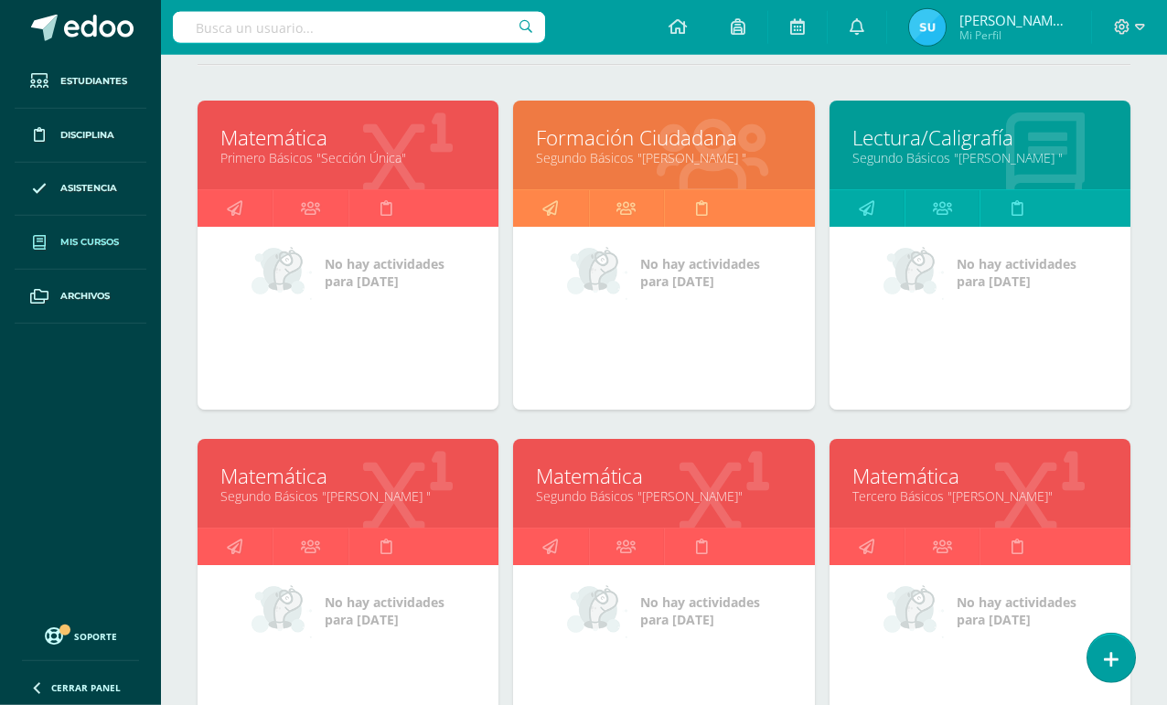
scroll to position [262, 0]
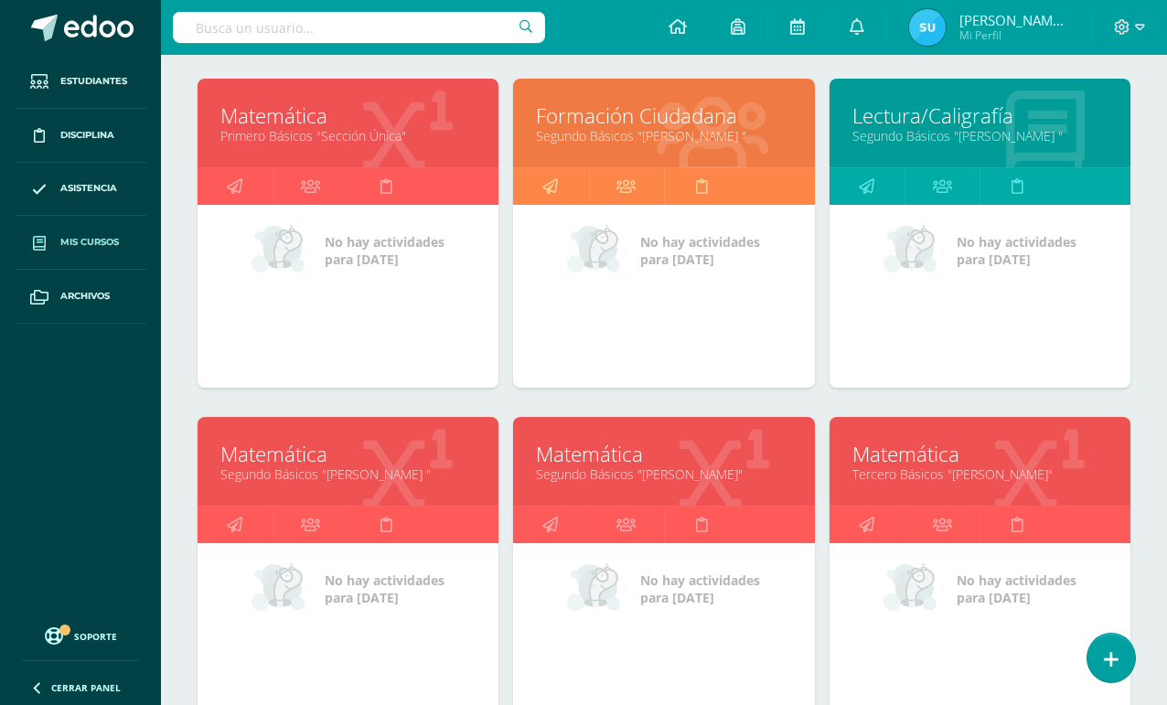
click at [332, 117] on link "Matemática" at bounding box center [347, 115] width 255 height 28
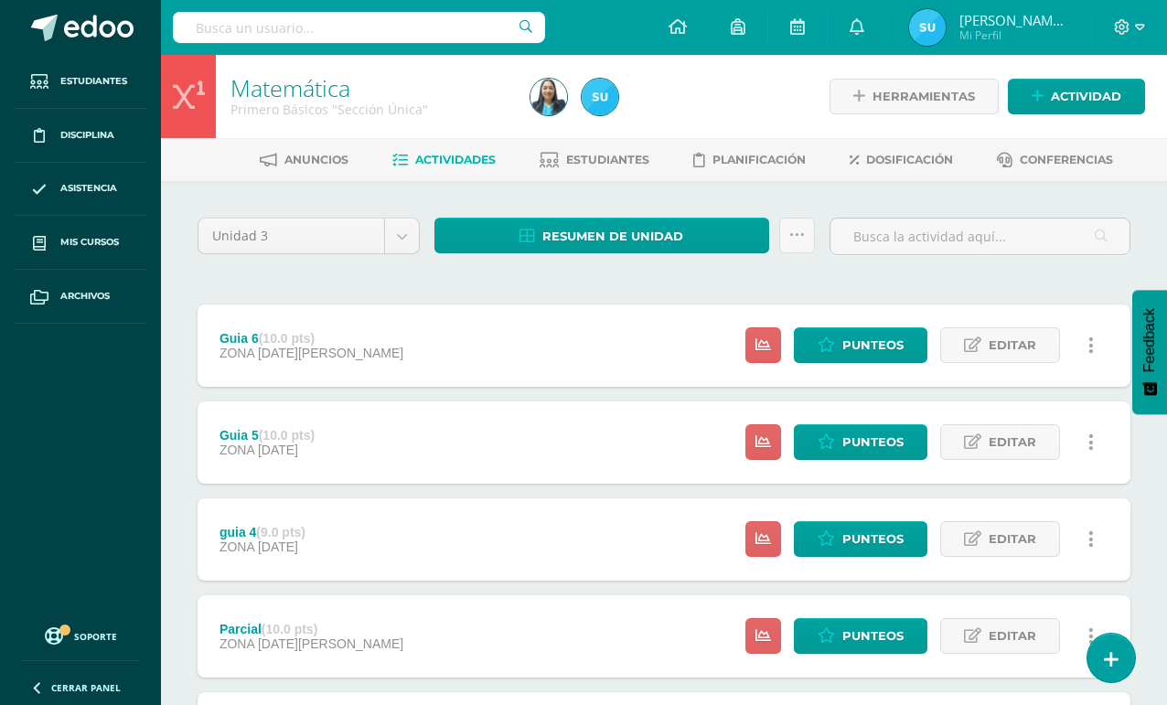
click at [1078, 91] on span "Actividad" at bounding box center [1086, 97] width 70 height 34
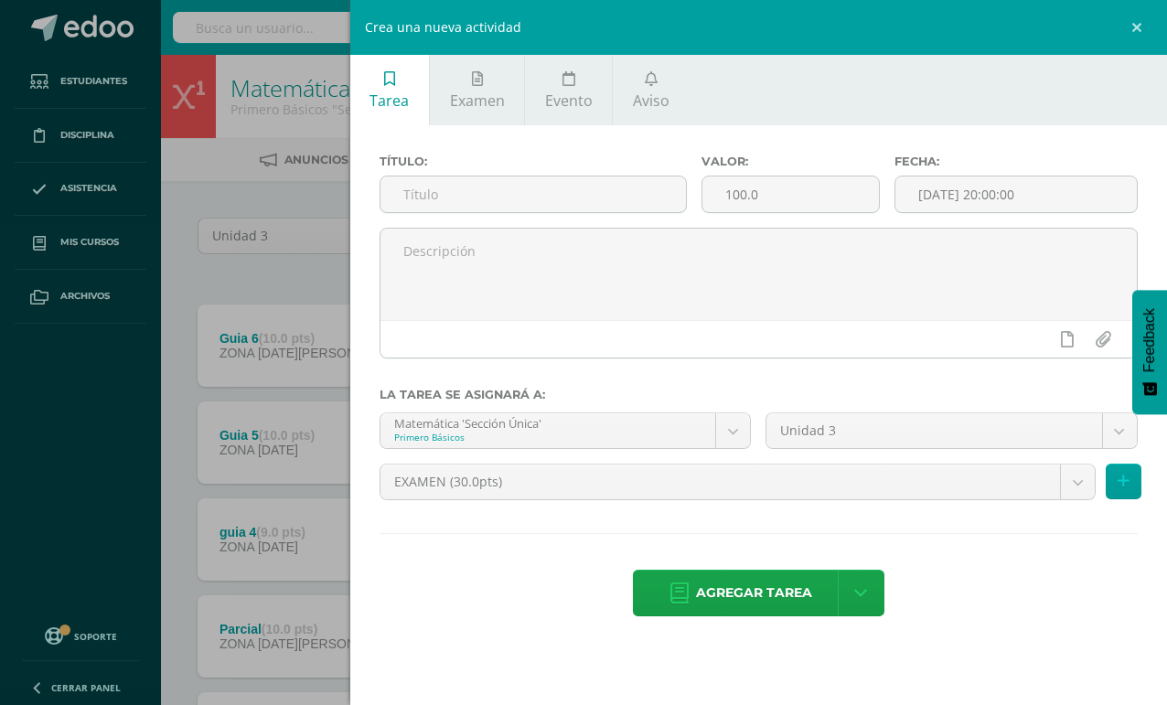
click at [584, 202] on input "text" at bounding box center [532, 194] width 305 height 36
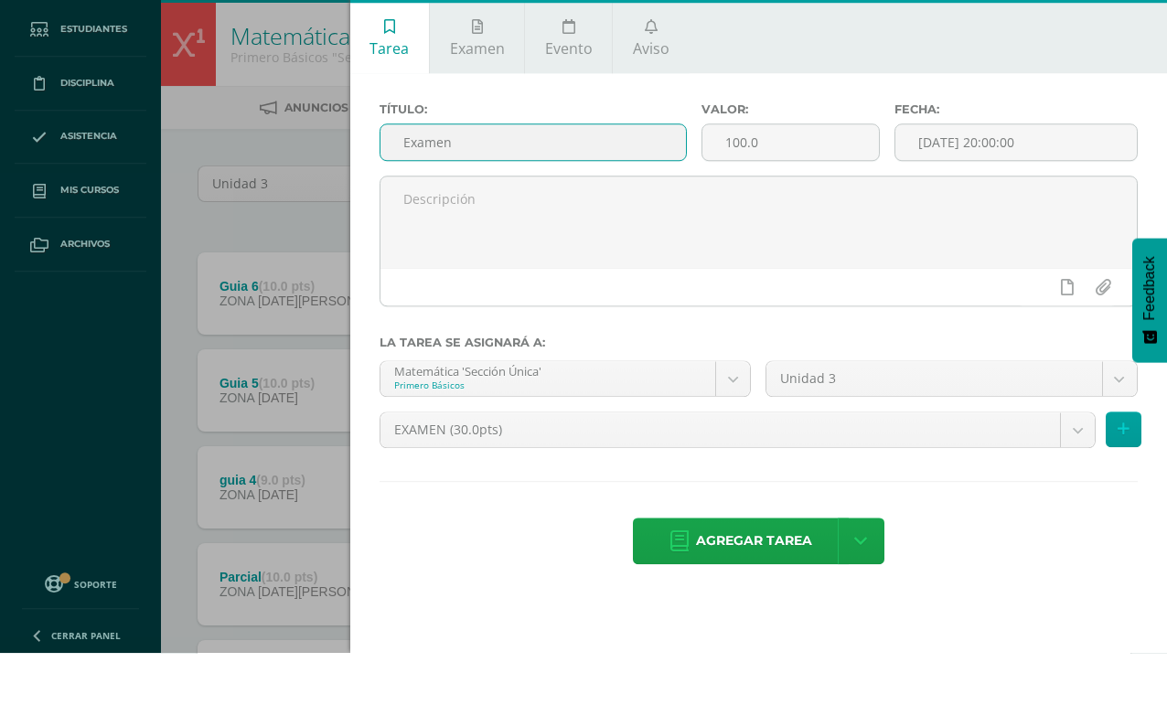
type input "Examen"
click at [977, 176] on input "[DATE] 20:00:00" at bounding box center [1015, 194] width 241 height 36
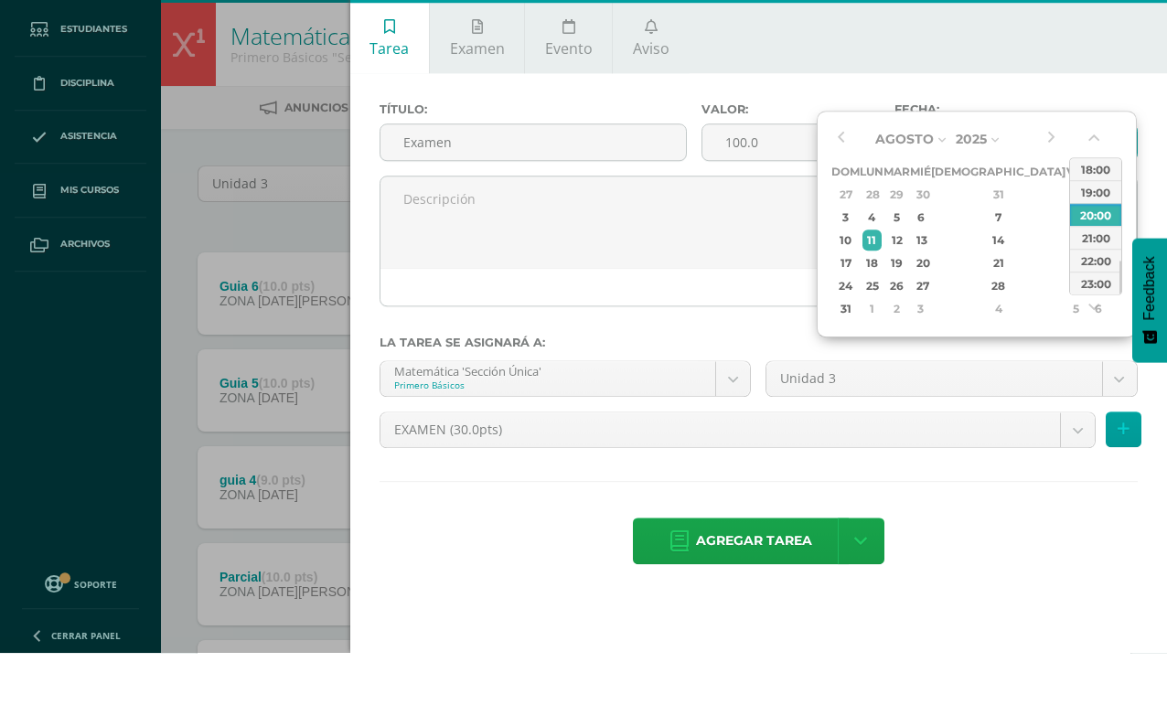
type input "2025-08-05 20:00"
click at [734, 229] on textarea at bounding box center [758, 274] width 756 height 91
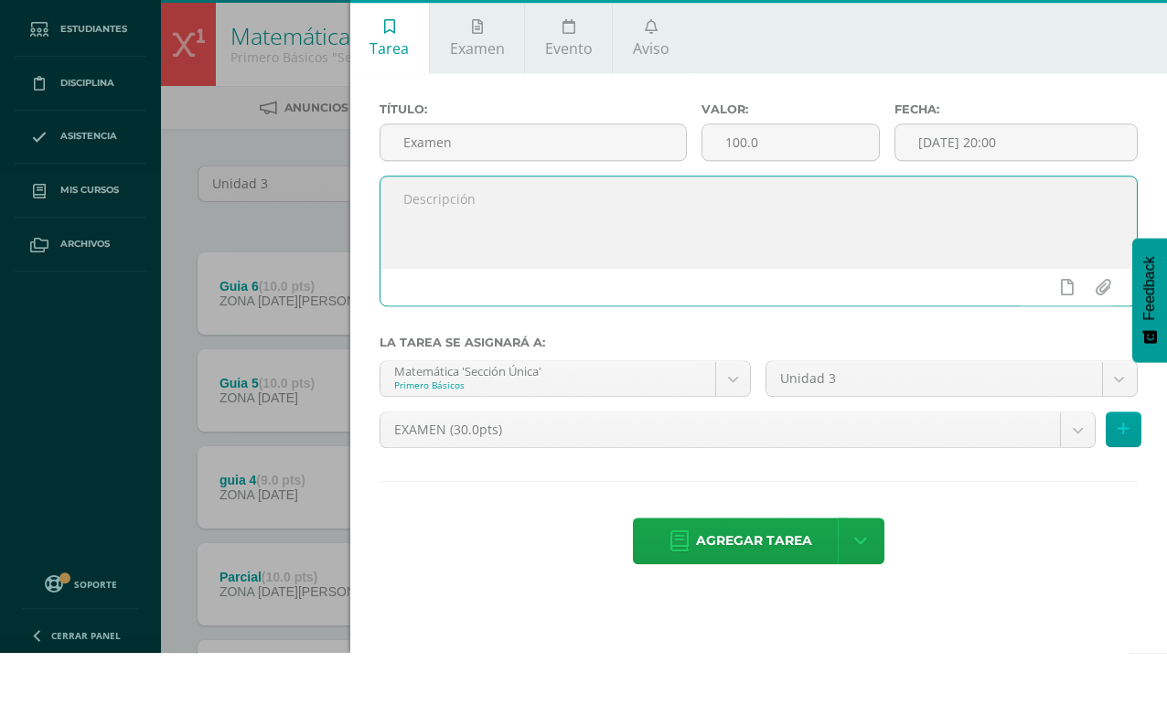
scroll to position [52, 0]
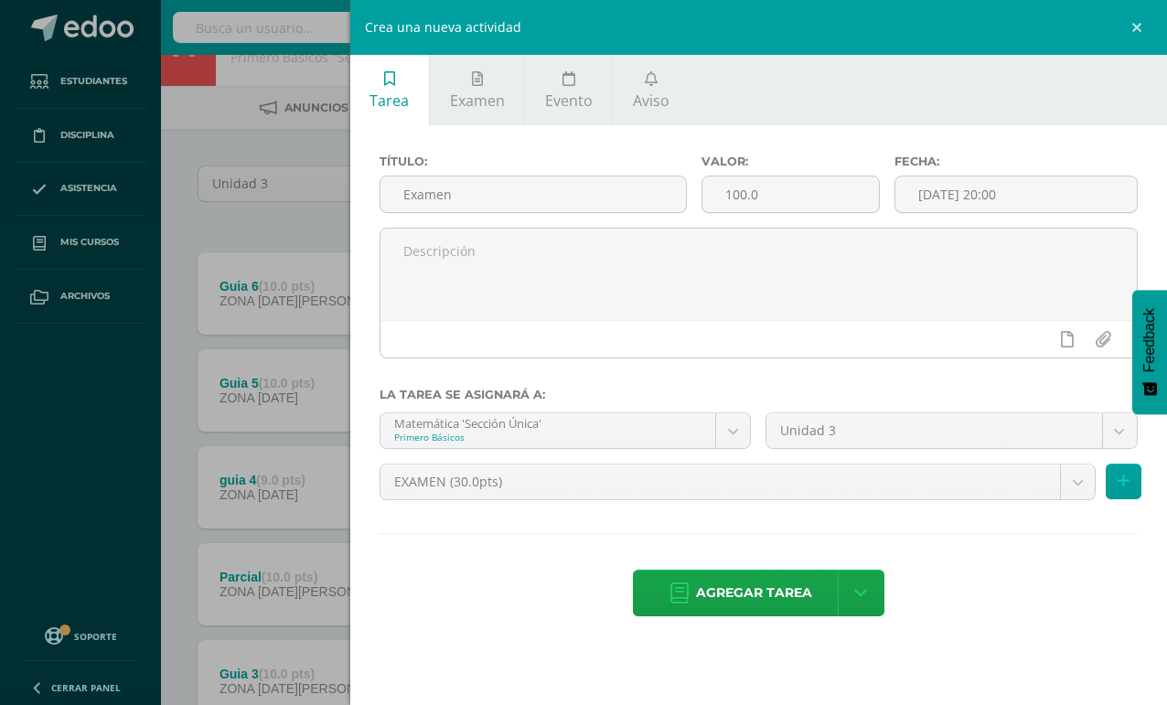
click at [806, 228] on div "Valor: 100.0" at bounding box center [790, 191] width 193 height 73
click at [842, 185] on input "100.0" at bounding box center [790, 194] width 176 height 36
click at [806, 195] on input "100.0" at bounding box center [790, 194] width 176 height 36
type input "1"
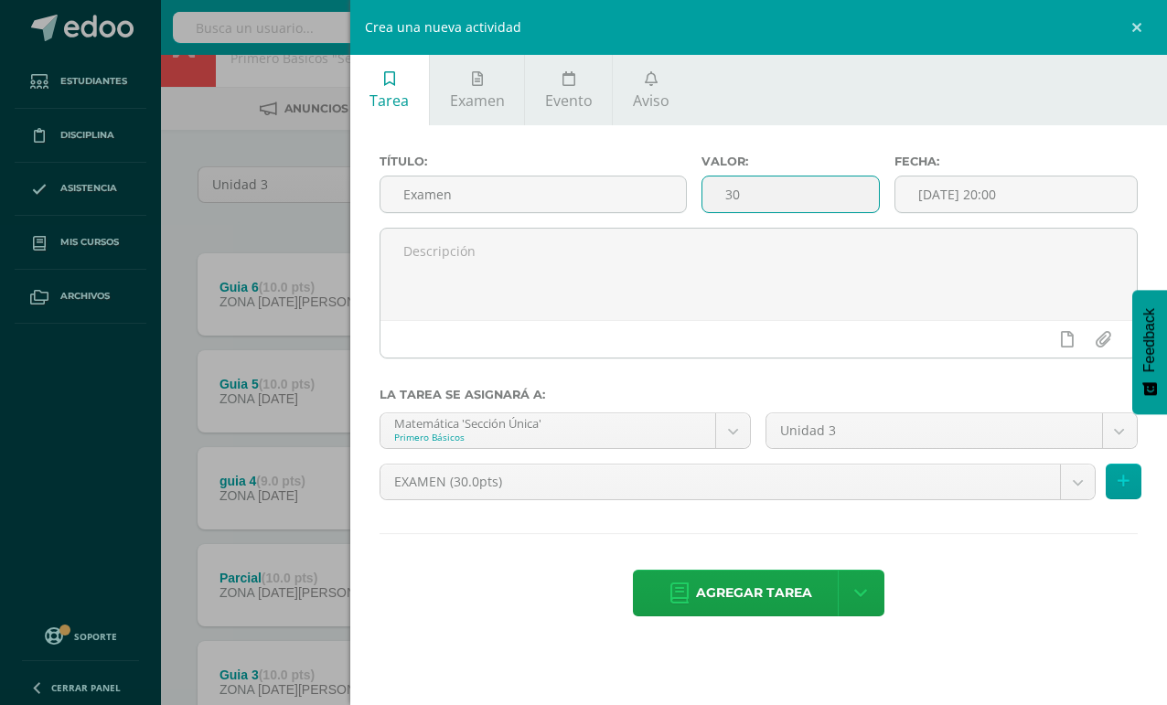
type input "30"
click at [706, 594] on span "Agregar tarea" at bounding box center [754, 593] width 116 height 45
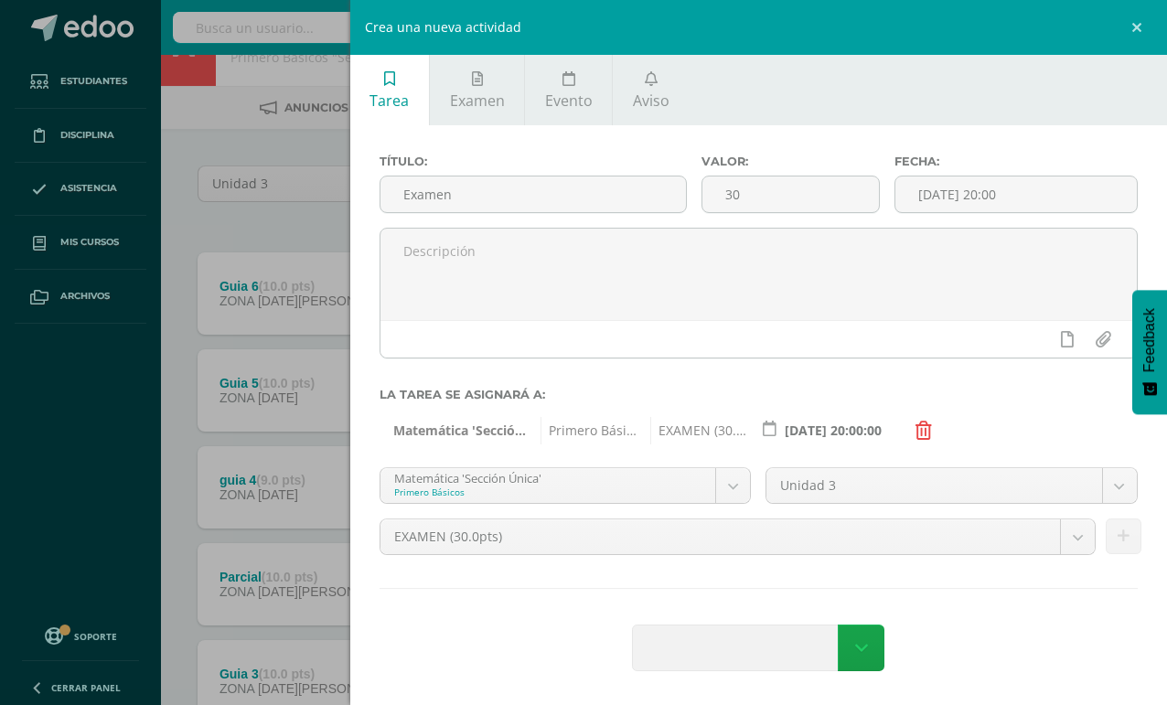
click at [703, 587] on div "Título: Examen Valor: 30 Fecha: 2025-08-05 20:00 La tarea se asignará a: Matemá…" at bounding box center [758, 414] width 817 height 579
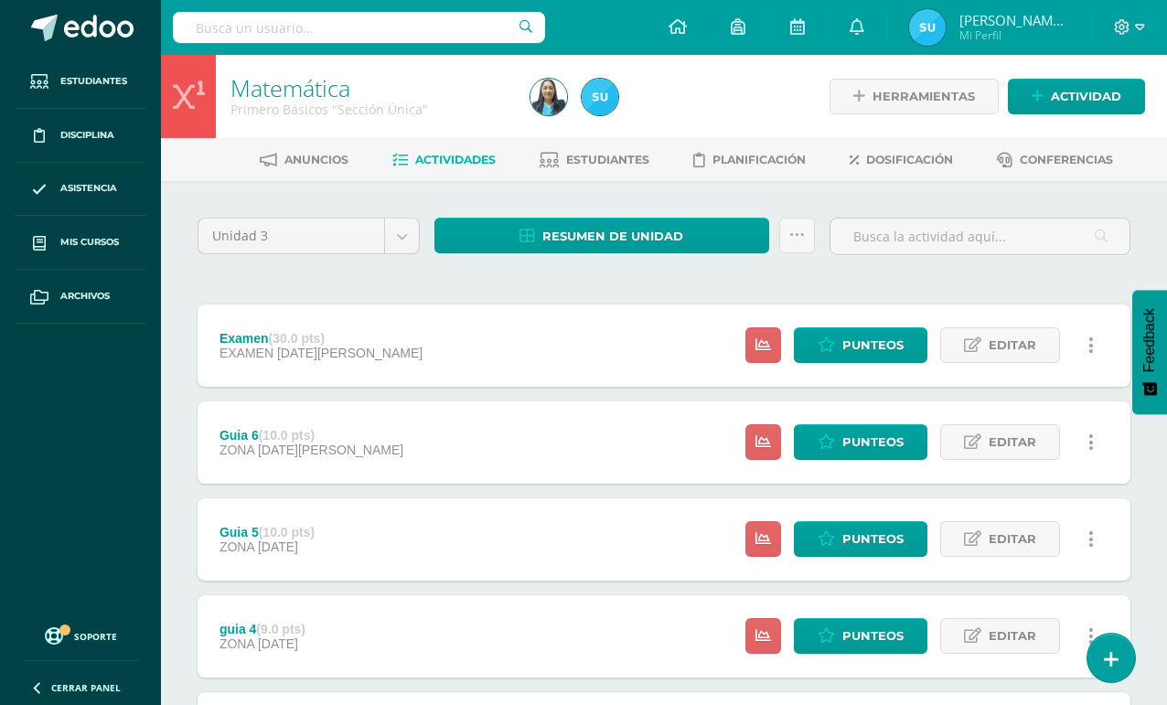
click at [851, 341] on span "Punteos" at bounding box center [872, 345] width 61 height 34
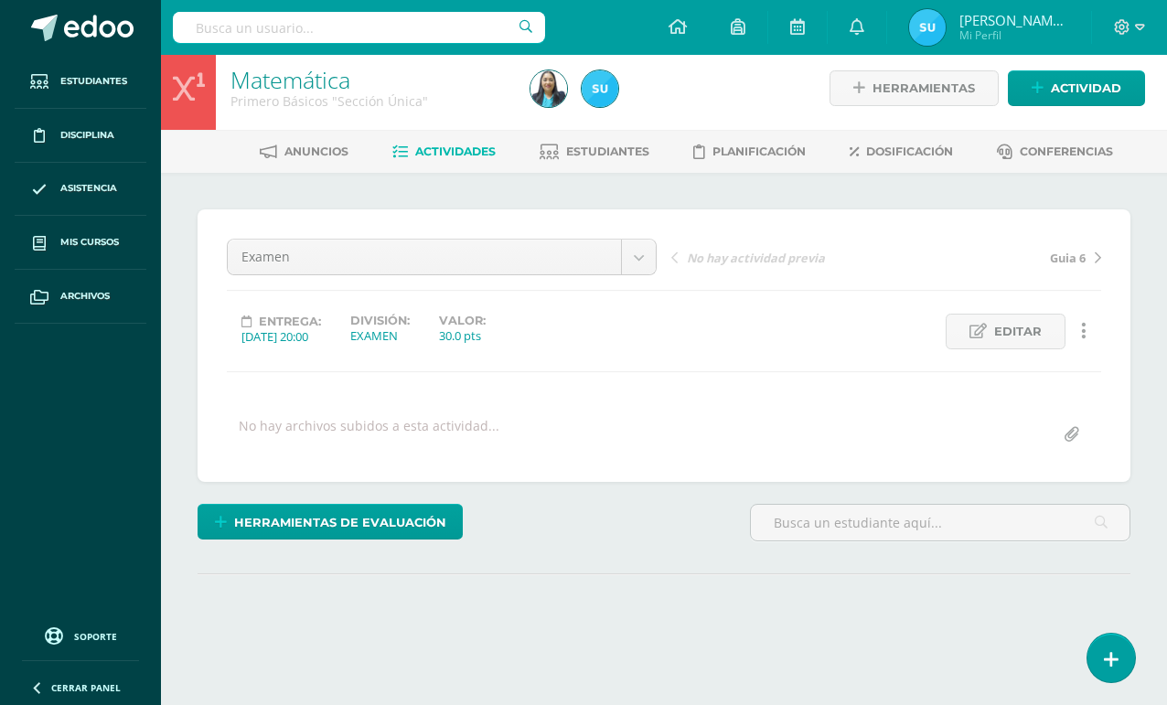
click at [806, 510] on input "text" at bounding box center [940, 523] width 379 height 36
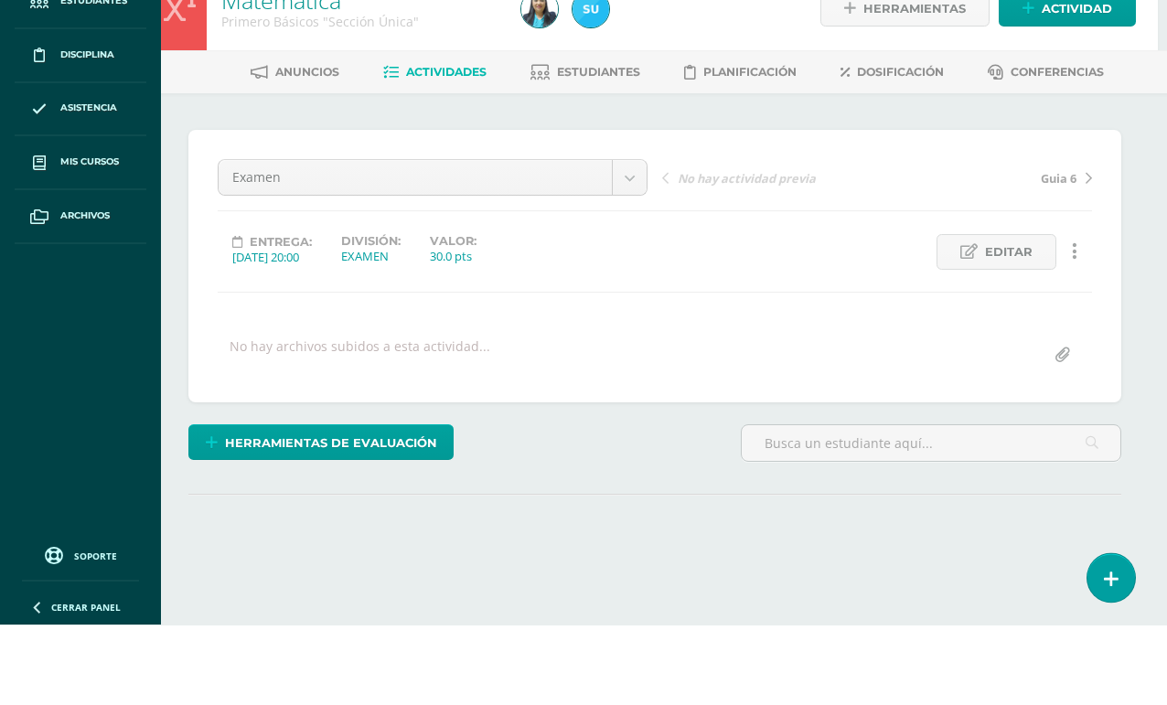
scroll to position [7, 43]
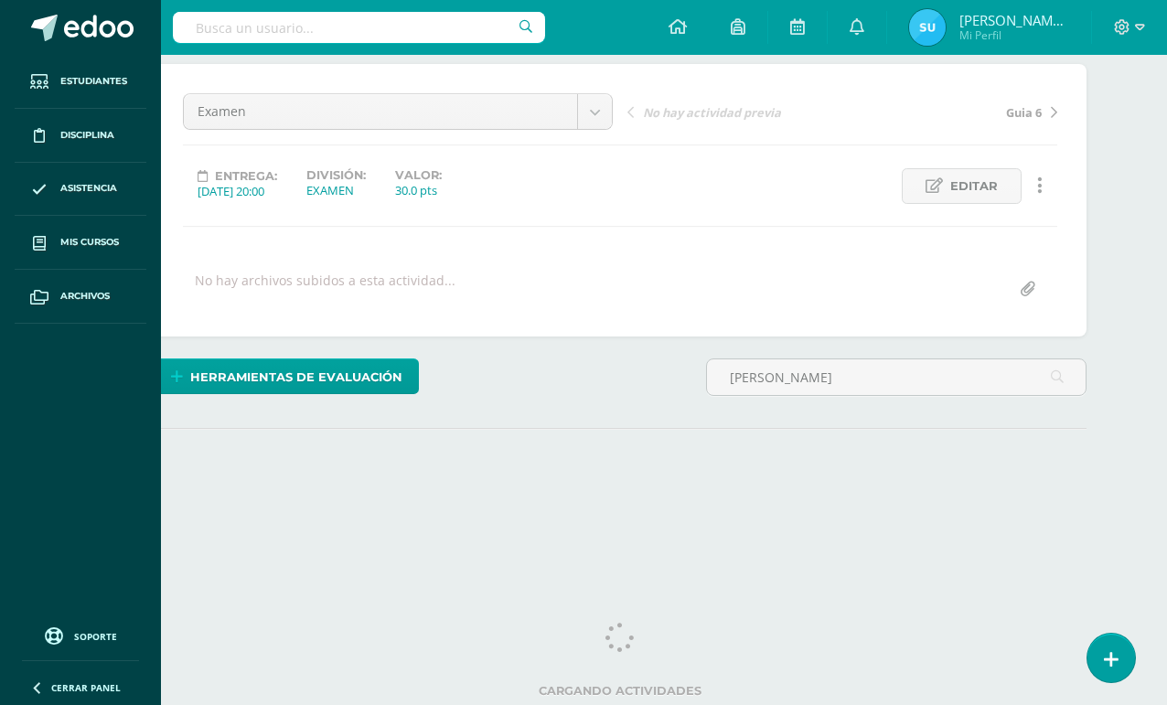
click at [1049, 365] on input "Crist" at bounding box center [896, 377] width 379 height 36
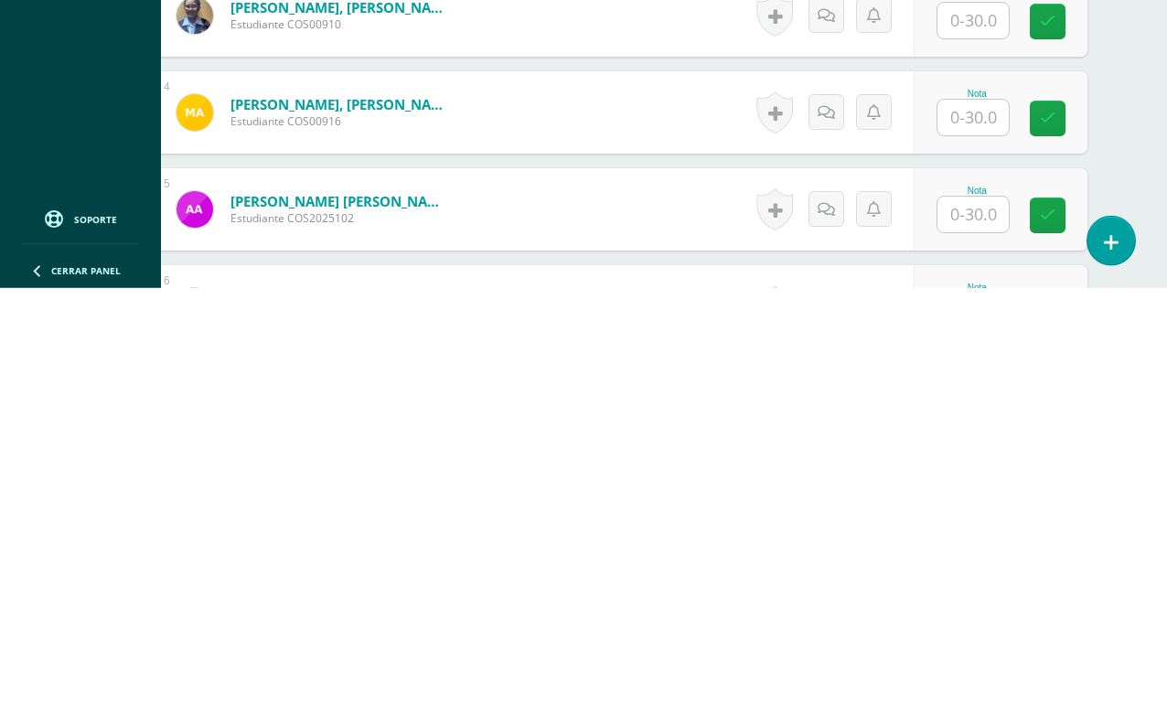
scroll to position [855, 44]
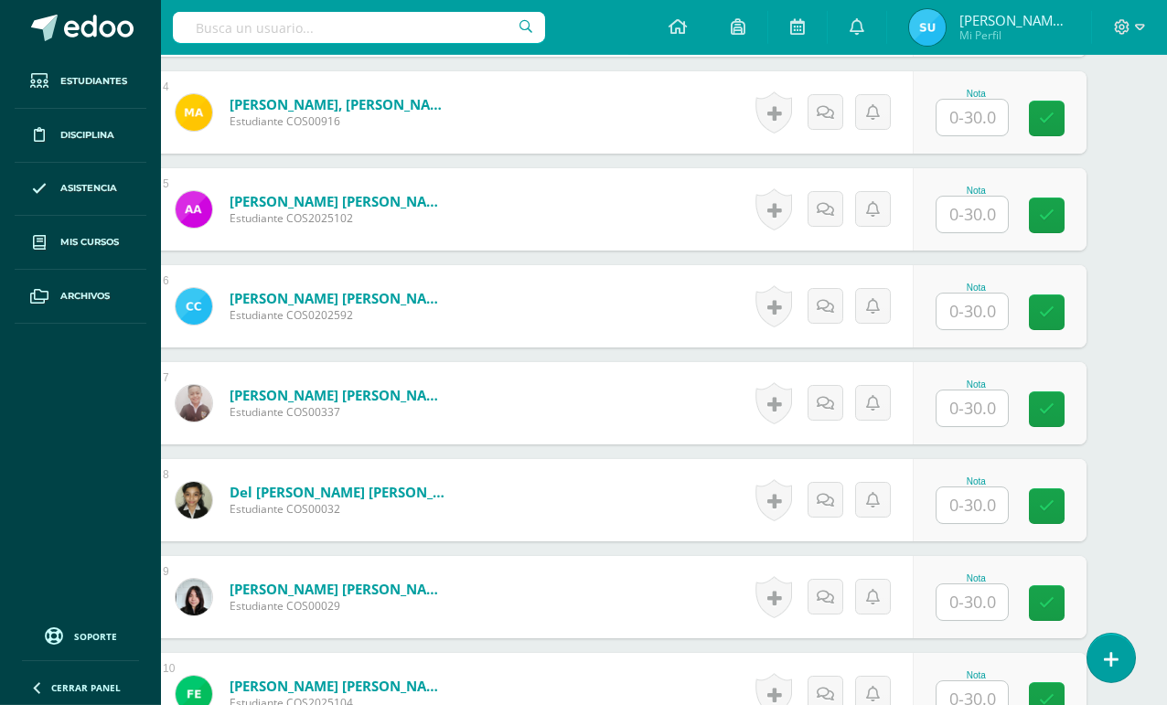
type input "Crist"
click at [947, 320] on input "text" at bounding box center [971, 312] width 71 height 36
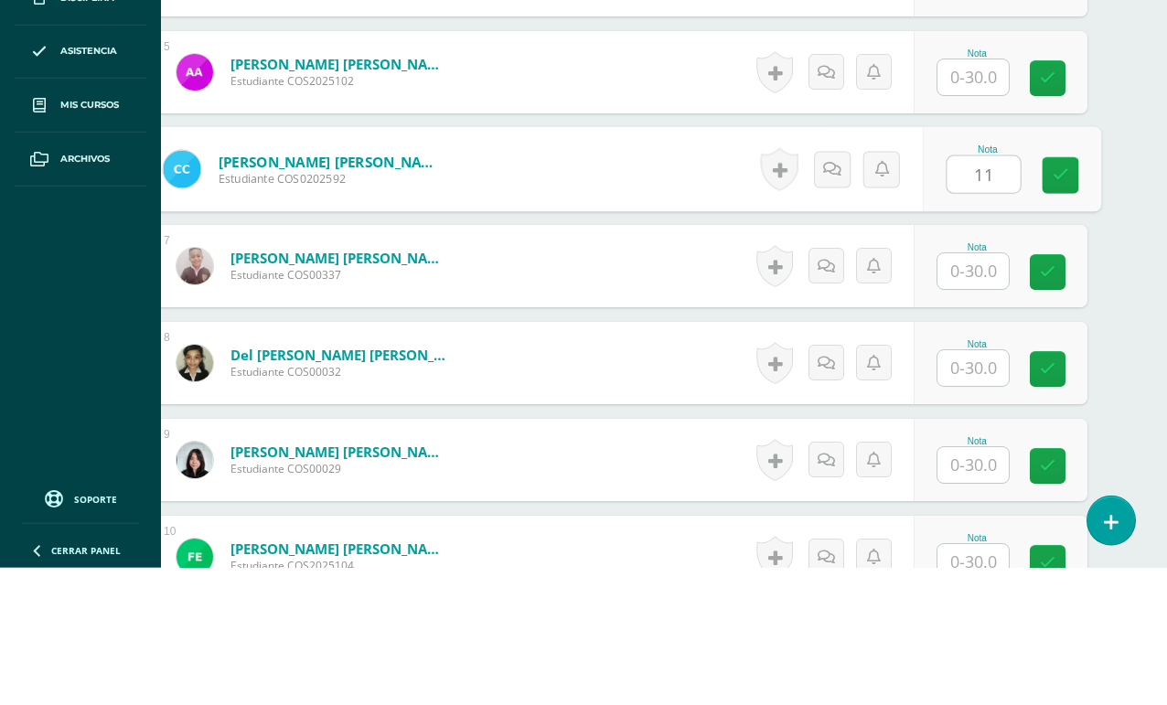
type input "11"
click at [1031, 264] on div "Nota 11" at bounding box center [1012, 306] width 178 height 85
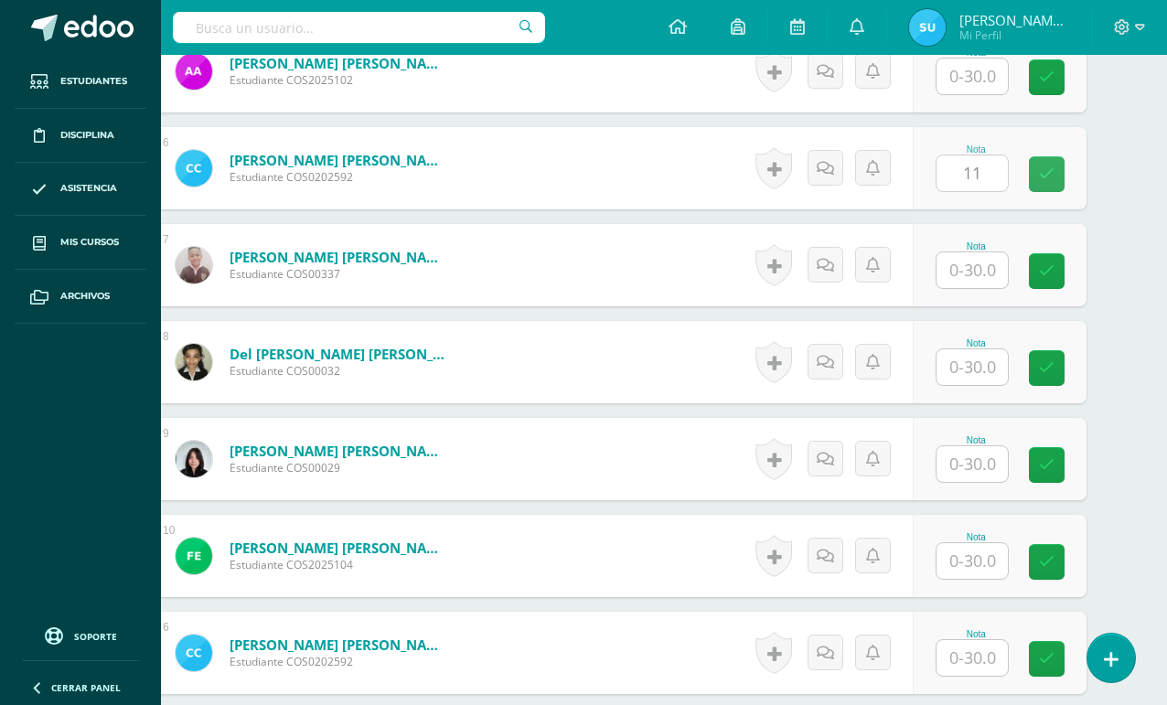
click at [1051, 172] on icon at bounding box center [1047, 174] width 16 height 16
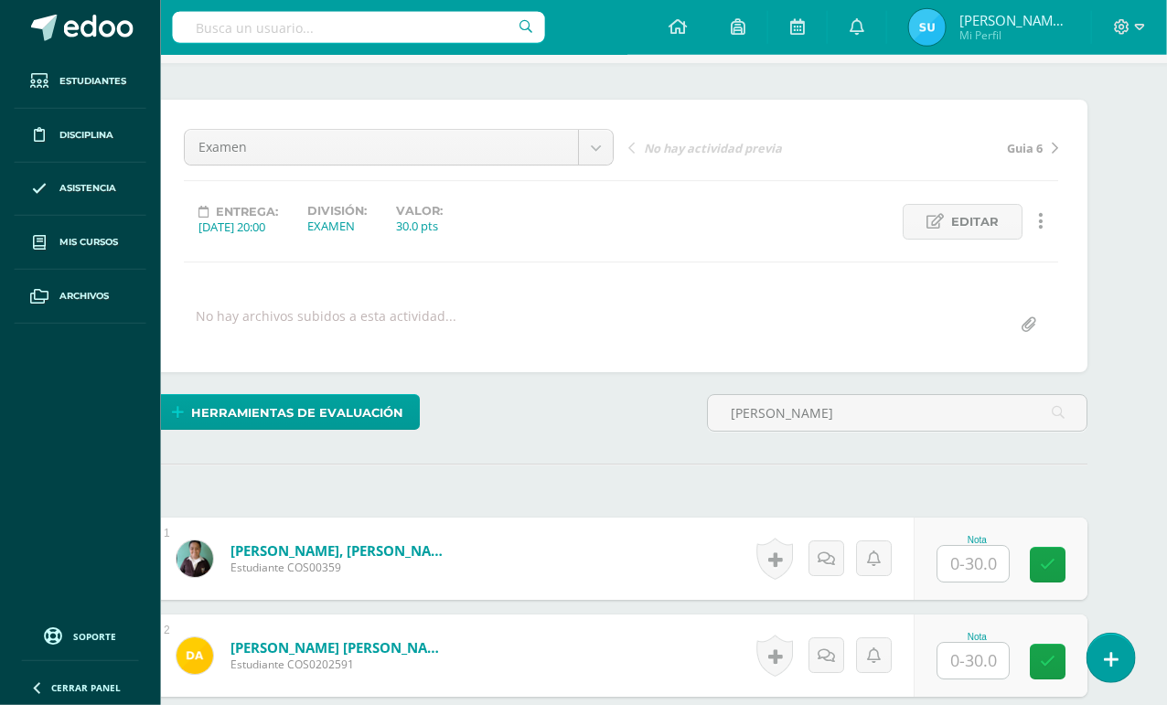
scroll to position [39, 44]
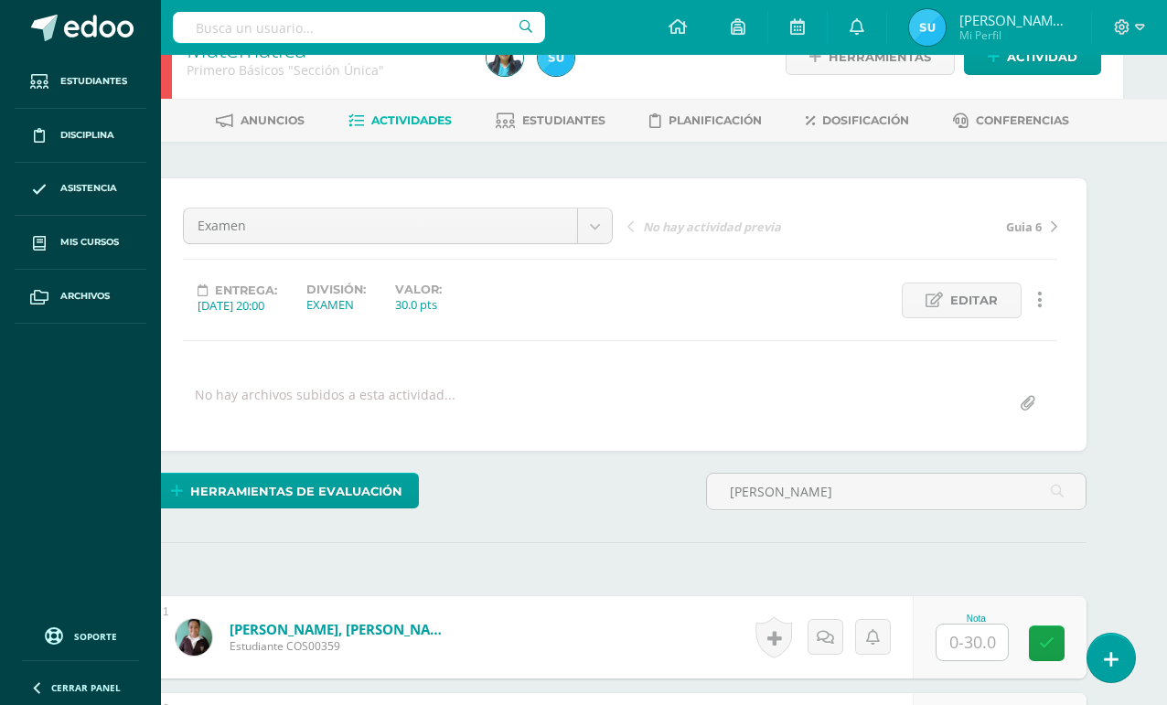
click at [870, 486] on input "Crist" at bounding box center [896, 492] width 379 height 36
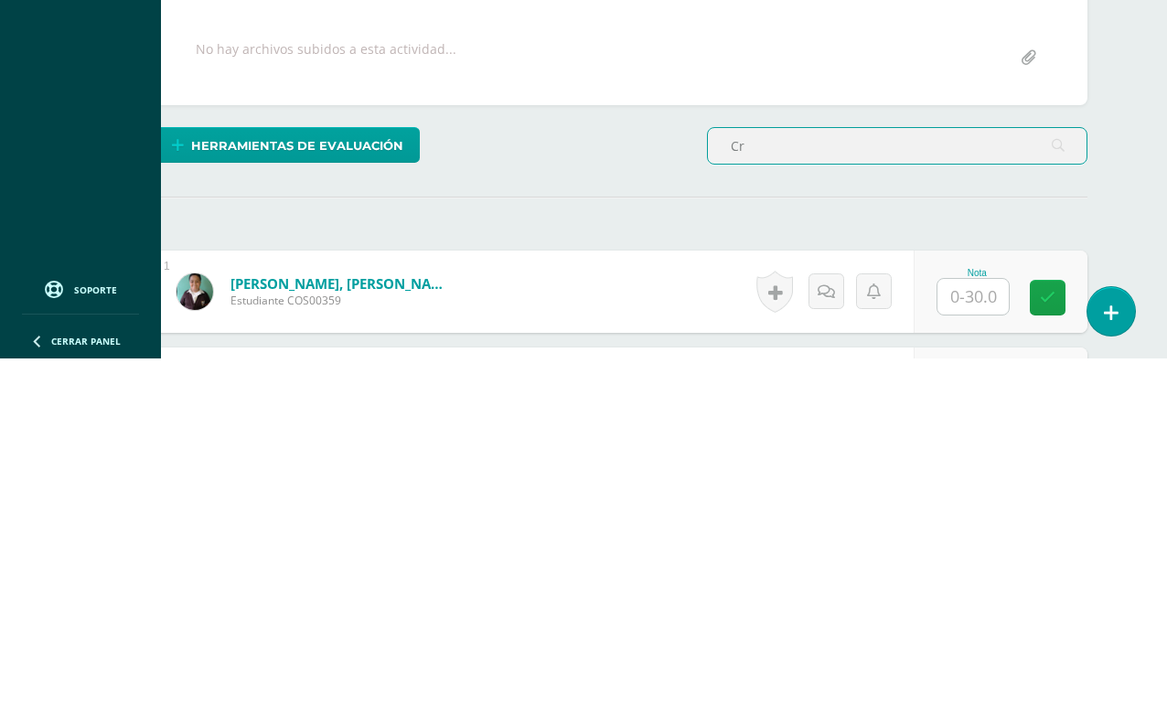
type input "C"
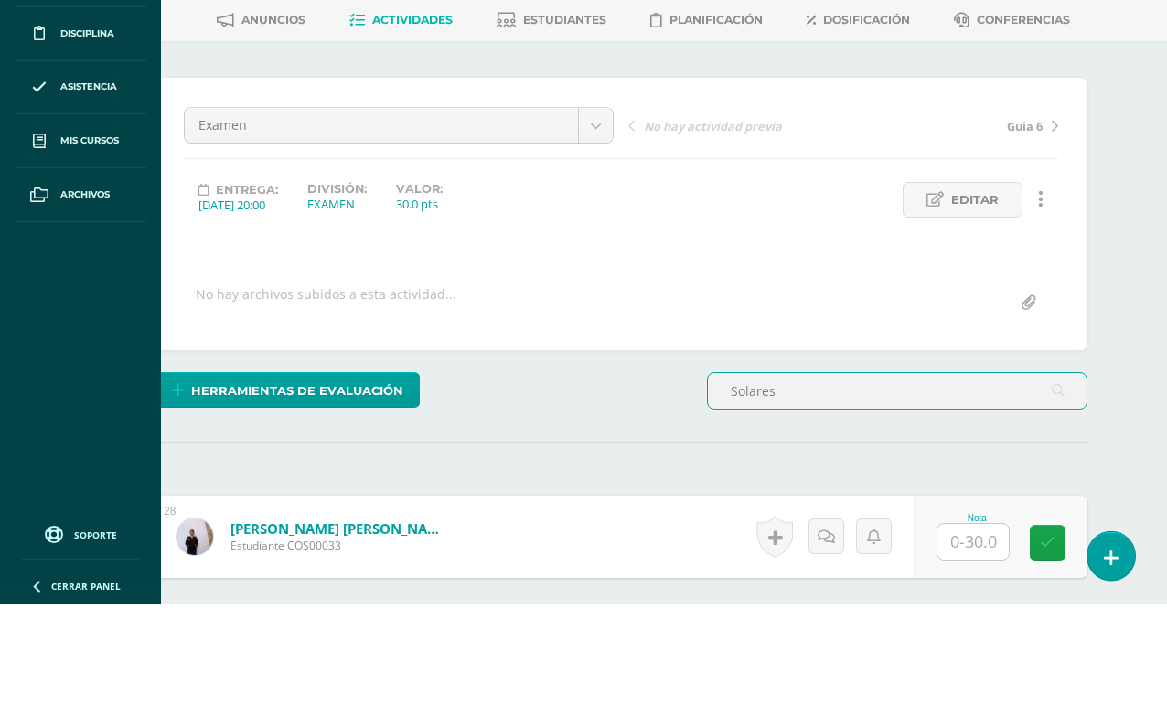
type input "Solares"
click at [1078, 175] on div "¿Estás seguro que quieres eliminar esta actividad? Esto borrará la actividad y …" at bounding box center [621, 516] width 1006 height 746
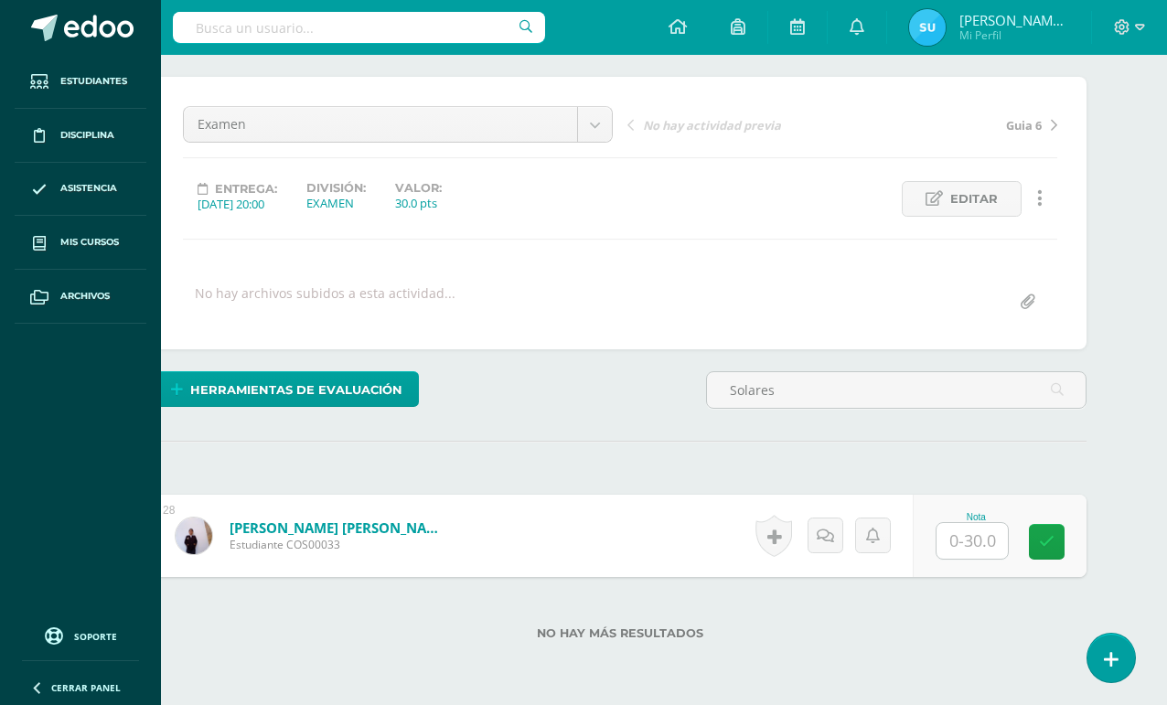
click at [974, 549] on input "text" at bounding box center [971, 541] width 71 height 36
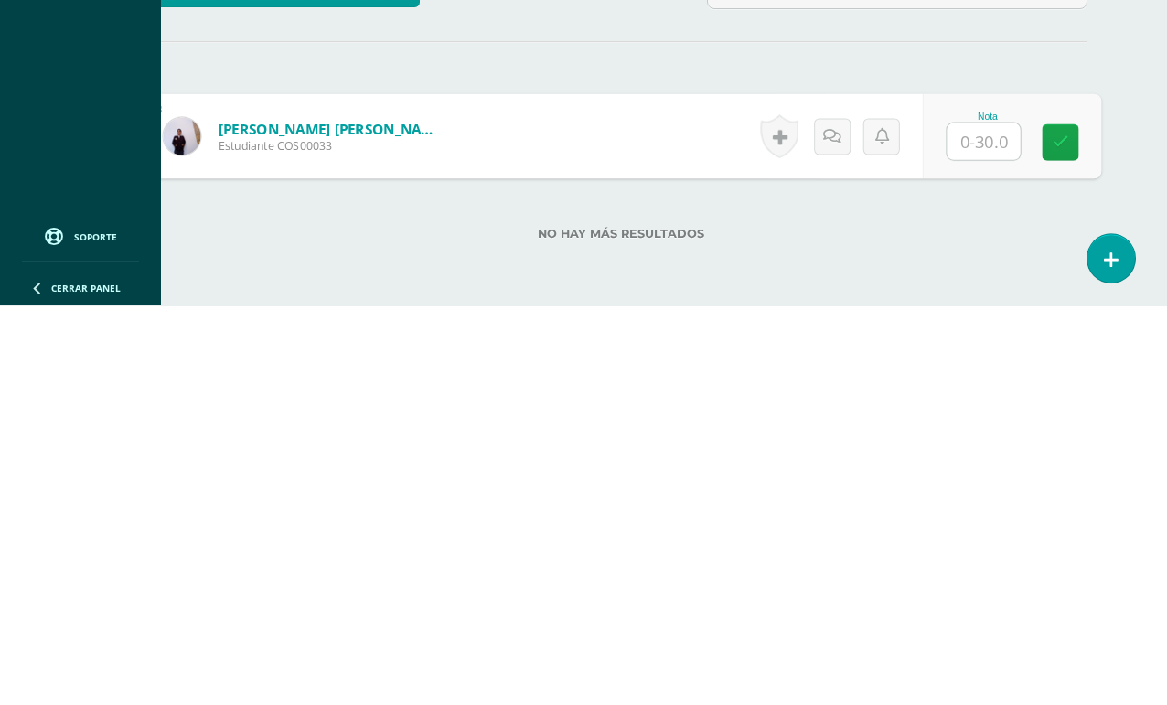
type input "0"
click at [1067, 534] on icon at bounding box center [1060, 542] width 16 height 16
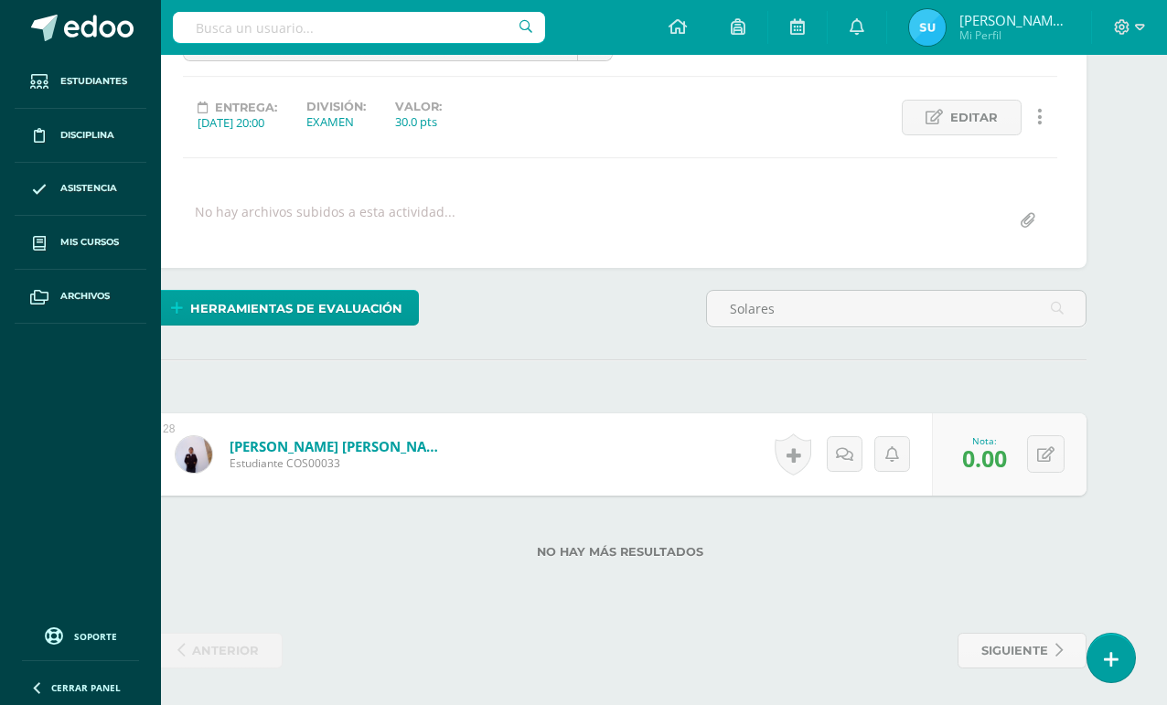
click at [833, 294] on input "Solares" at bounding box center [896, 309] width 379 height 36
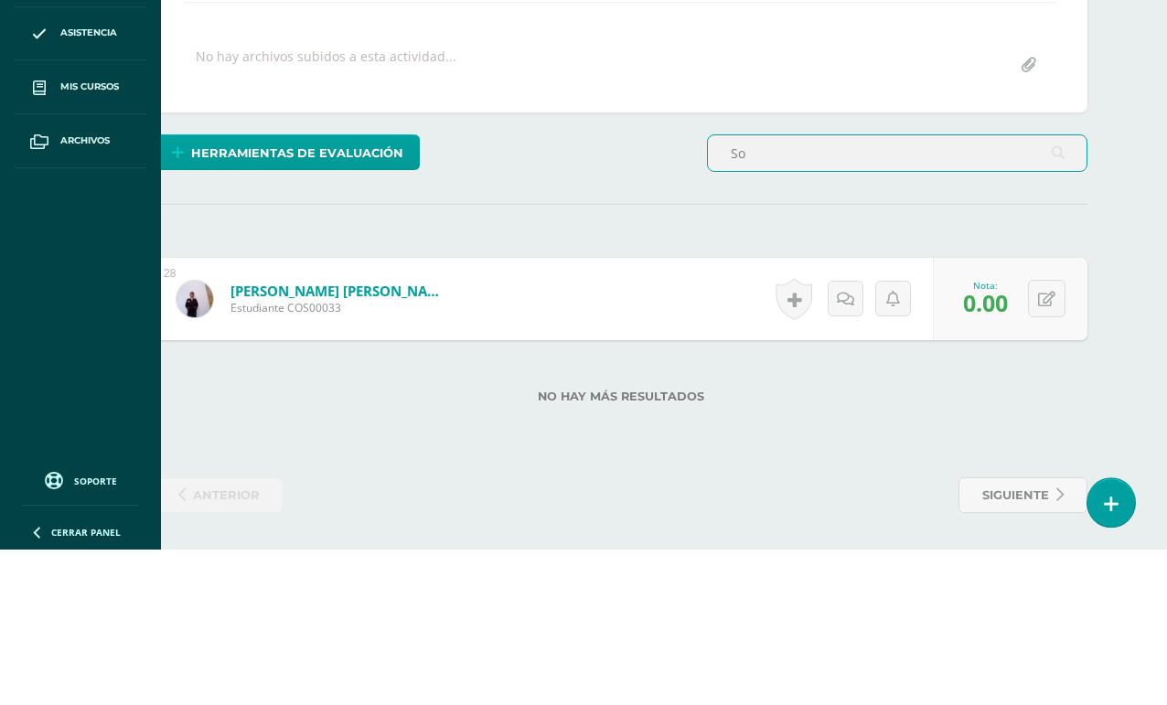
type input "S"
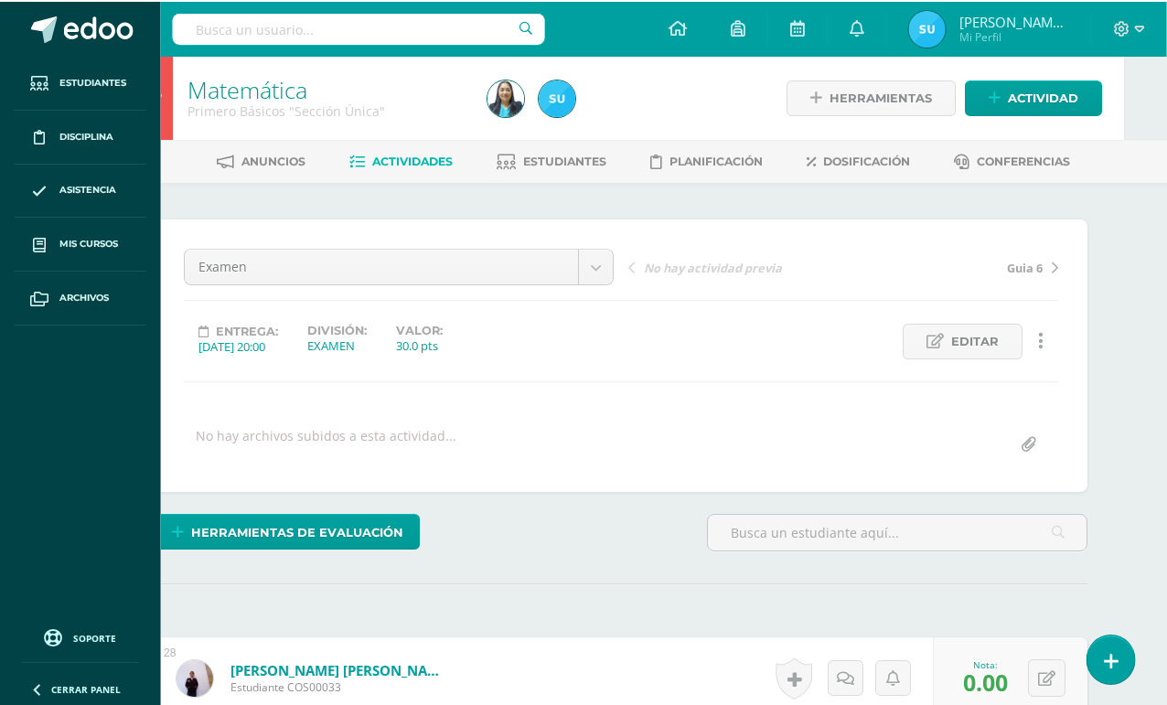
scroll to position [0, 44]
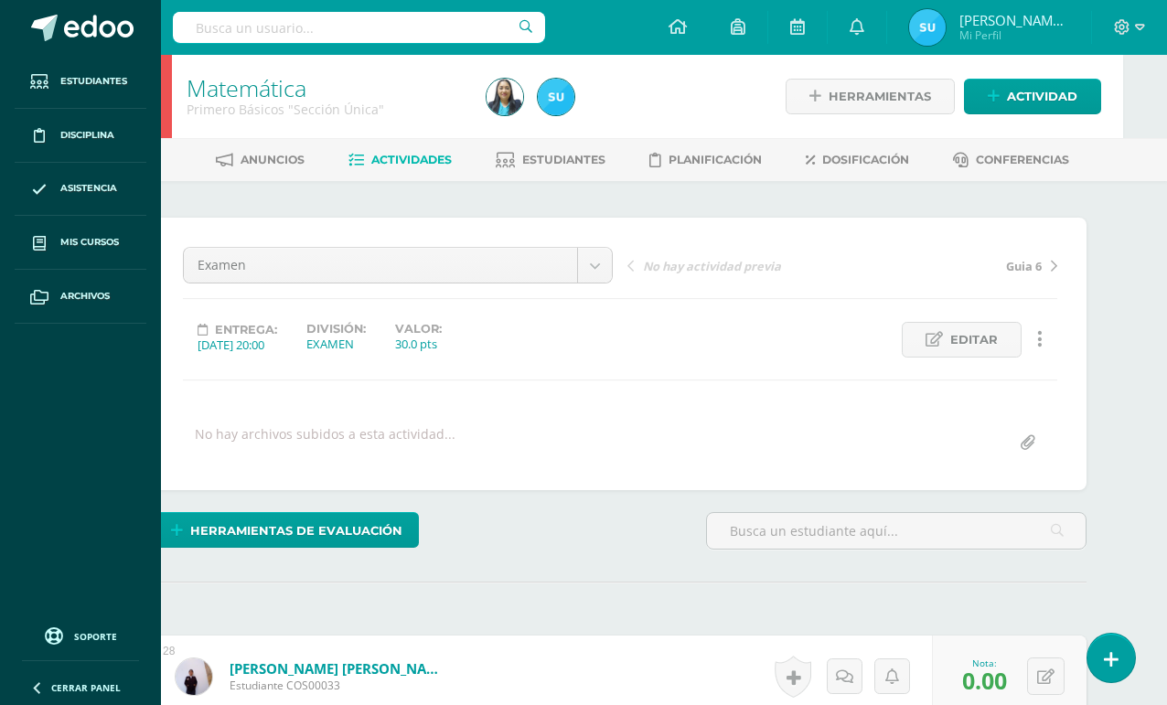
click at [834, 547] on input "text" at bounding box center [896, 531] width 379 height 36
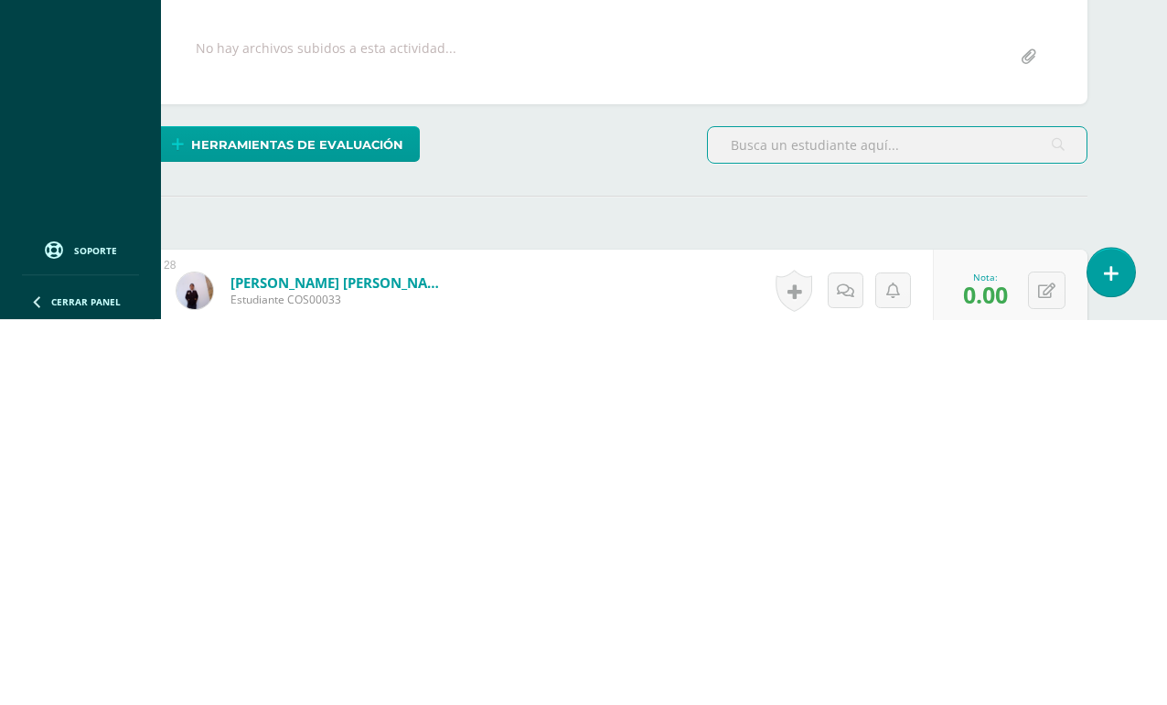
type input "M"
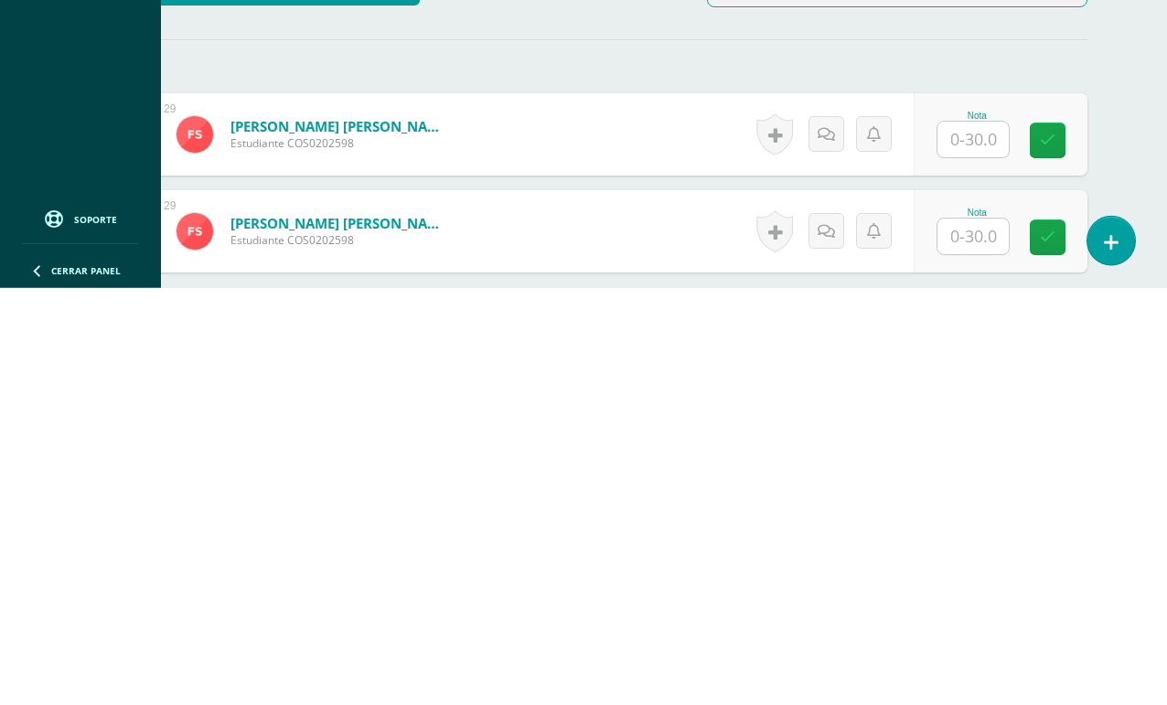
scroll to position [126, 43]
type input "Fathma"
click at [973, 538] on input "text" at bounding box center [972, 556] width 71 height 36
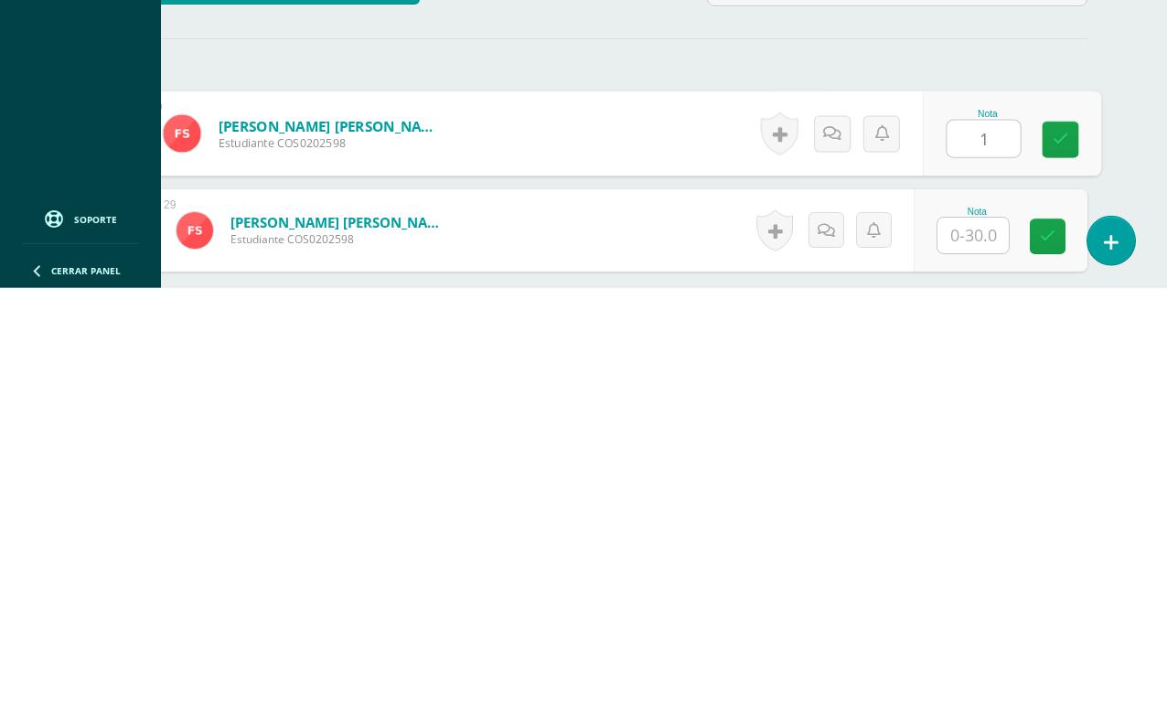
type input "12"
click at [1056, 549] on icon at bounding box center [1060, 557] width 16 height 16
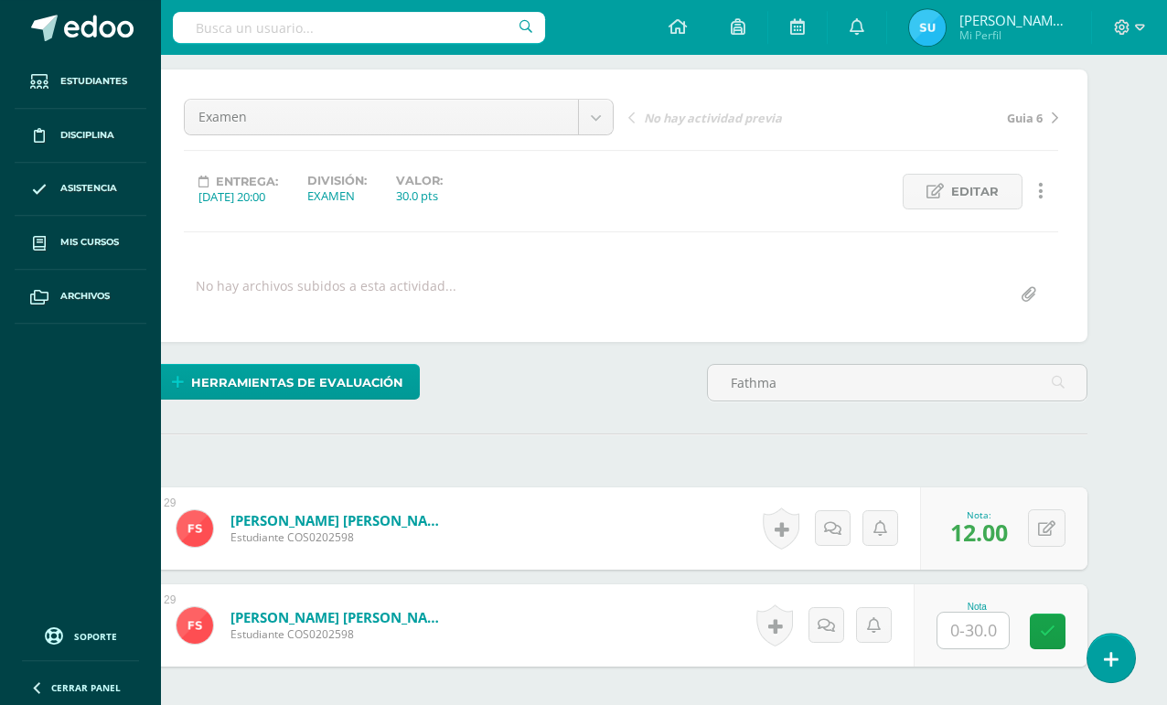
scroll to position [147, 43]
click at [871, 374] on input "Fathma" at bounding box center [897, 384] width 379 height 36
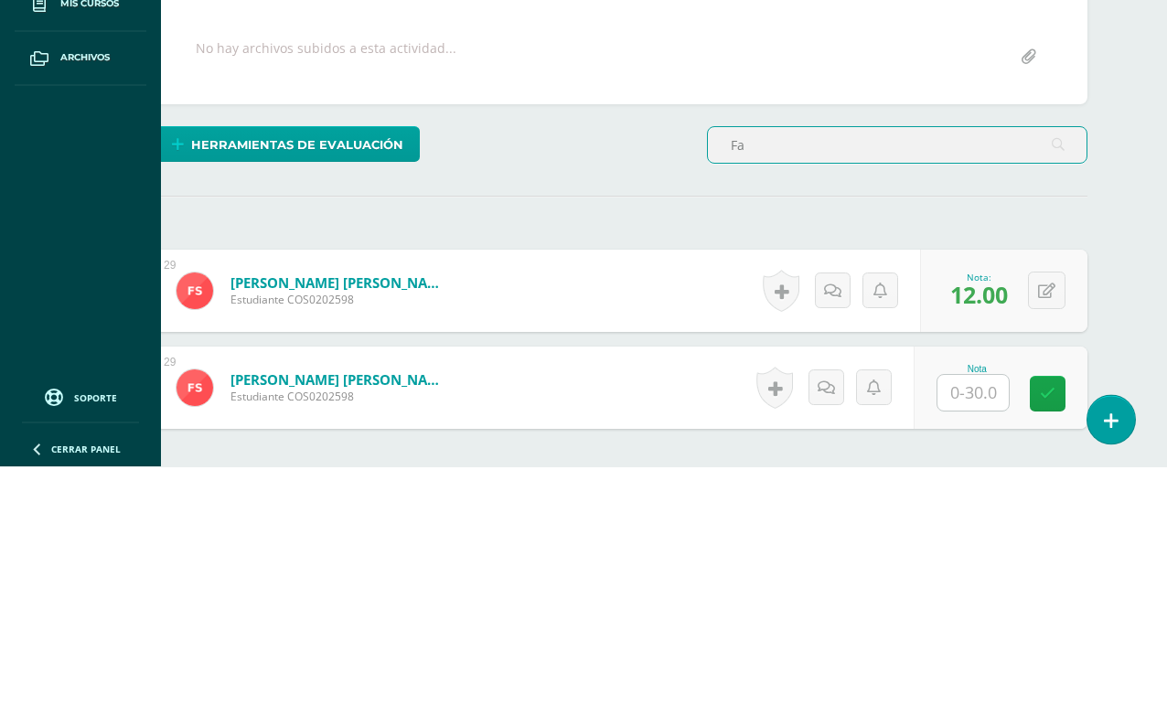
type input "F"
click at [1047, 366] on input "text" at bounding box center [897, 384] width 379 height 36
click at [578, 215] on div "¿Estás seguro que quieres eliminar esta actividad? Esto borrará la actividad y …" at bounding box center [620, 455] width 947 height 770
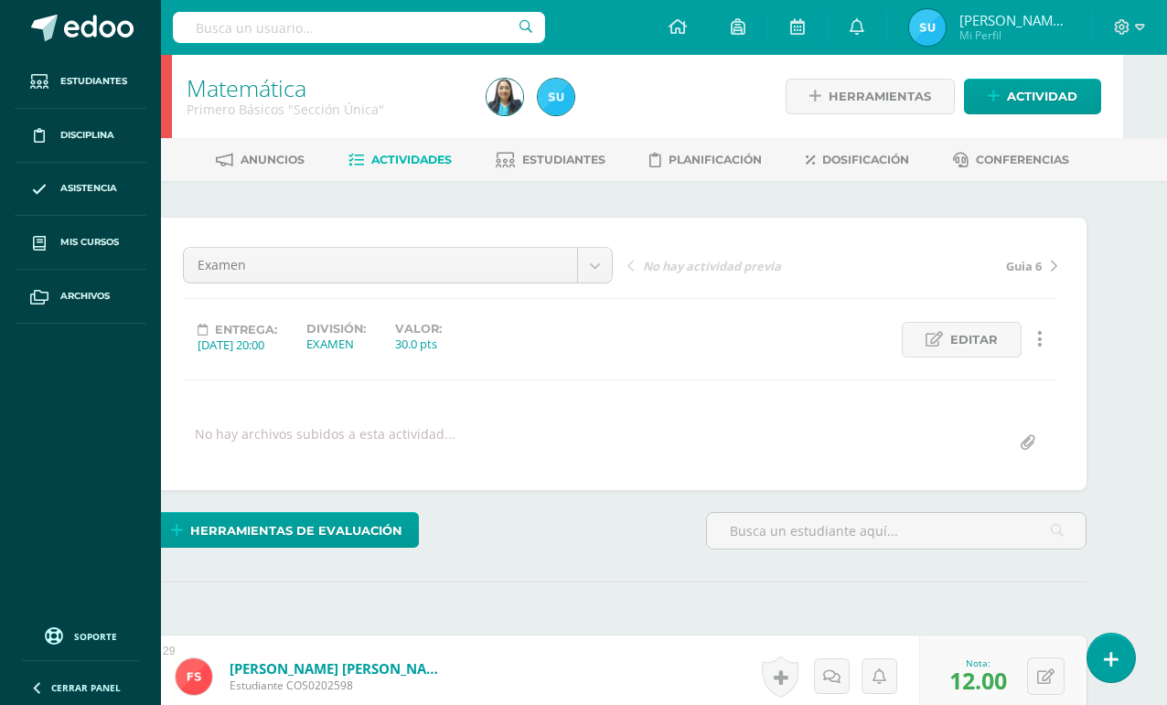
scroll to position [0, 43]
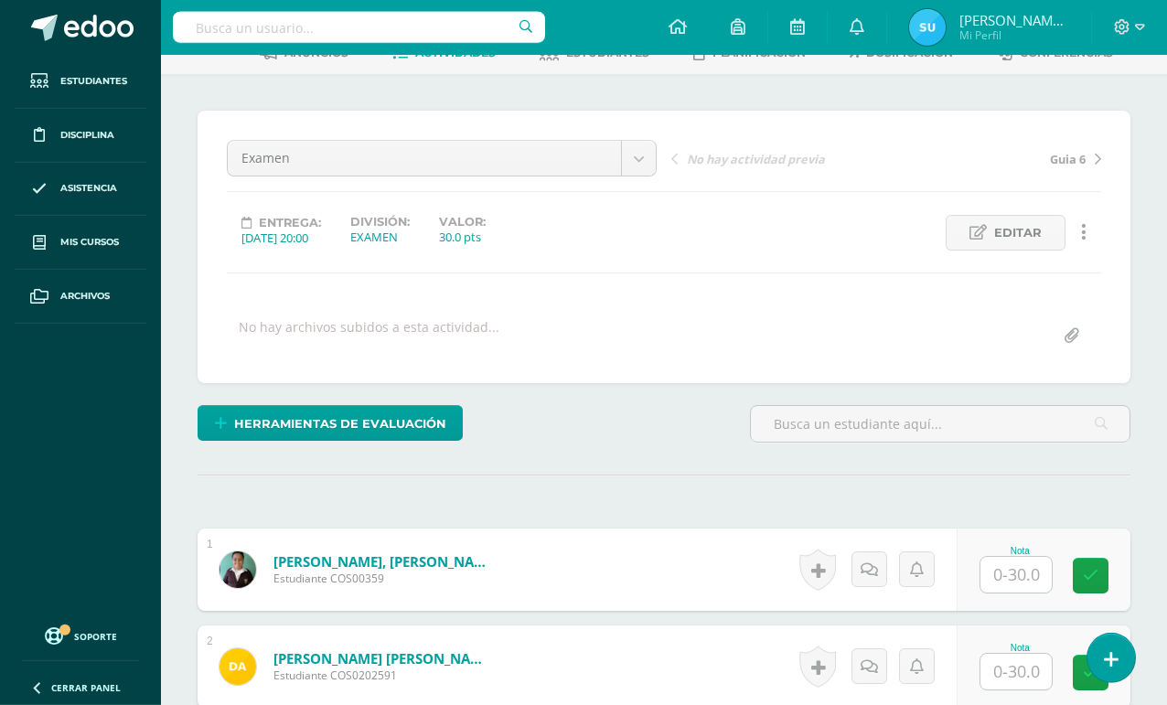
scroll to position [108, 0]
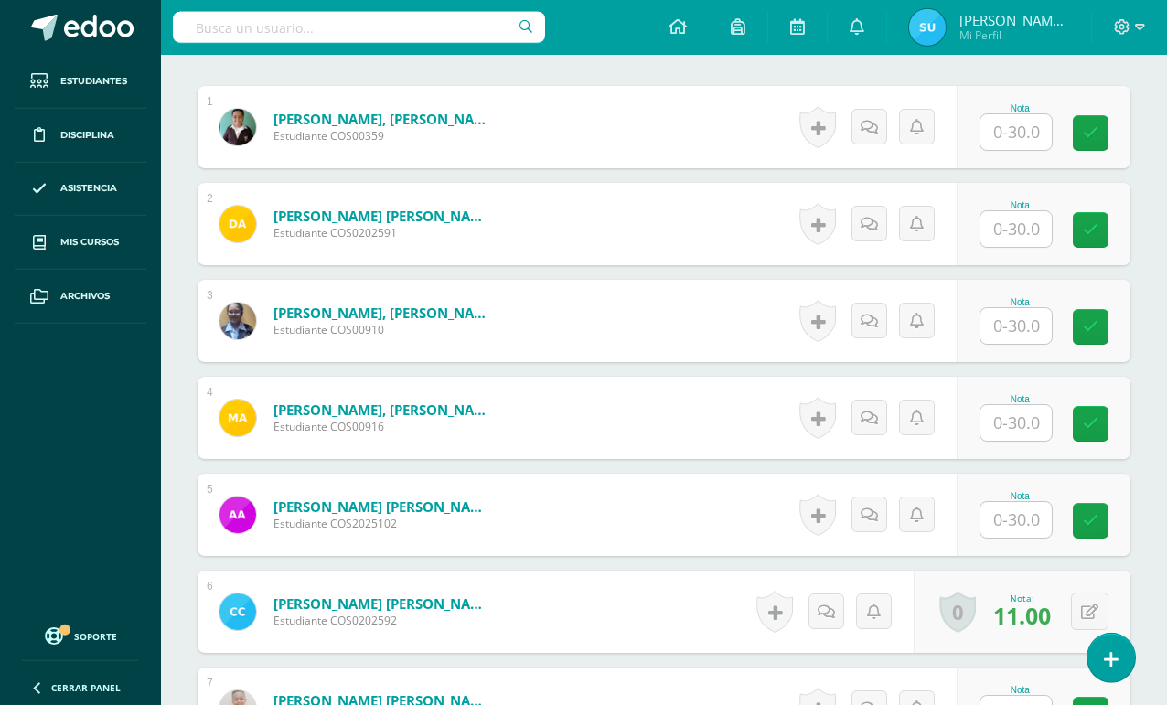
click at [998, 227] on input "text" at bounding box center [1015, 229] width 71 height 36
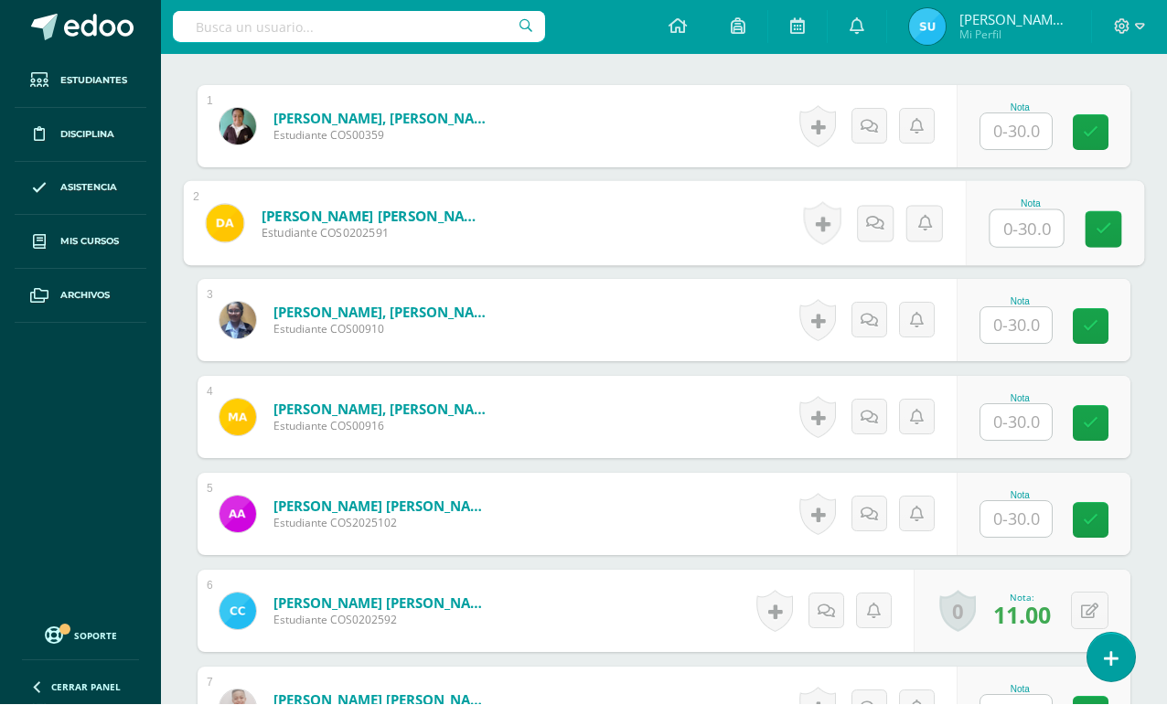
type input "Q"
click at [1078, 224] on icon at bounding box center [1103, 230] width 16 height 16
click at [1078, 229] on link at bounding box center [1103, 230] width 37 height 37
type input "10"
click at [1005, 329] on input "text" at bounding box center [1015, 326] width 71 height 36
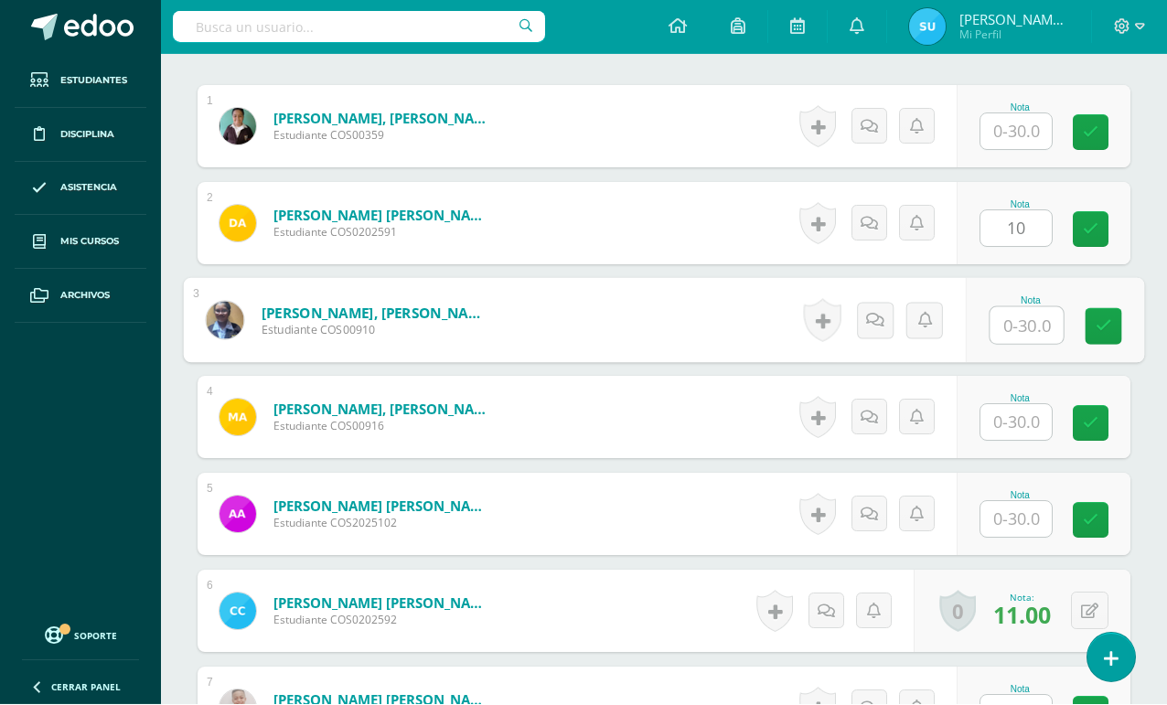
scroll to position [550, 43]
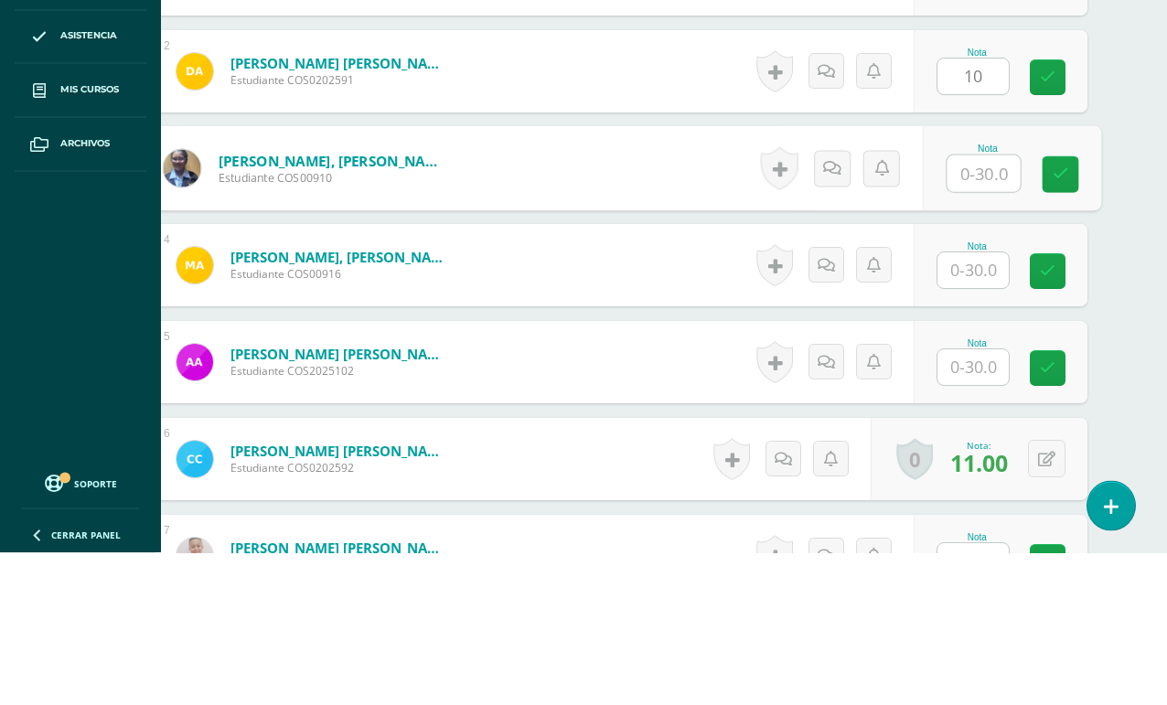
click at [1053, 212] on link at bounding box center [1048, 230] width 36 height 36
click at [1048, 212] on link at bounding box center [1048, 230] width 36 height 36
type input "2"
click at [1057, 319] on icon at bounding box center [1060, 327] width 16 height 16
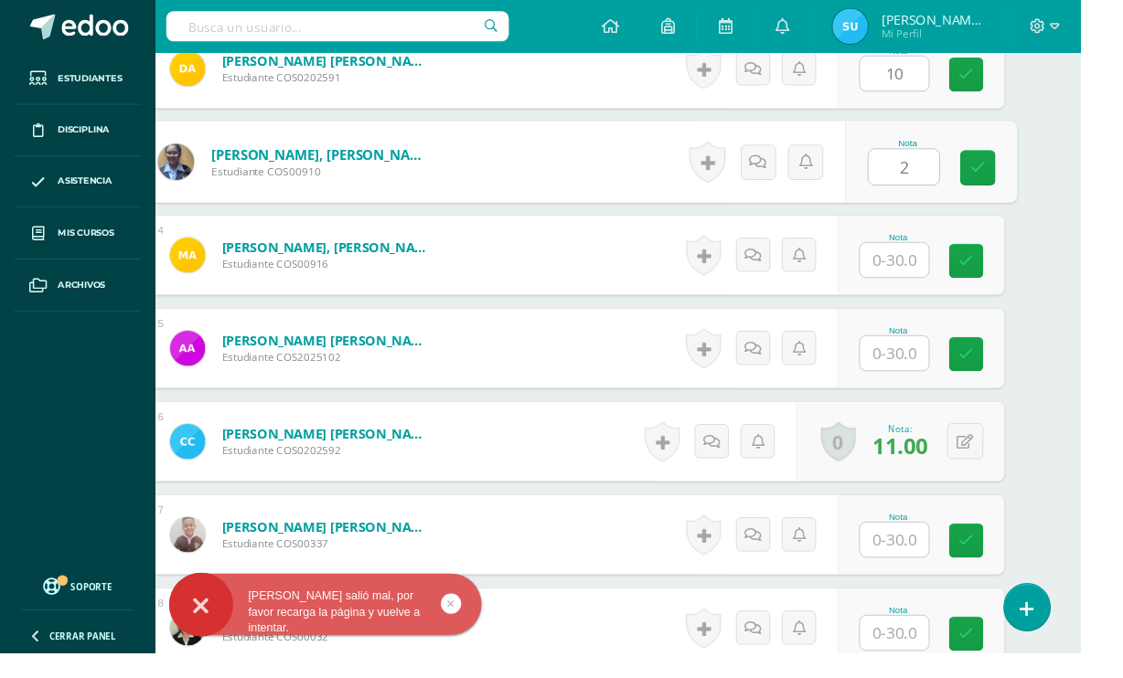
scroll to position [749, 44]
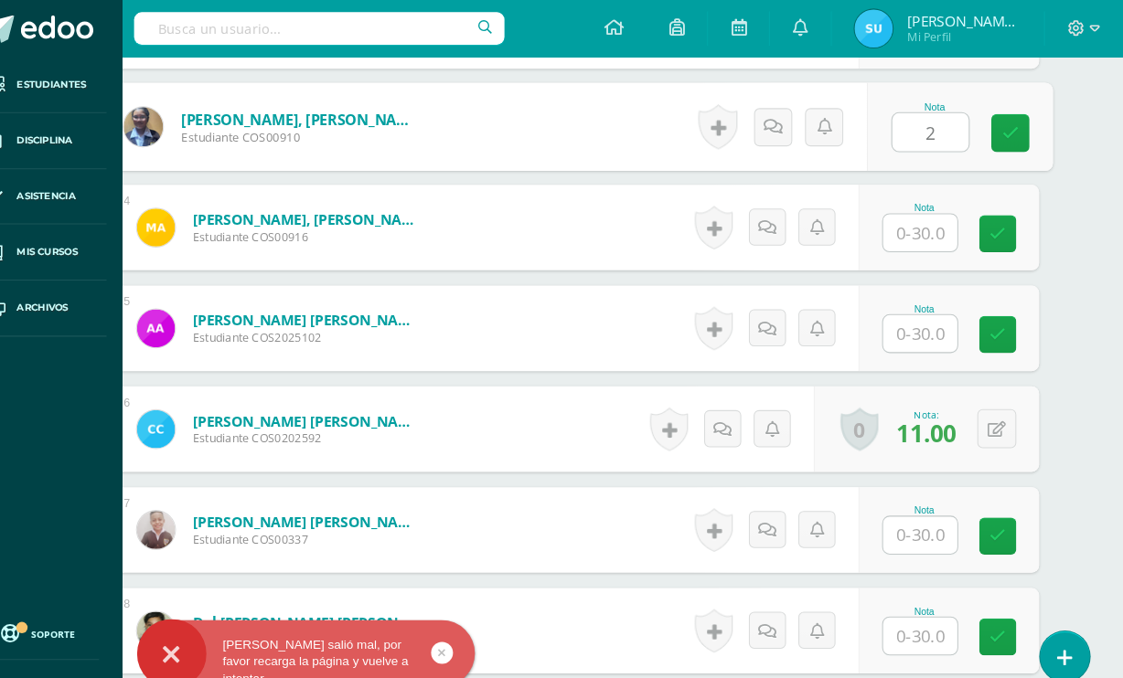
click at [1007, 129] on icon at bounding box center [1015, 128] width 16 height 16
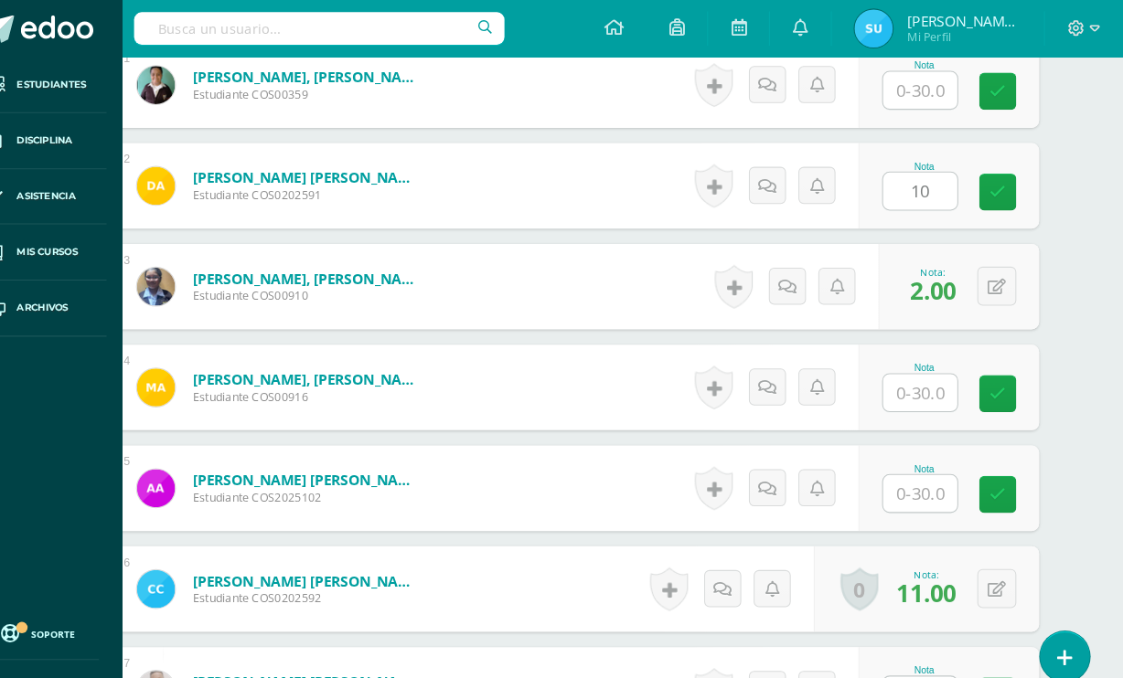
scroll to position [596, 44]
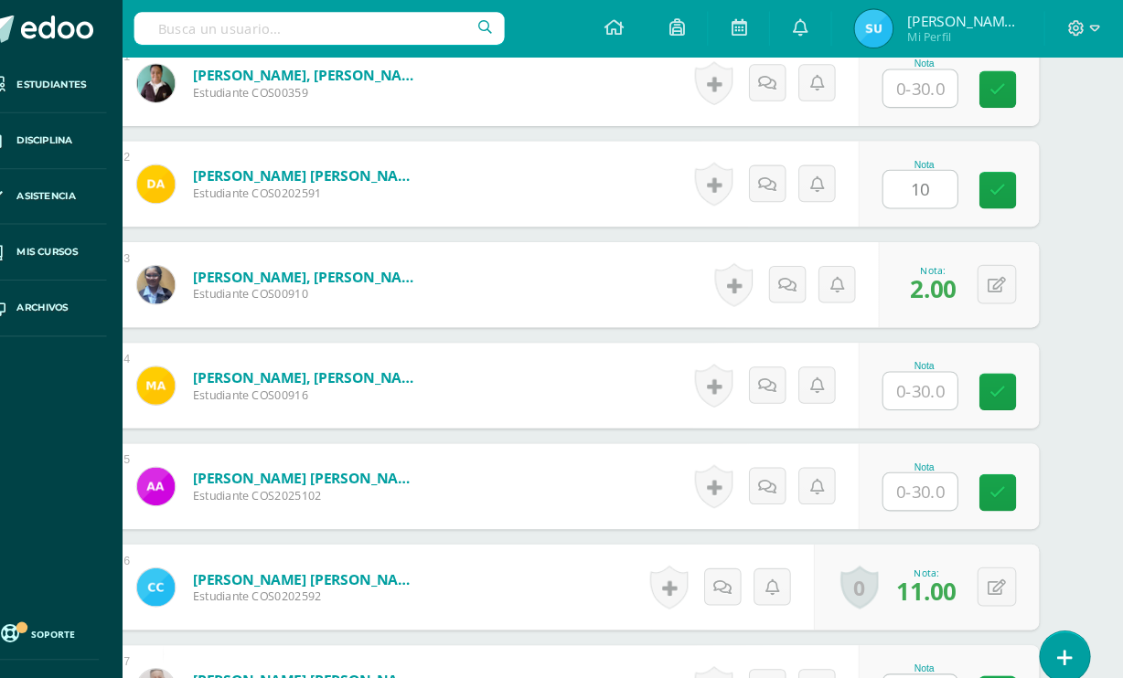
click at [985, 181] on link at bounding box center [1003, 184] width 36 height 36
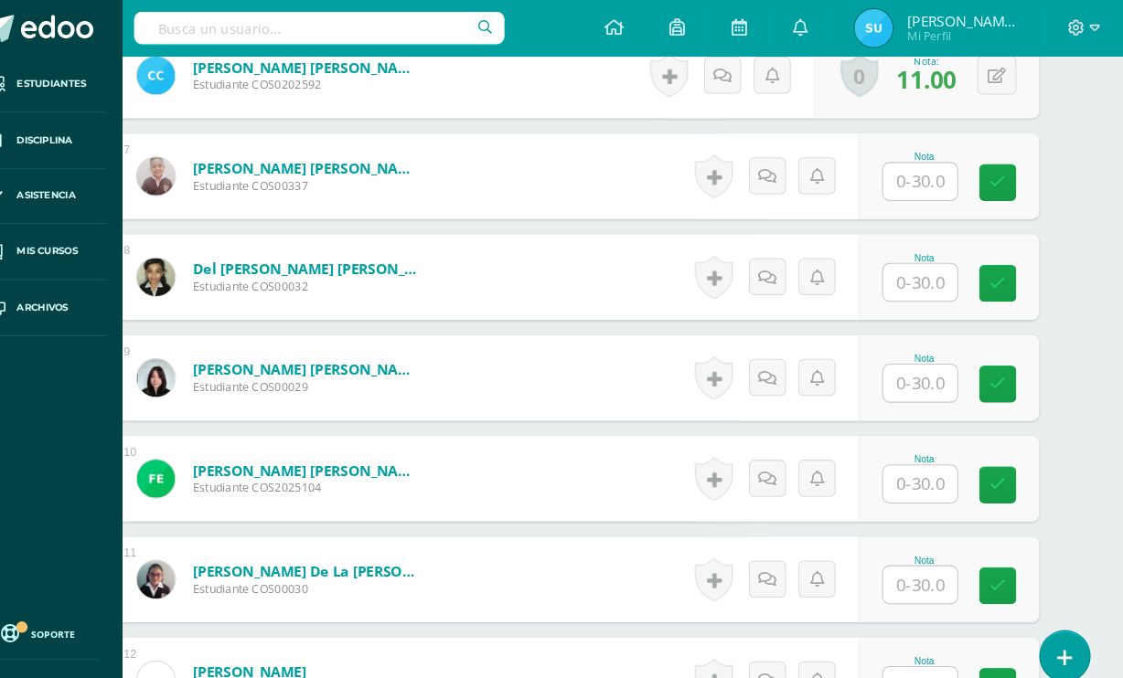
scroll to position [1089, 44]
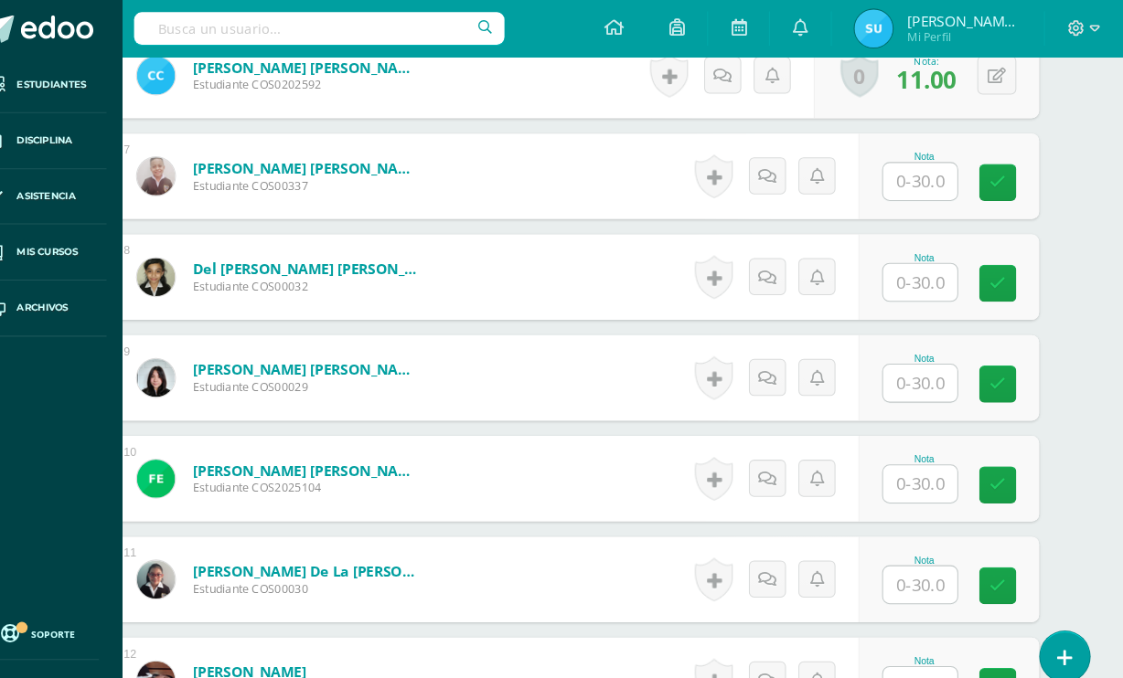
click at [898, 166] on input "text" at bounding box center [927, 174] width 71 height 36
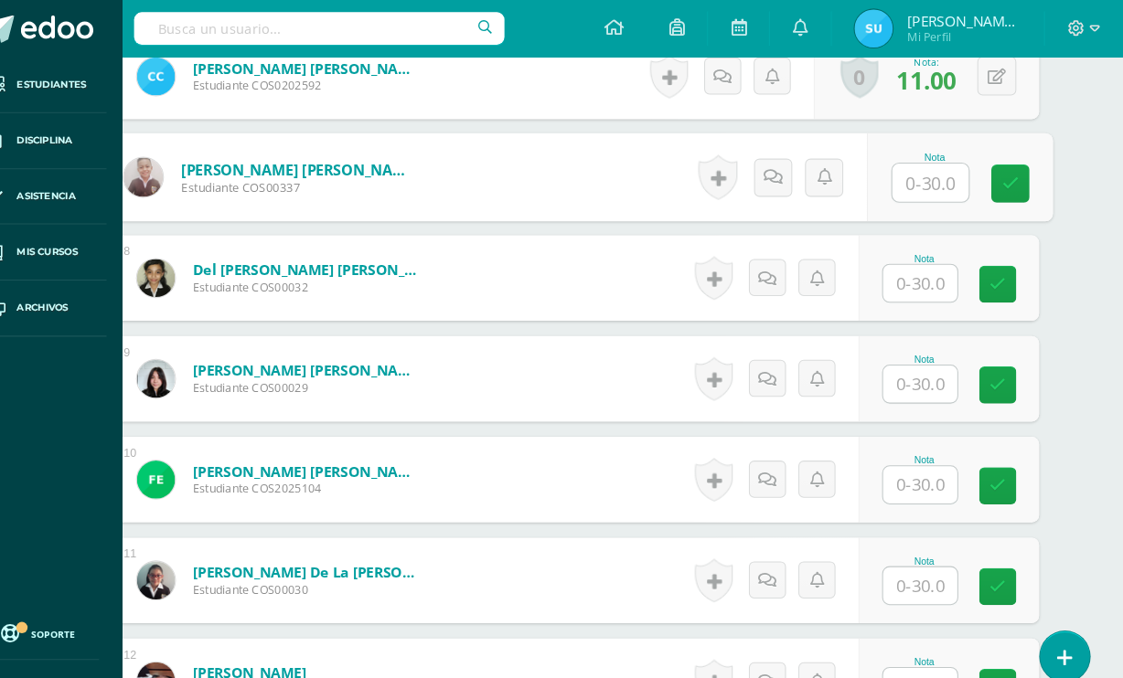
type input "0"
click at [1007, 174] on icon at bounding box center [1015, 176] width 16 height 16
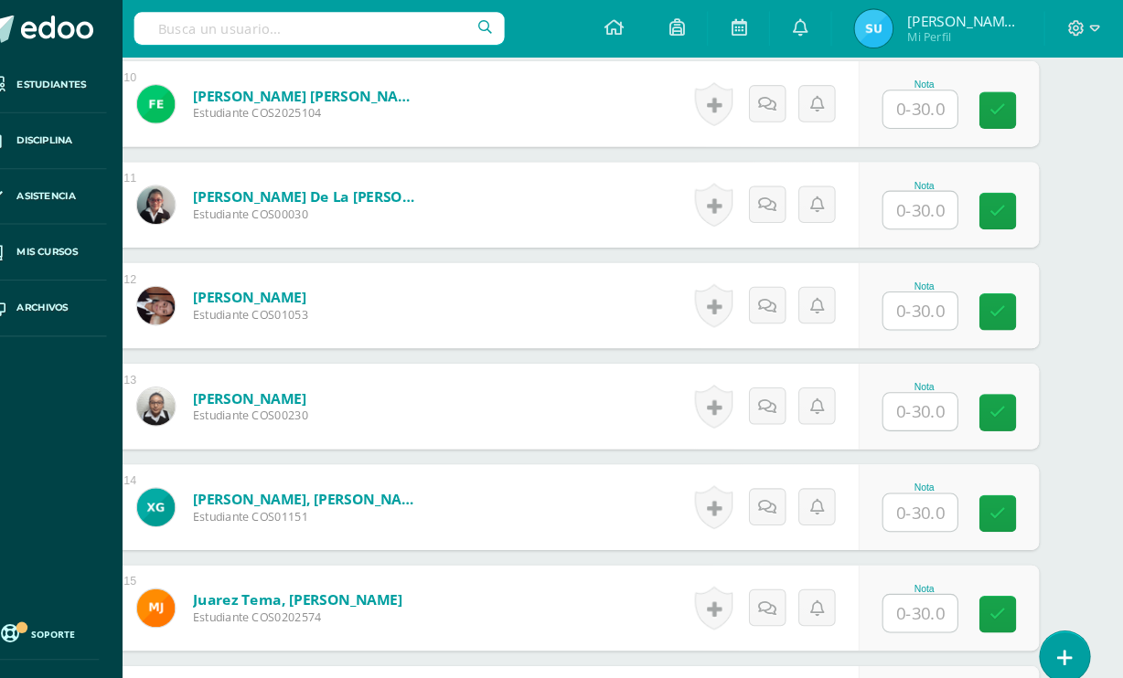
click at [909, 208] on input "text" at bounding box center [927, 202] width 71 height 36
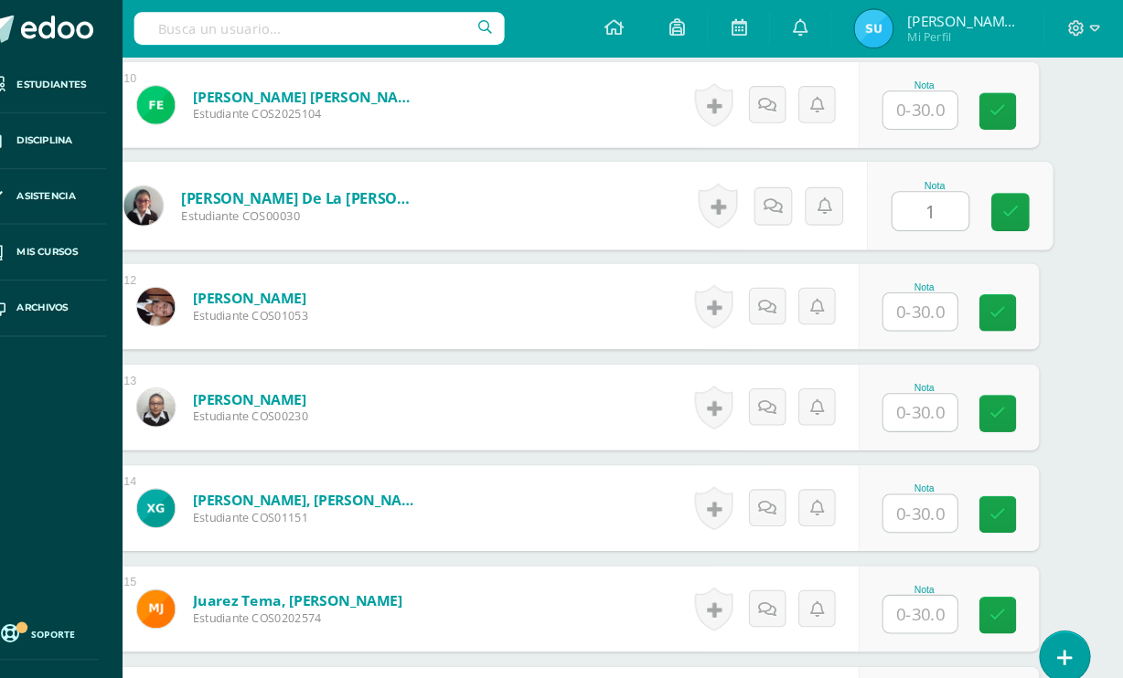
type input "10"
click at [1007, 209] on icon at bounding box center [1015, 204] width 16 height 16
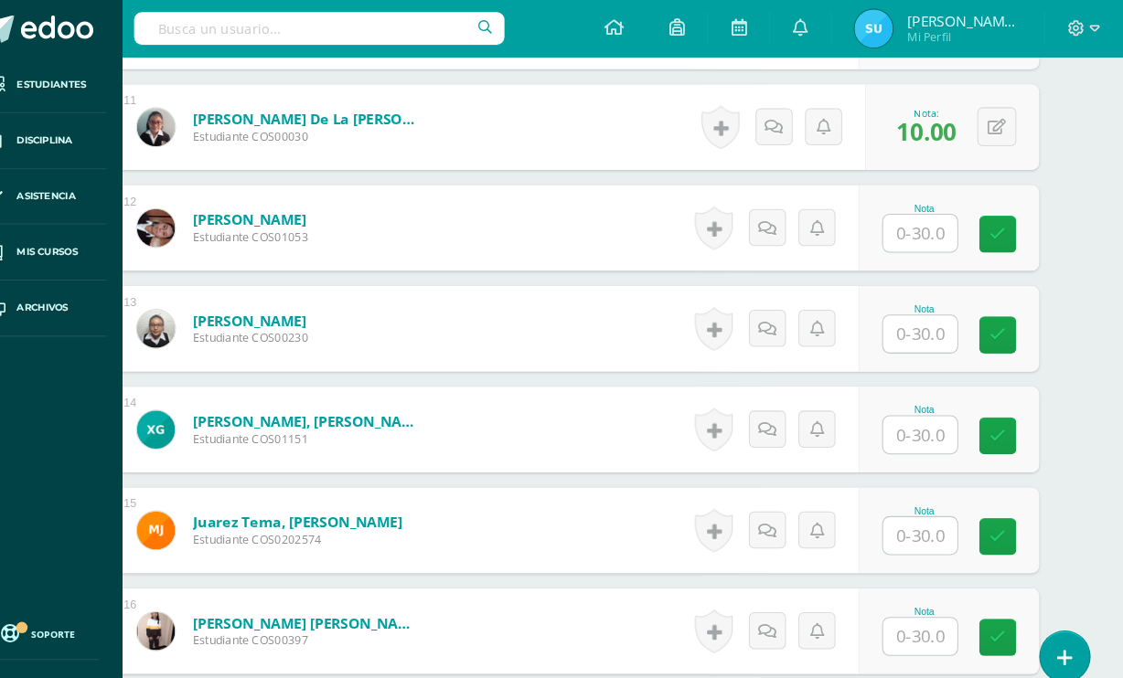
click at [901, 240] on input "text" at bounding box center [927, 225] width 71 height 36
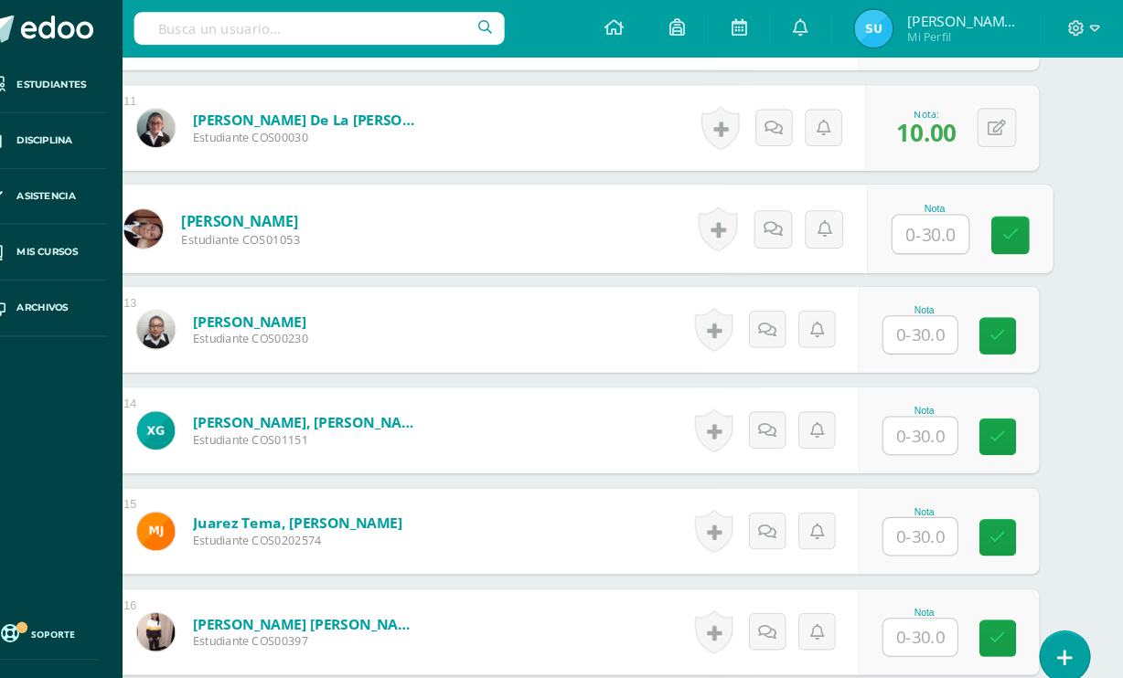
type input "1"
click at [997, 230] on link at bounding box center [1015, 226] width 37 height 37
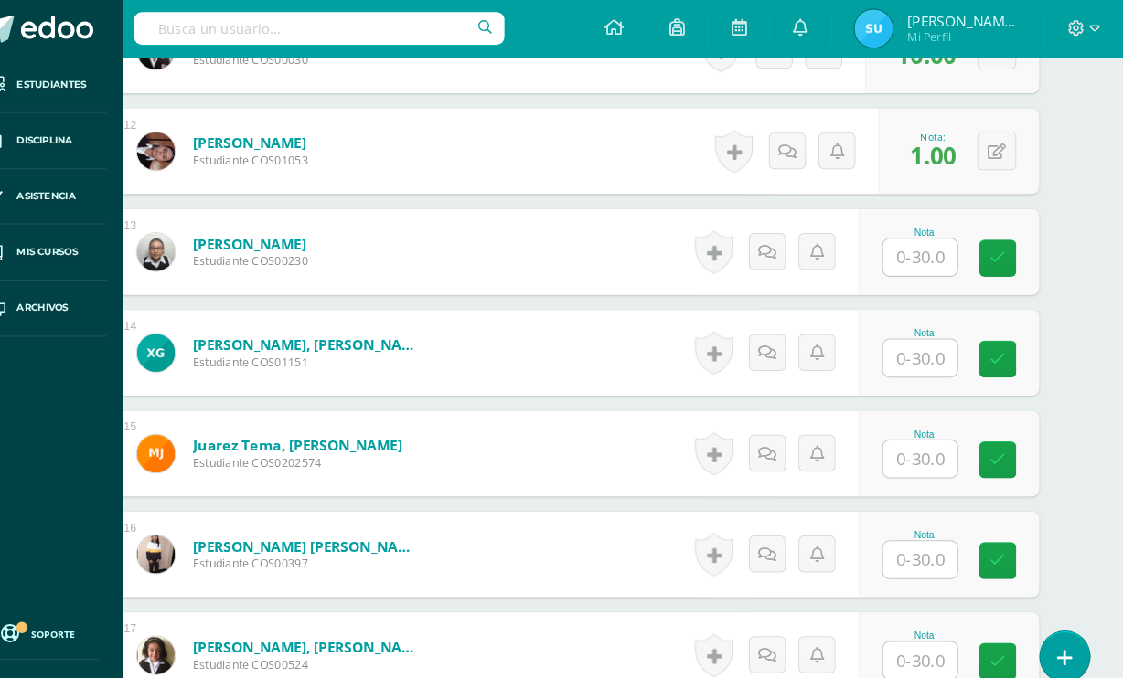
scroll to position [1597, 44]
click at [892, 249] on input "text" at bounding box center [927, 248] width 71 height 36
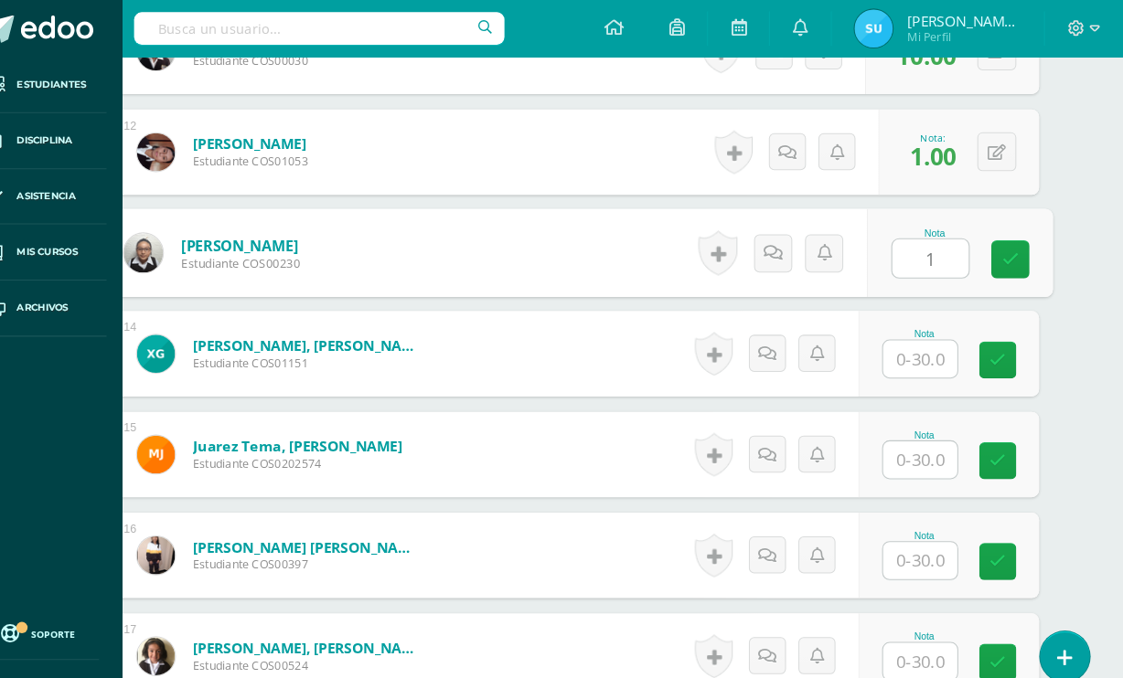
type input "16"
click at [1007, 250] on icon at bounding box center [1015, 249] width 16 height 16
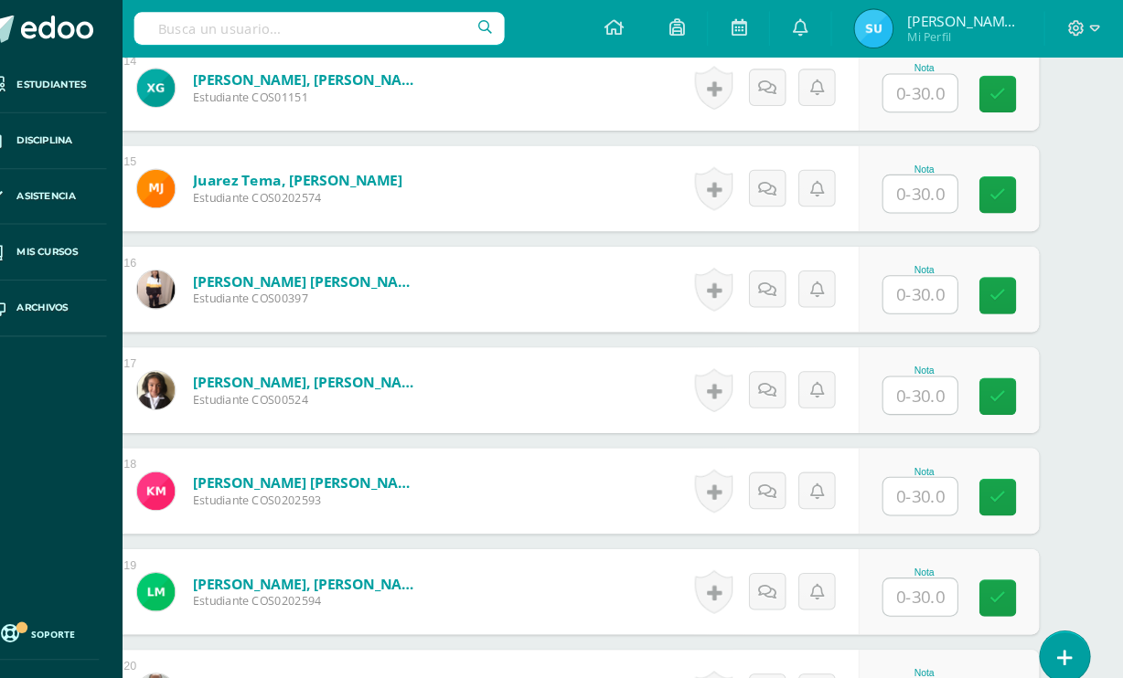
scroll to position [1853, 44]
click at [892, 375] on input "text" at bounding box center [927, 379] width 71 height 36
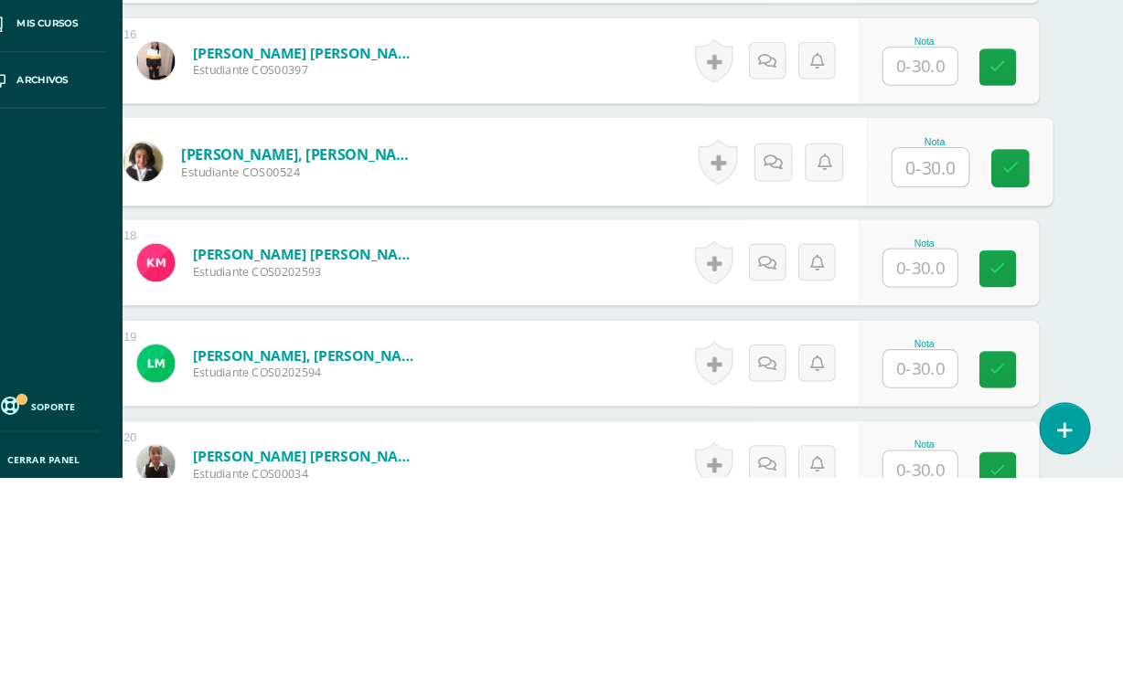
type input "0"
click at [1007, 373] on icon at bounding box center [1015, 381] width 16 height 16
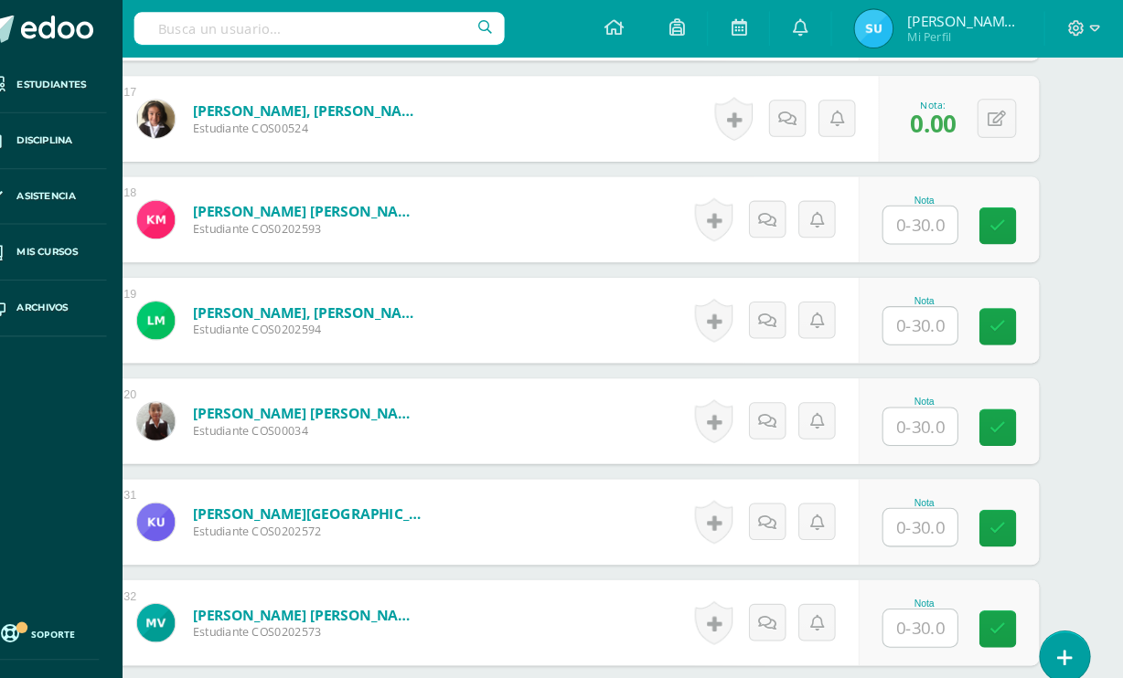
scroll to position [2116, 44]
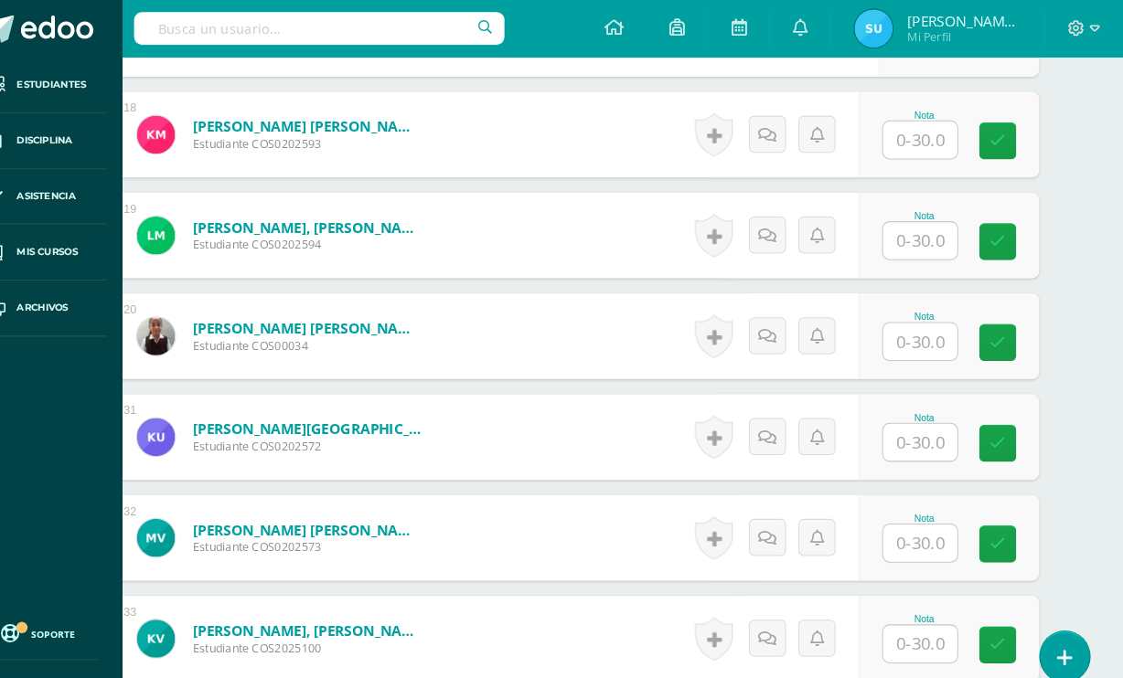
click at [892, 333] on input "text" at bounding box center [927, 329] width 71 height 36
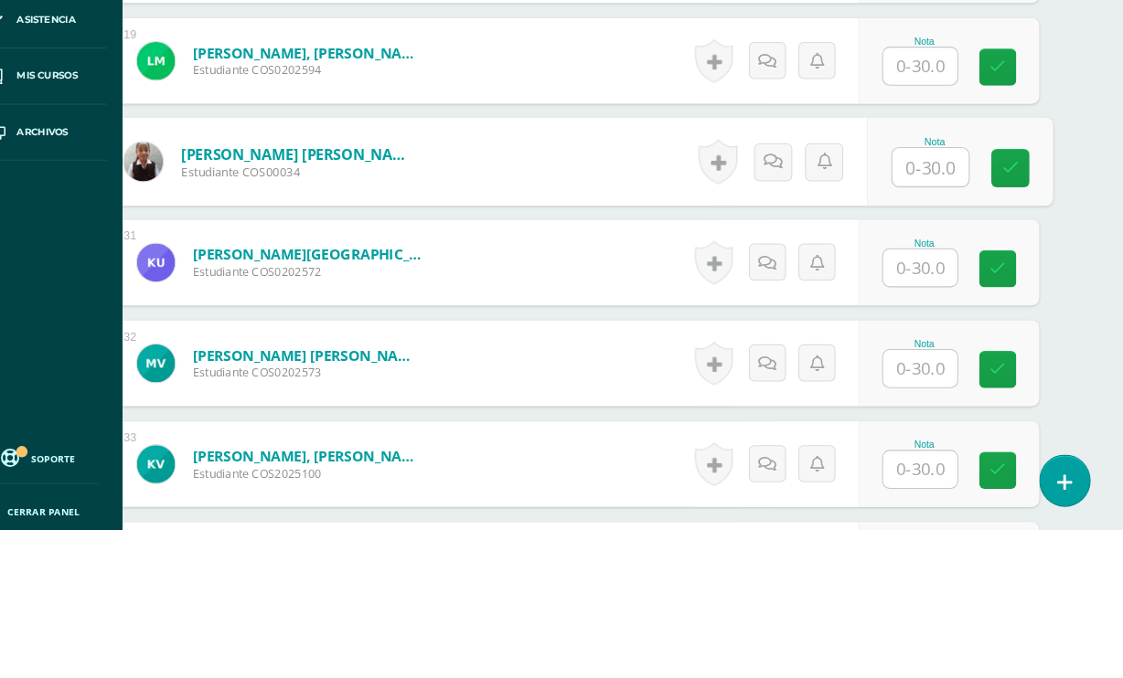
type input "9"
click at [997, 313] on link at bounding box center [1015, 331] width 37 height 37
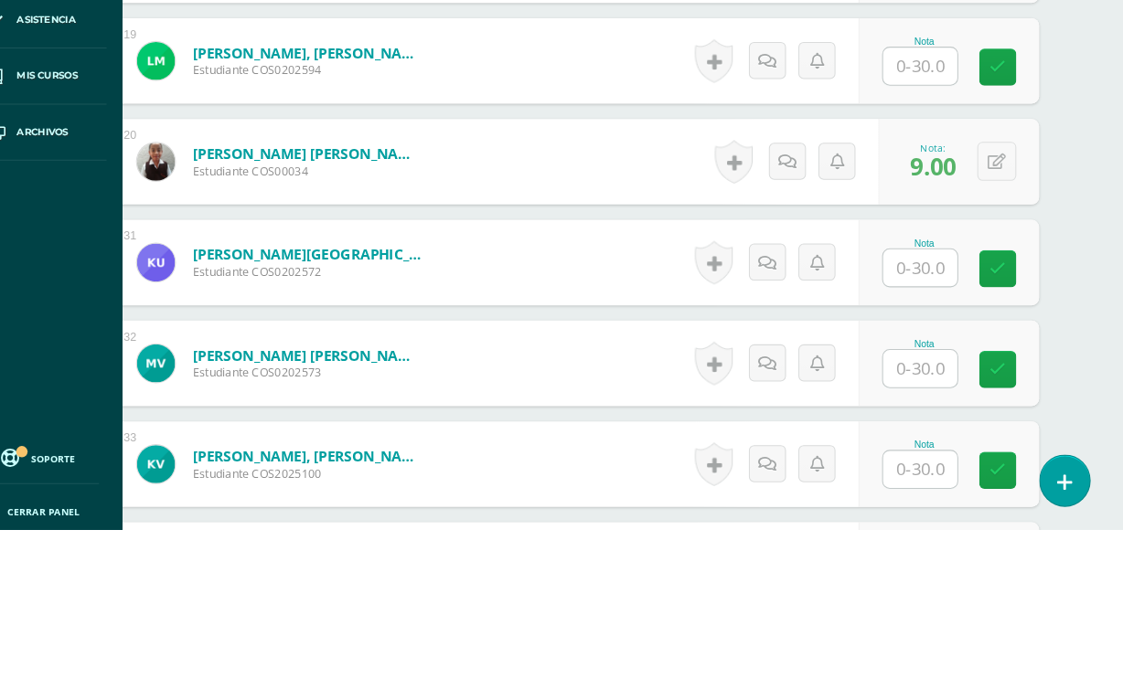
scroll to position [2364, 44]
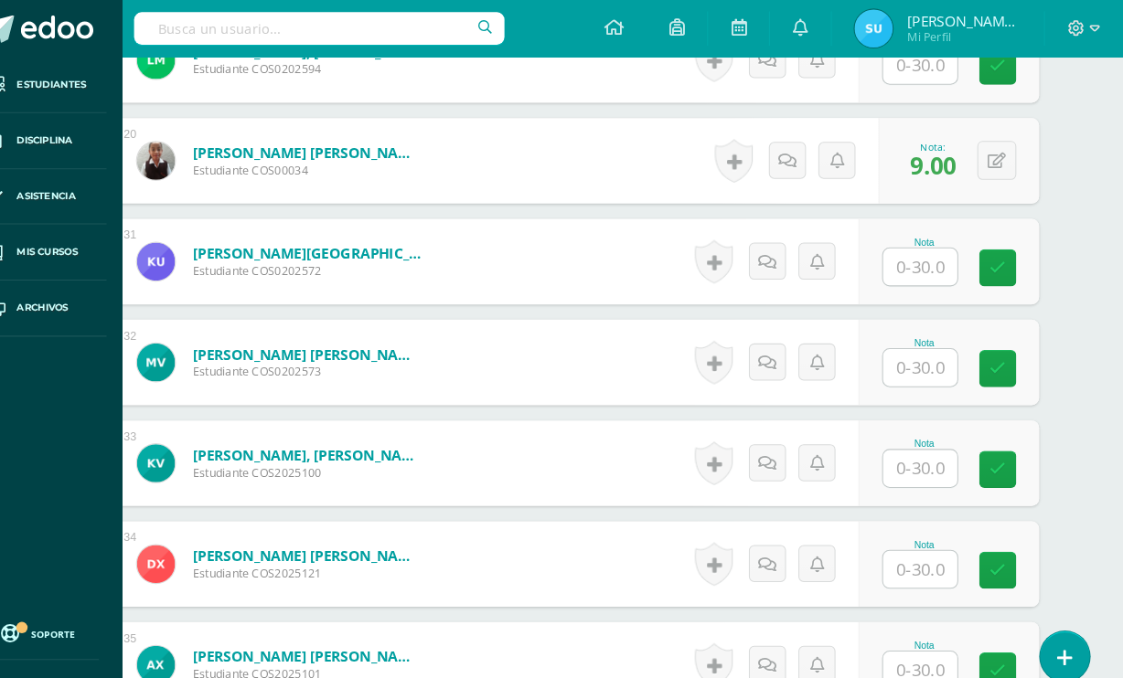
click at [892, 259] on input "text" at bounding box center [927, 257] width 71 height 36
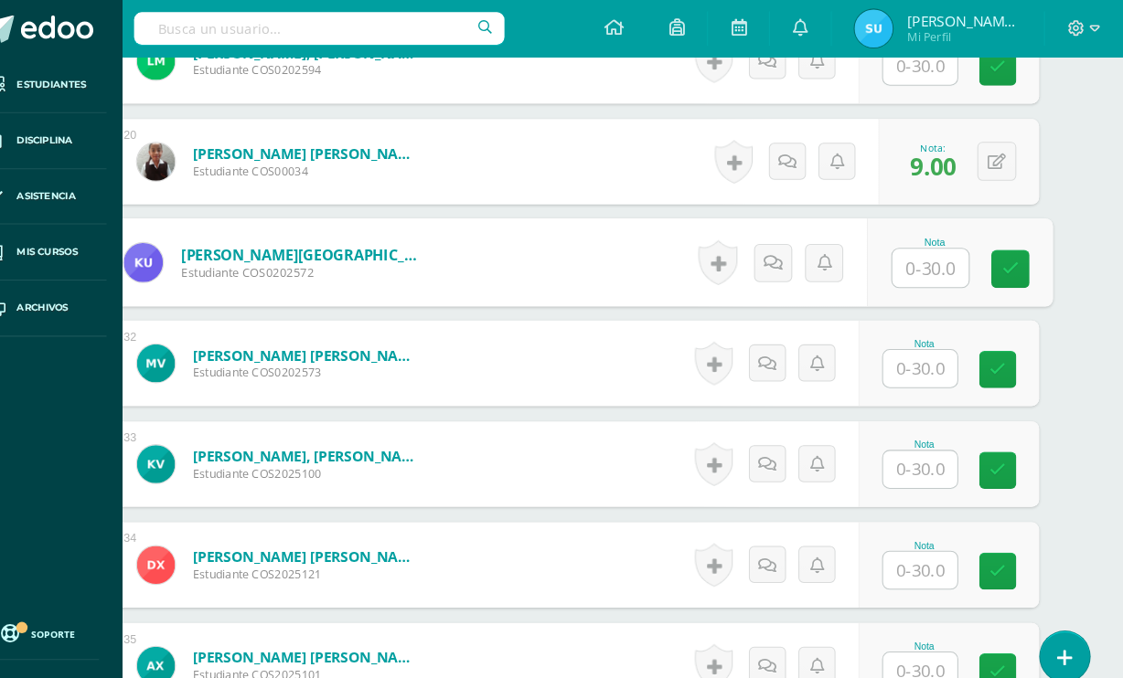
type input "9"
click at [997, 252] on link at bounding box center [1015, 258] width 37 height 37
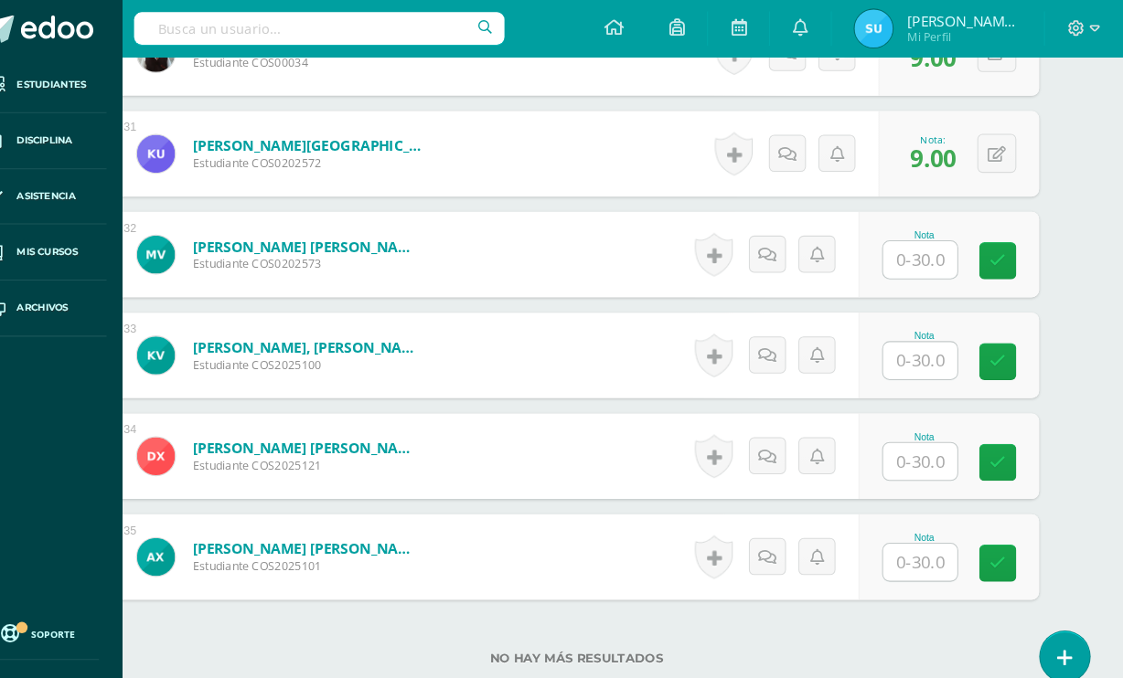
scroll to position [2488, 44]
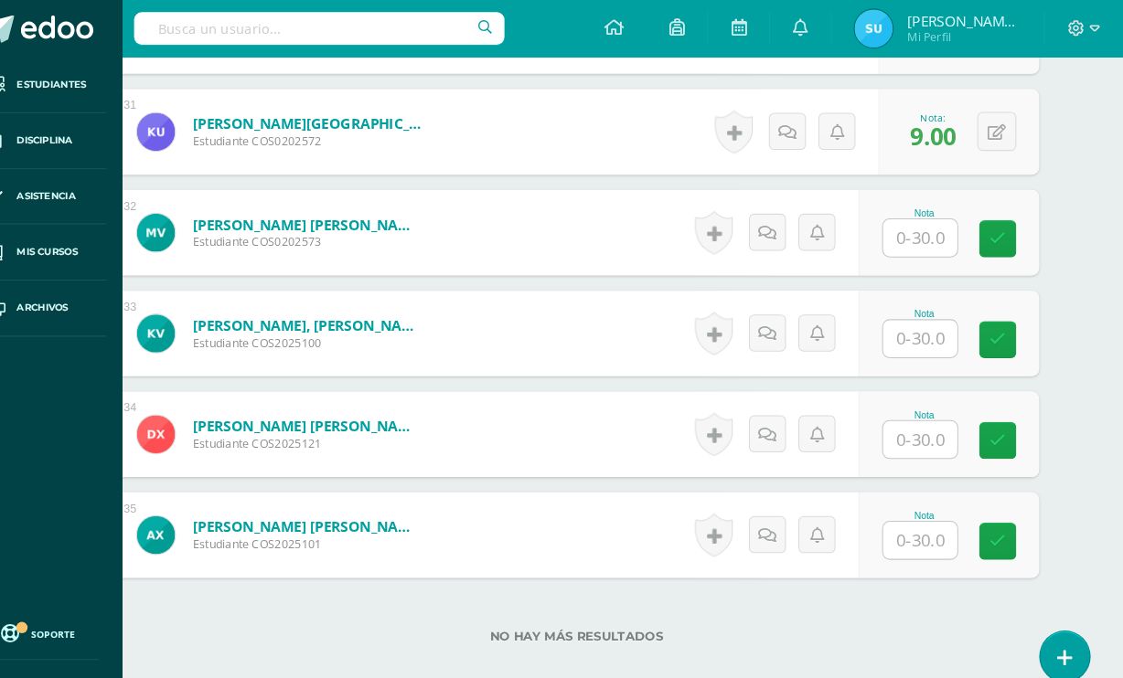
click at [892, 519] on input "text" at bounding box center [927, 520] width 71 height 36
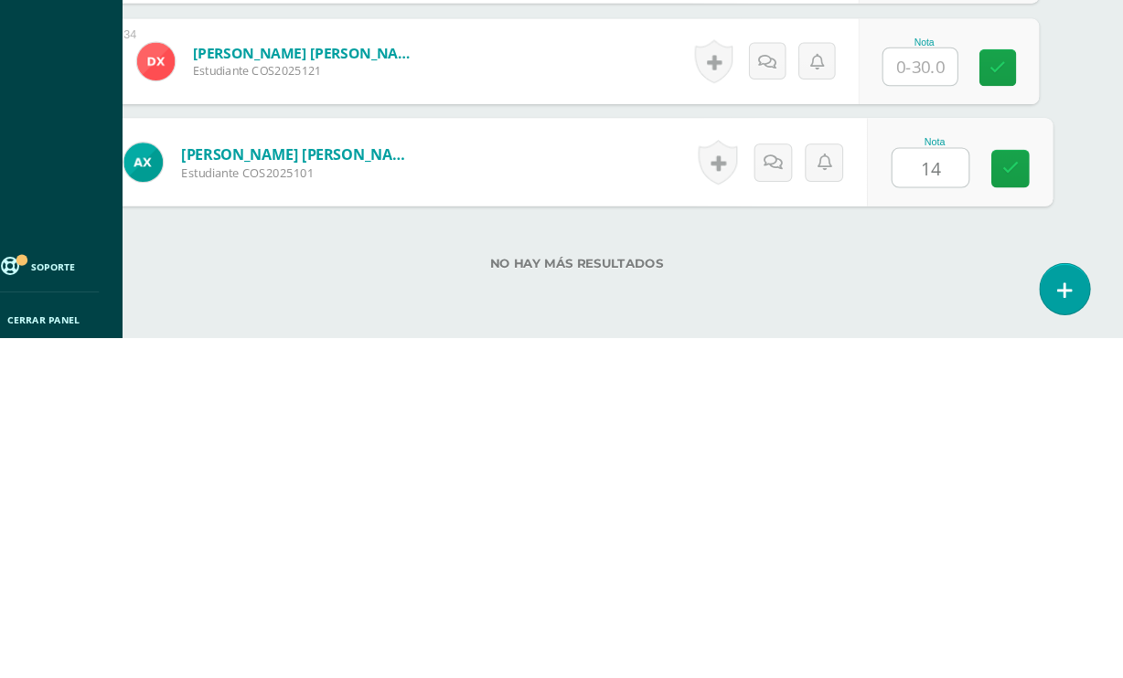
type input "14"
click at [945, 467] on div "Nota 14" at bounding box center [966, 509] width 178 height 85
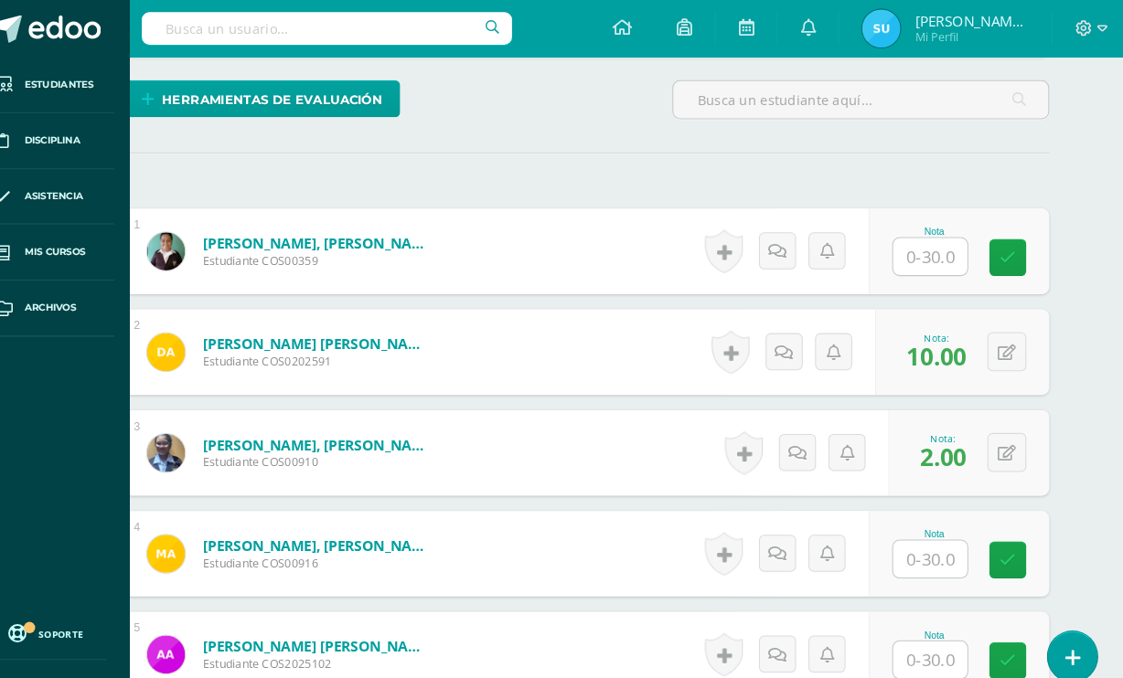
scroll to position [433, 42]
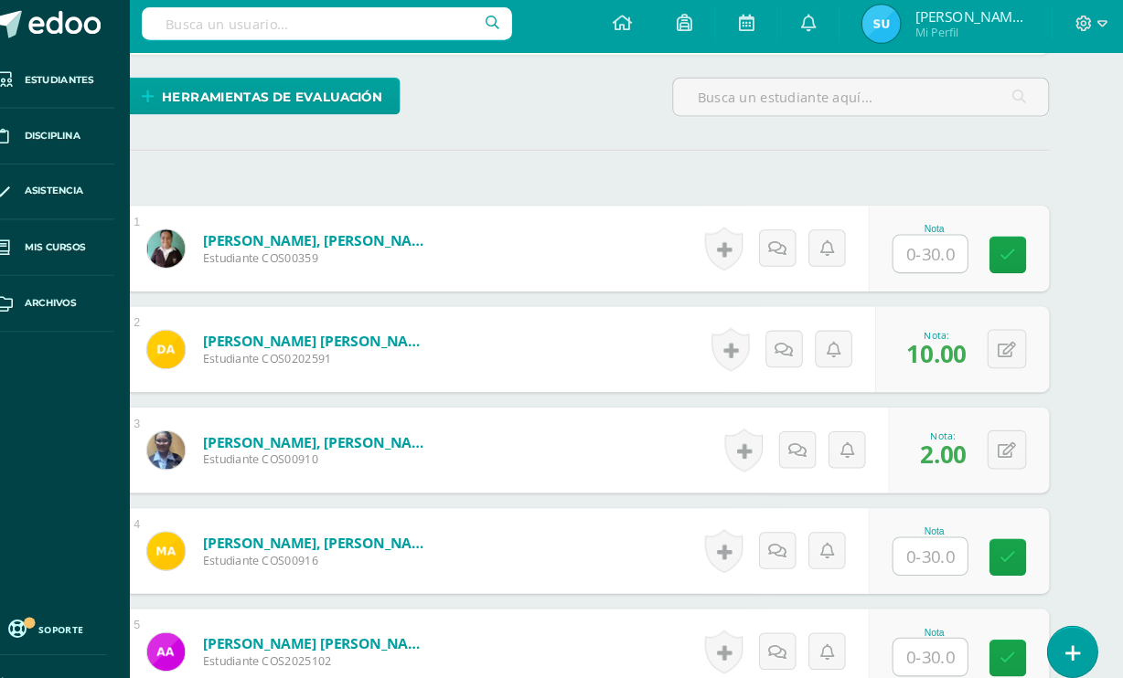
click at [779, 90] on input "text" at bounding box center [863, 98] width 360 height 36
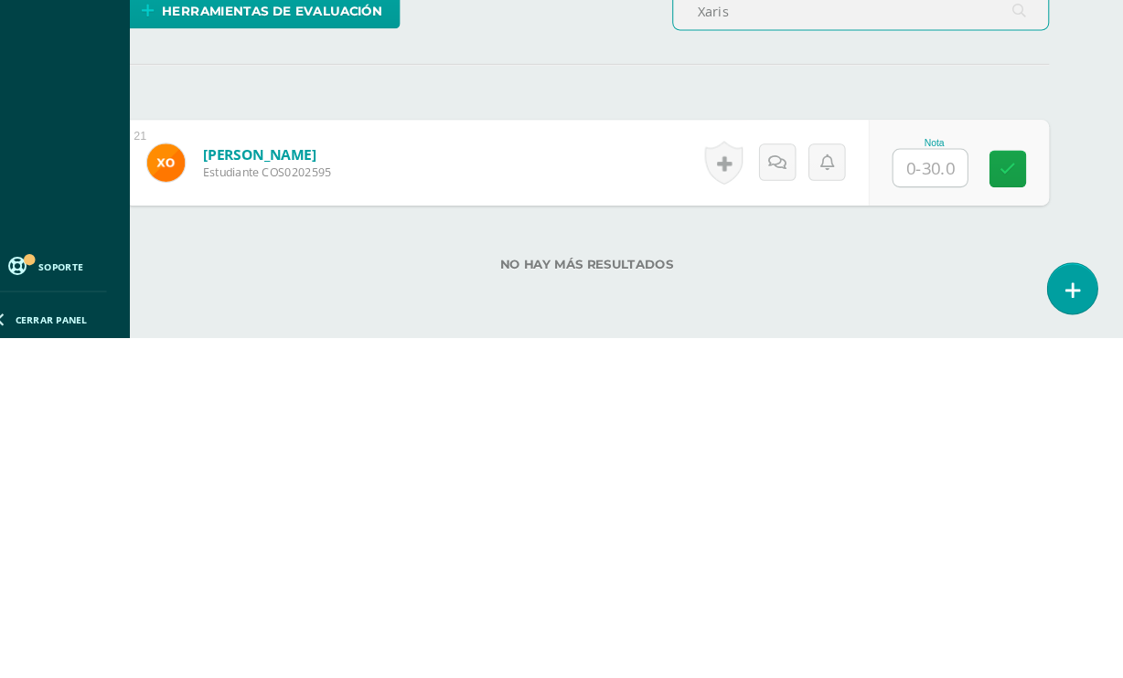
scroll to position [177, 42]
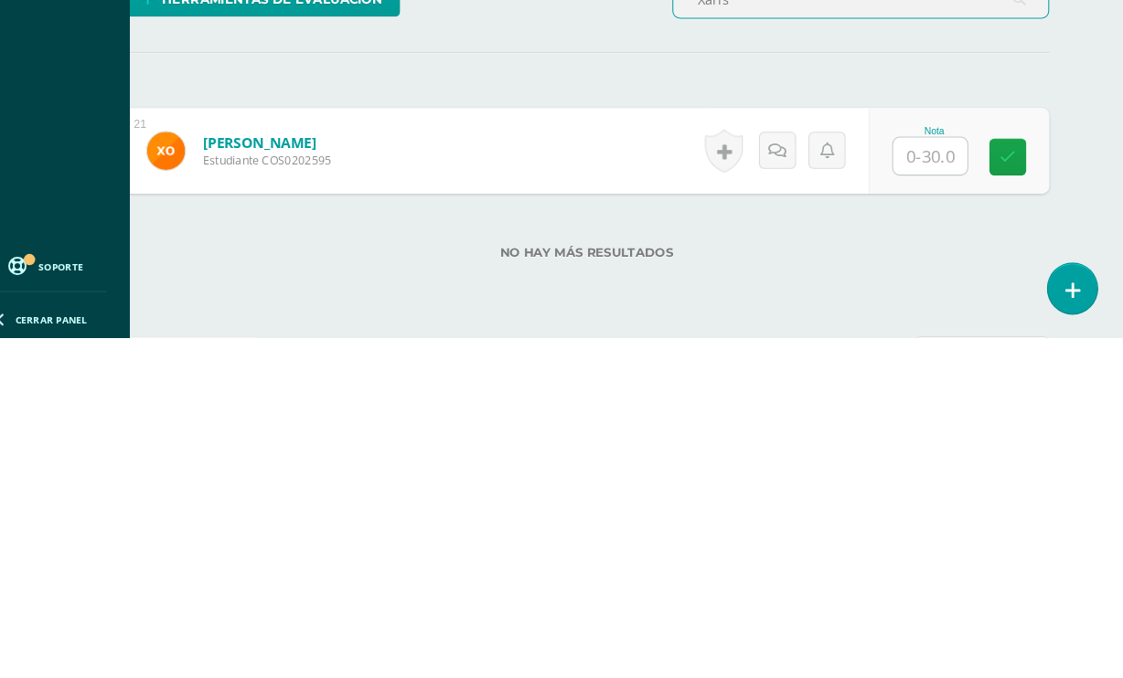
type input "Xaris"
click at [894, 486] on input "text" at bounding box center [929, 504] width 71 height 36
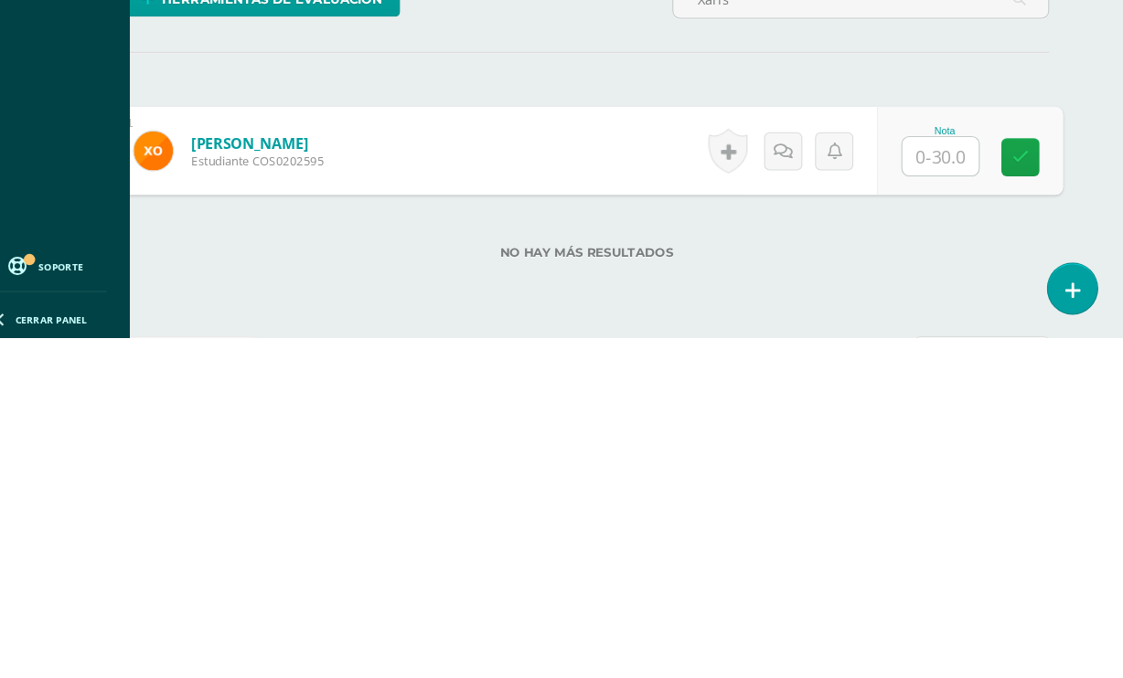
type input "5"
click at [1009, 497] on icon at bounding box center [1017, 505] width 16 height 16
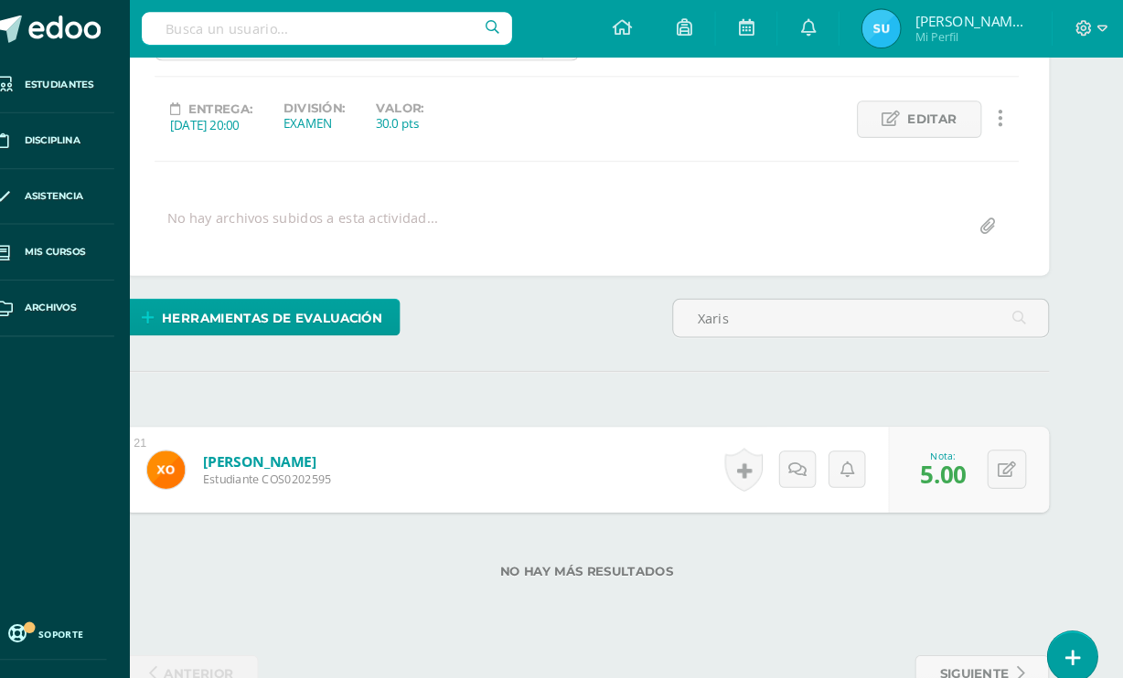
click at [796, 308] on input "Xaris" at bounding box center [863, 306] width 360 height 36
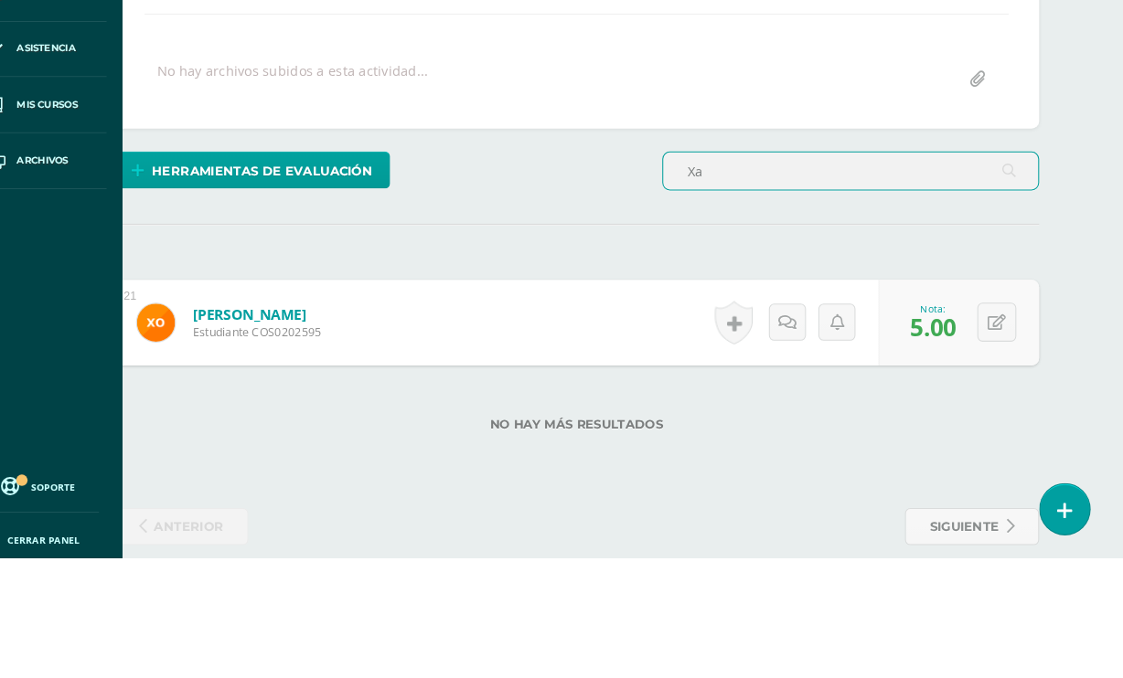
type input "X"
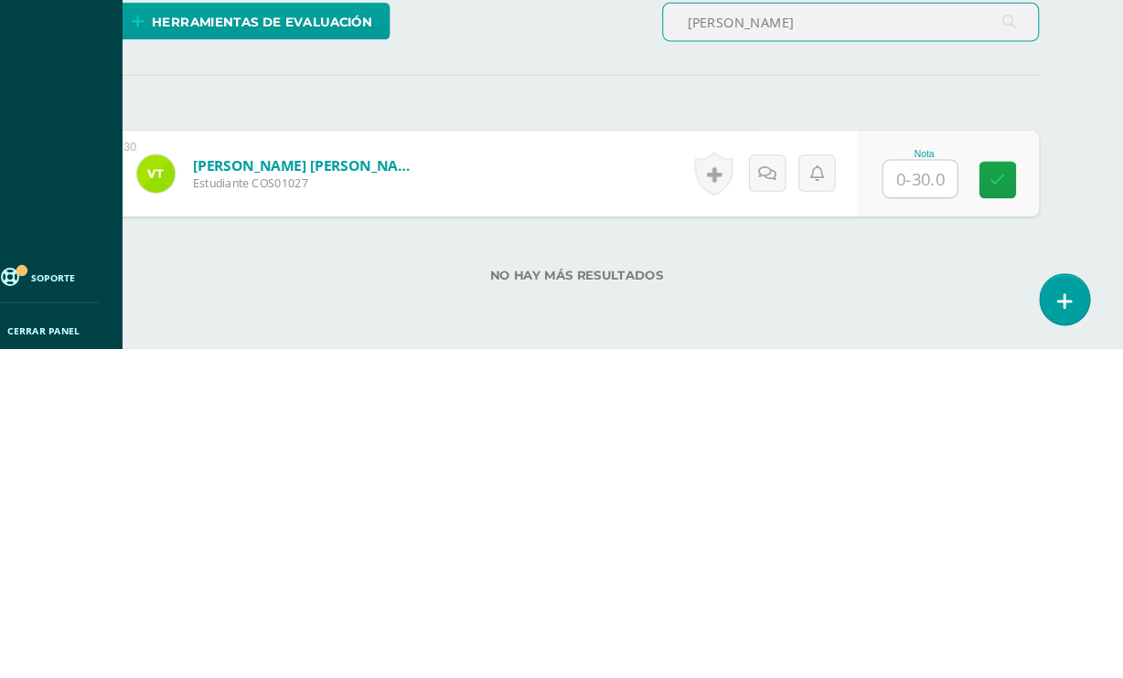
type input "Valeria"
click at [892, 497] on input "text" at bounding box center [927, 515] width 71 height 36
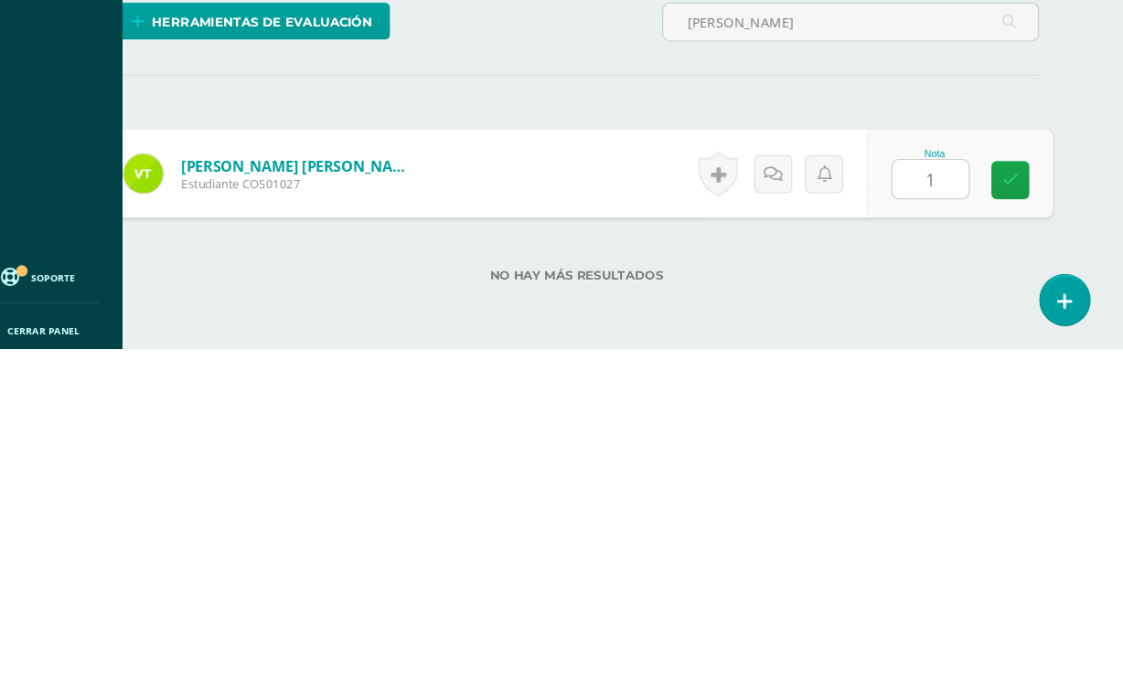
type input "16"
click at [1007, 508] on icon at bounding box center [1015, 516] width 16 height 16
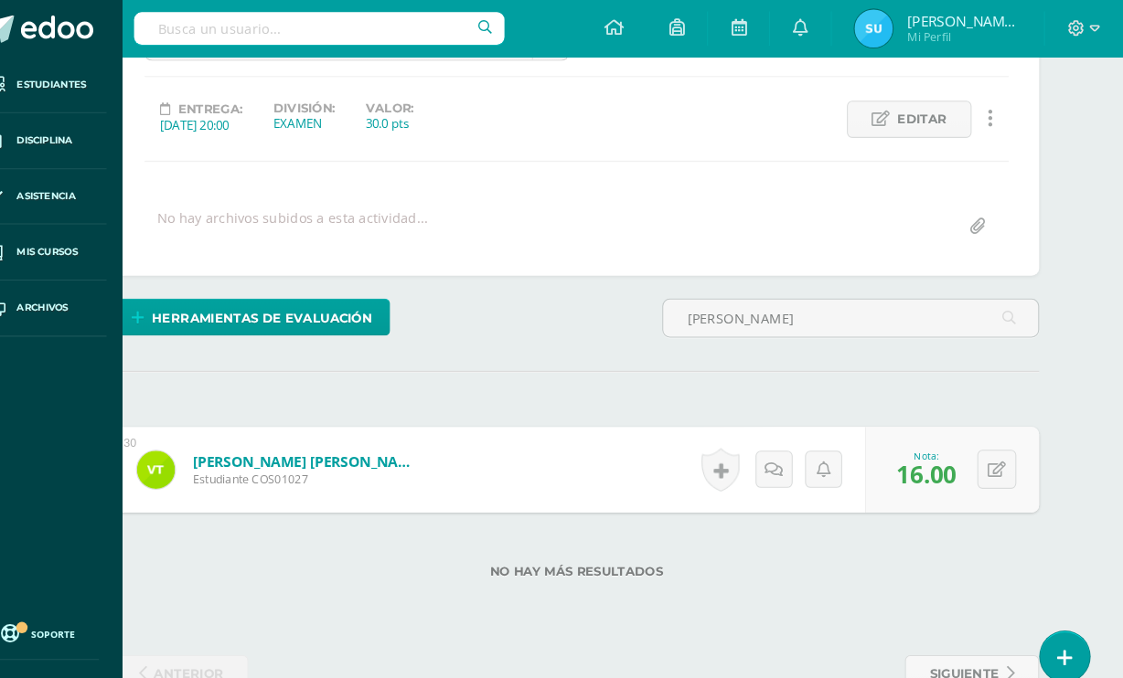
click at [744, 303] on input "Valeria" at bounding box center [861, 306] width 360 height 36
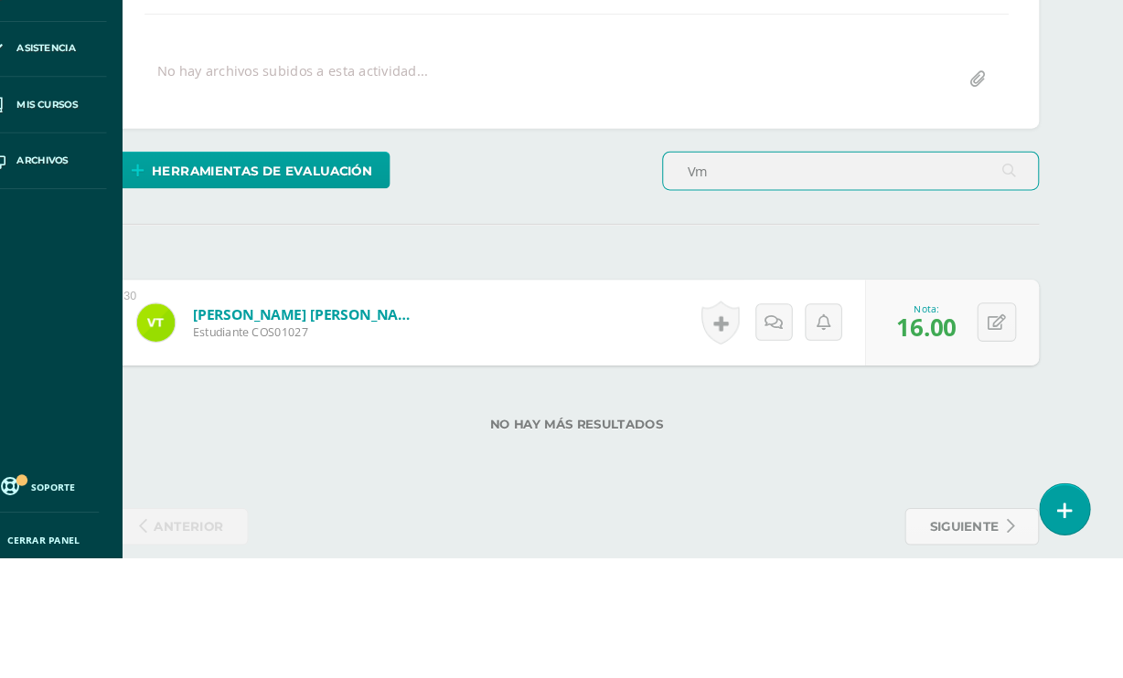
type input "V"
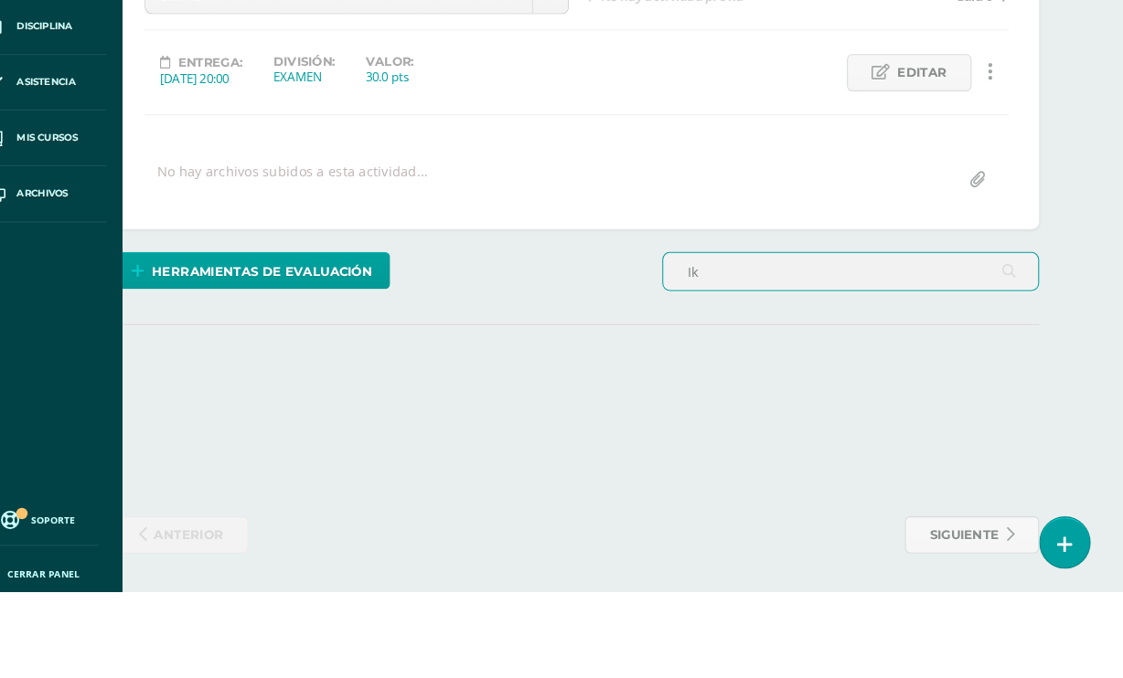
type input "I"
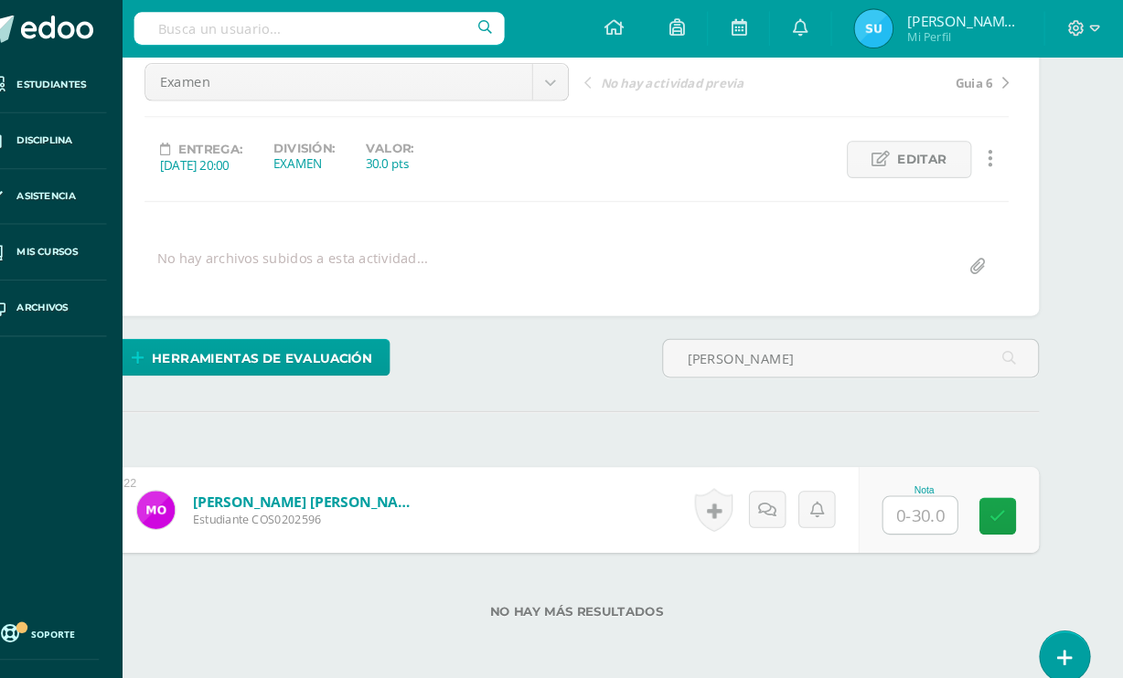
scroll to position [187, 44]
type input "Mike"
click at [892, 497] on input "text" at bounding box center [927, 494] width 71 height 36
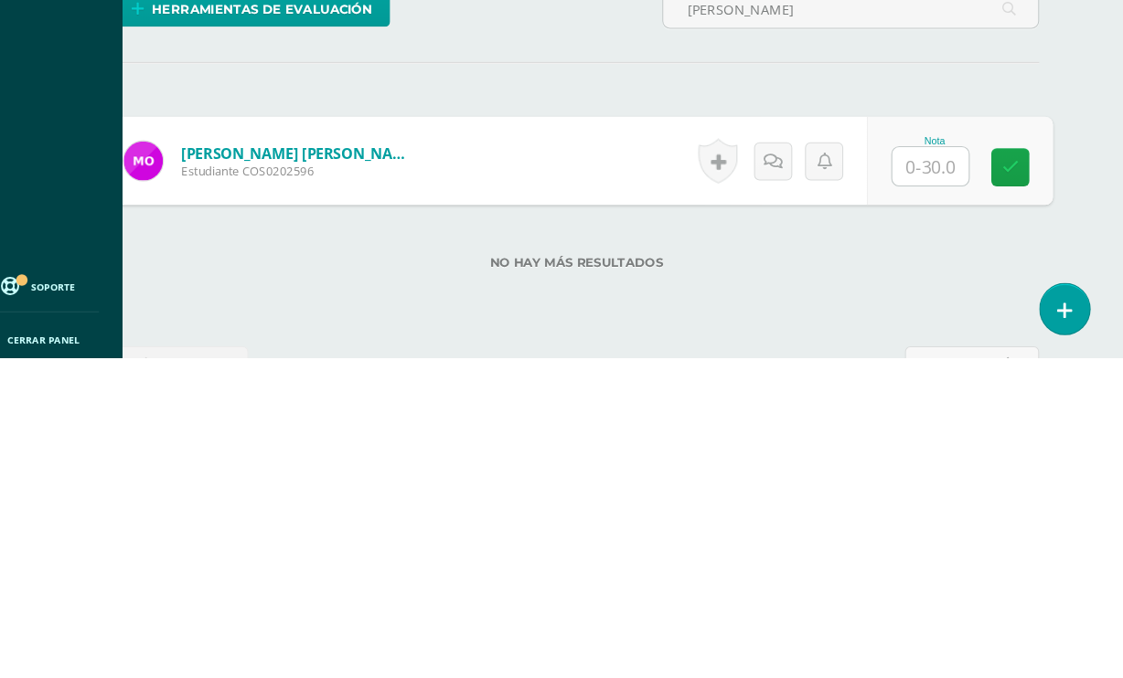
type input "0"
click at [1007, 487] on icon at bounding box center [1015, 495] width 16 height 16
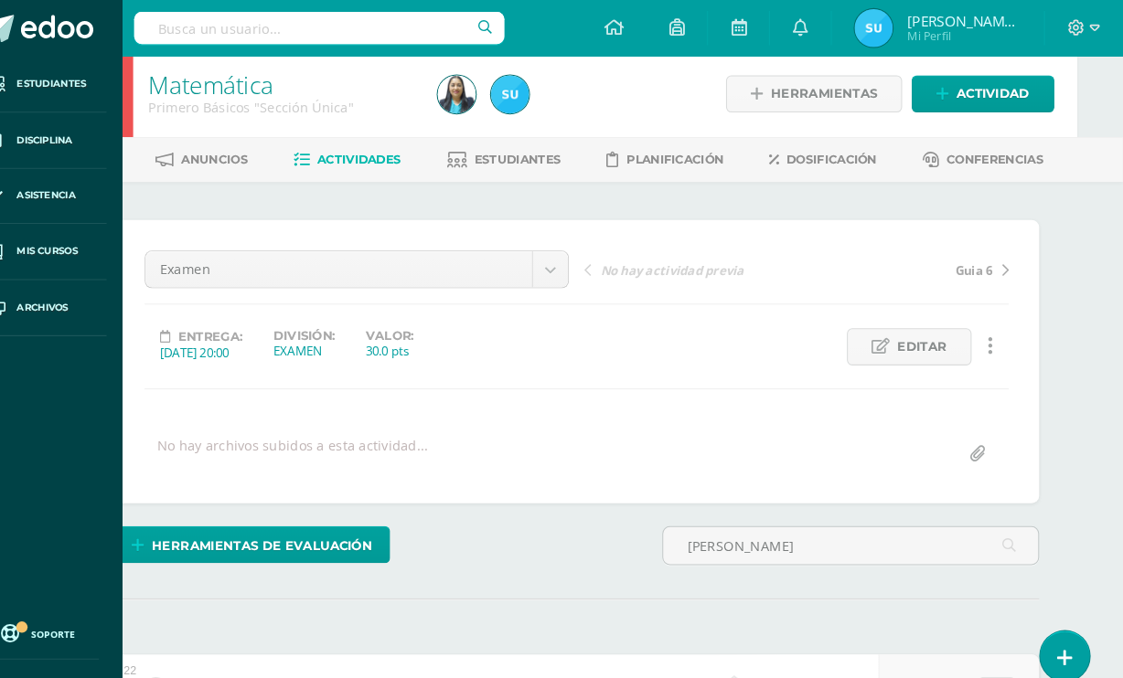
scroll to position [0, 44]
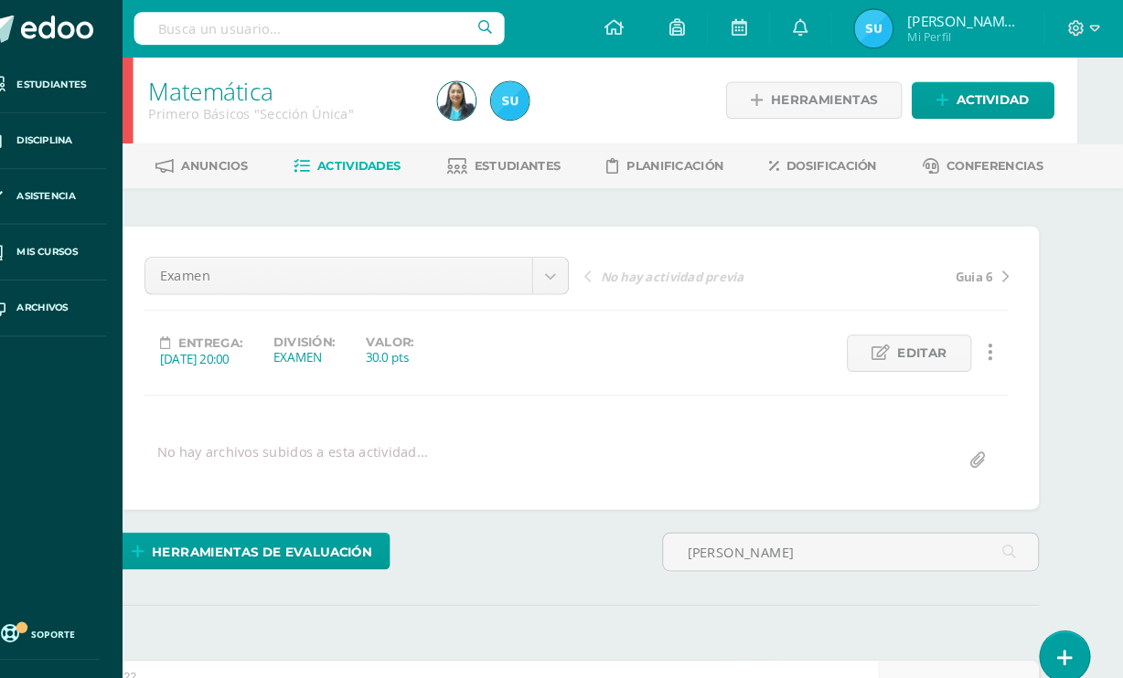
click at [372, 275] on body "Algo salió mal, por favor recarga la página y vuelve a intentar. Estudiantes Di…" at bounding box center [517, 463] width 1123 height 927
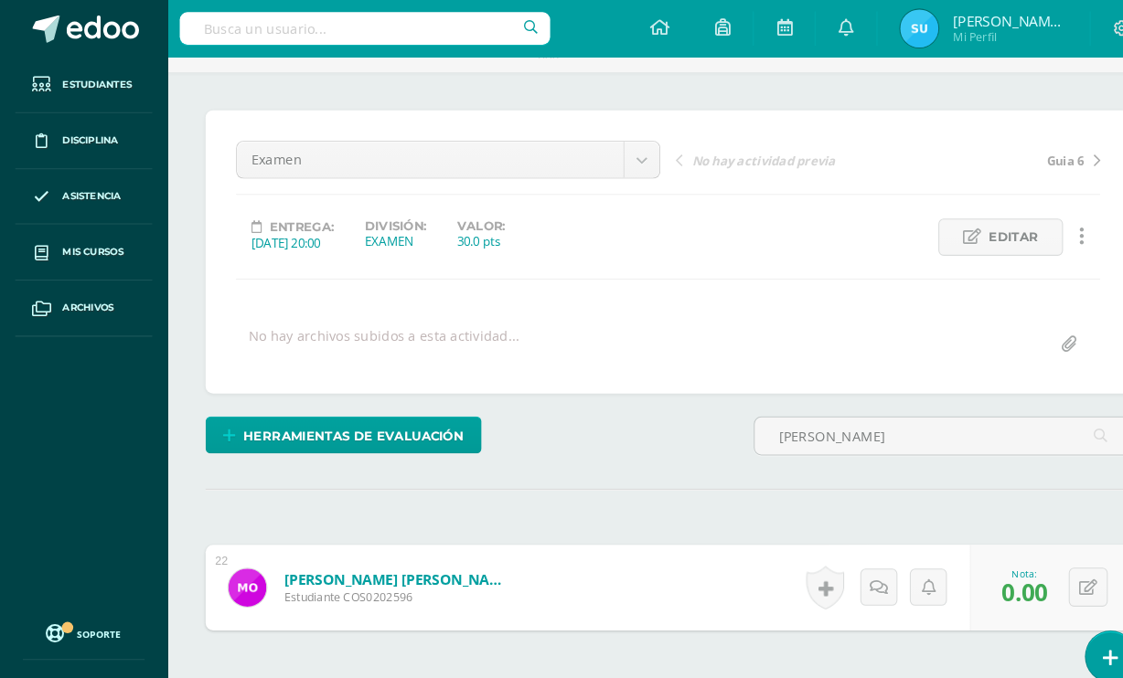
scroll to position [108, 0]
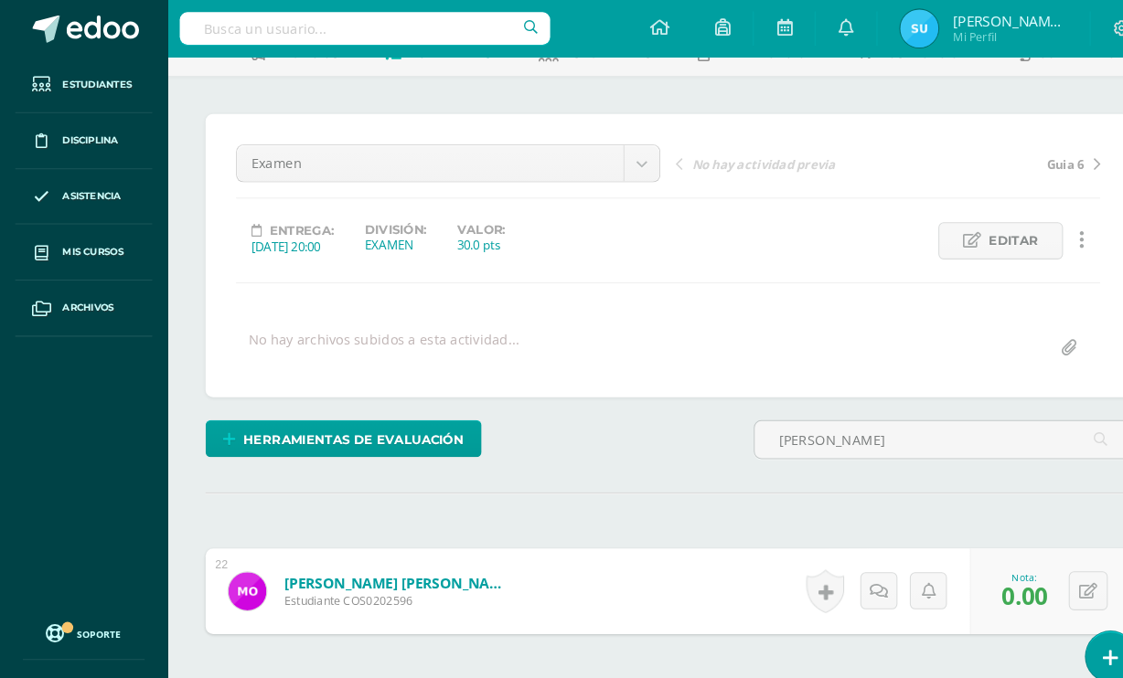
click at [898, 433] on input "Mike" at bounding box center [905, 423] width 360 height 36
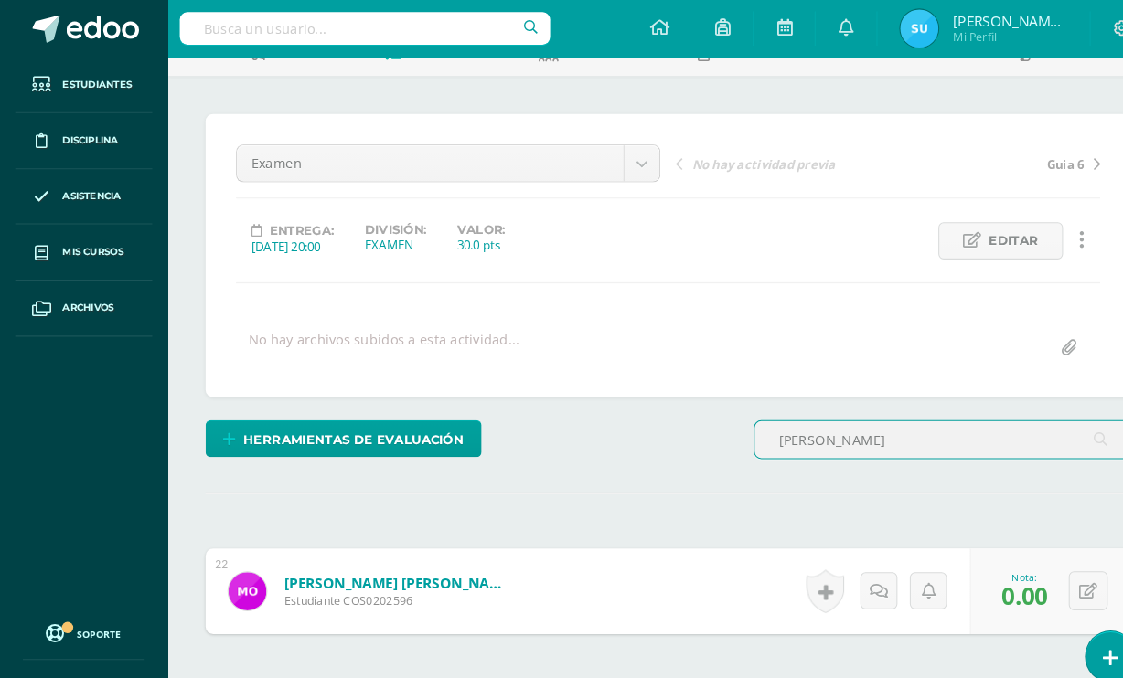
scroll to position [108, 44]
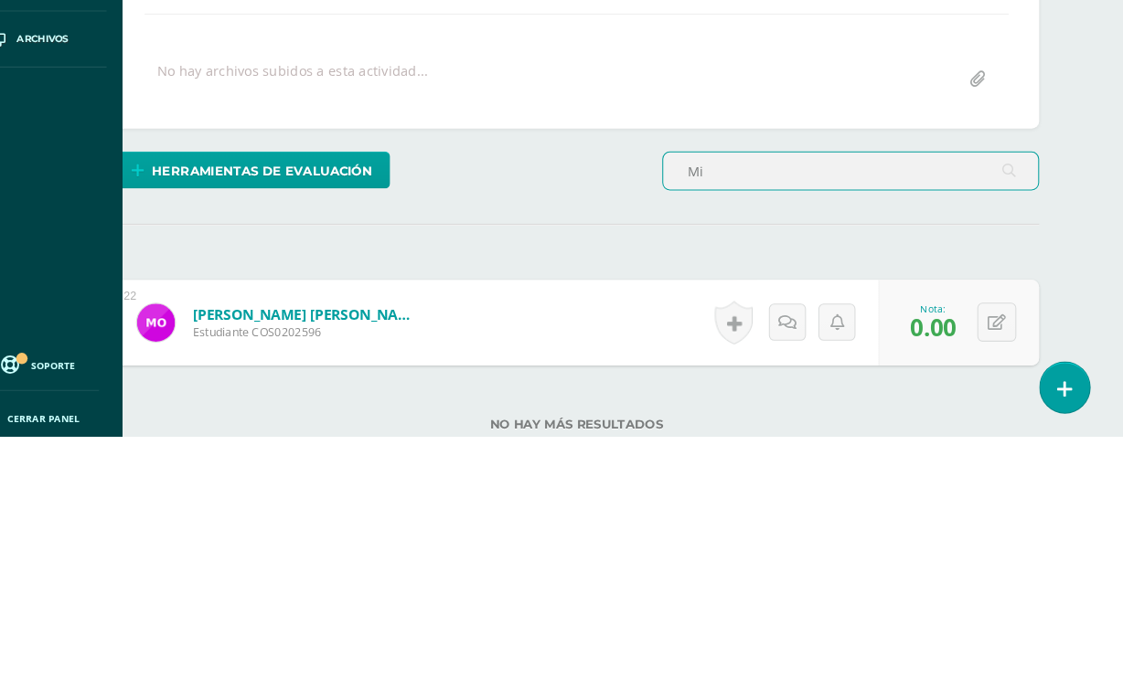
type input "M"
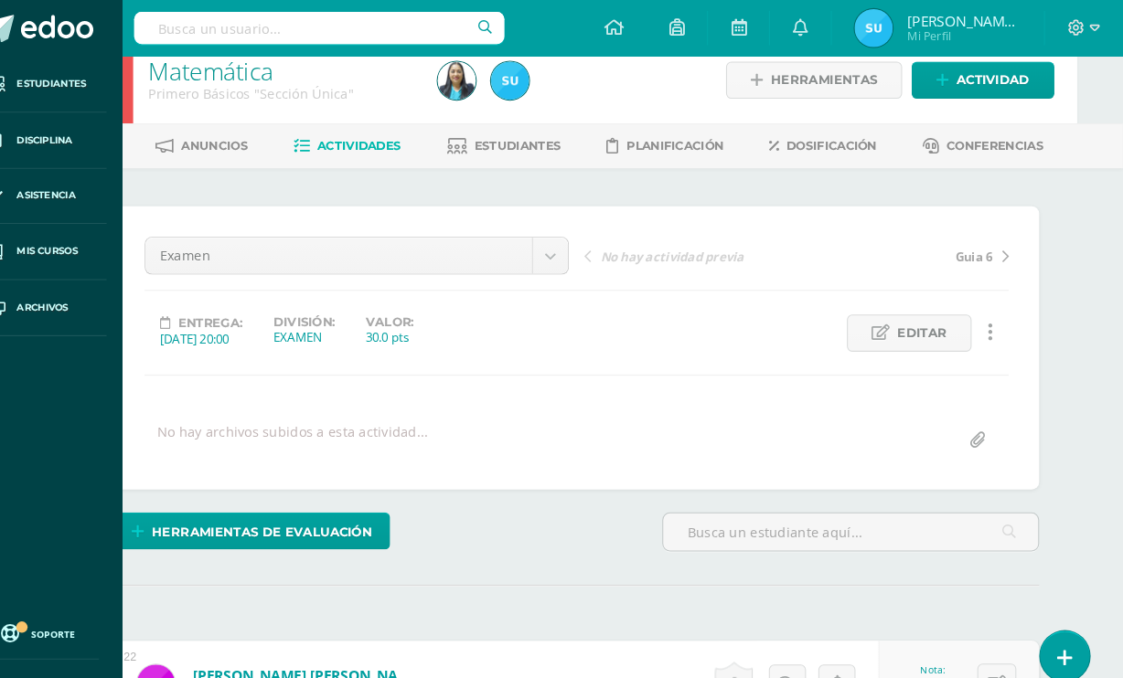
scroll to position [19, 44]
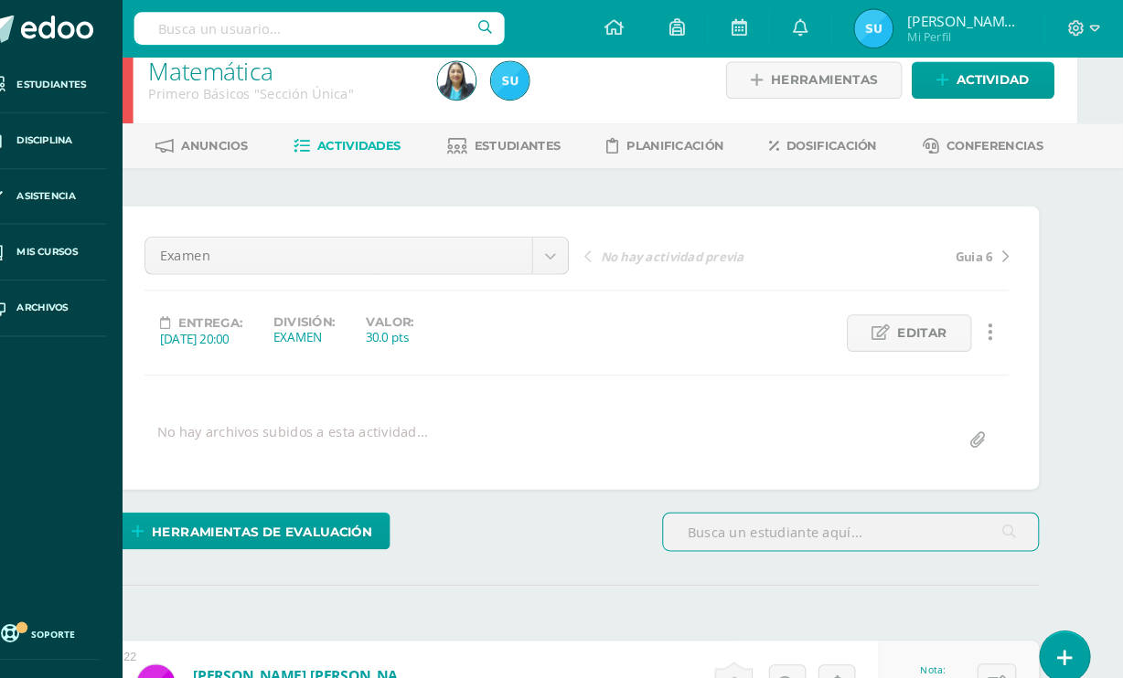
click at [413, 229] on body "Algo salió mal, por favor recarga la página y vuelve a intentar. Estudiantes Di…" at bounding box center [517, 444] width 1123 height 927
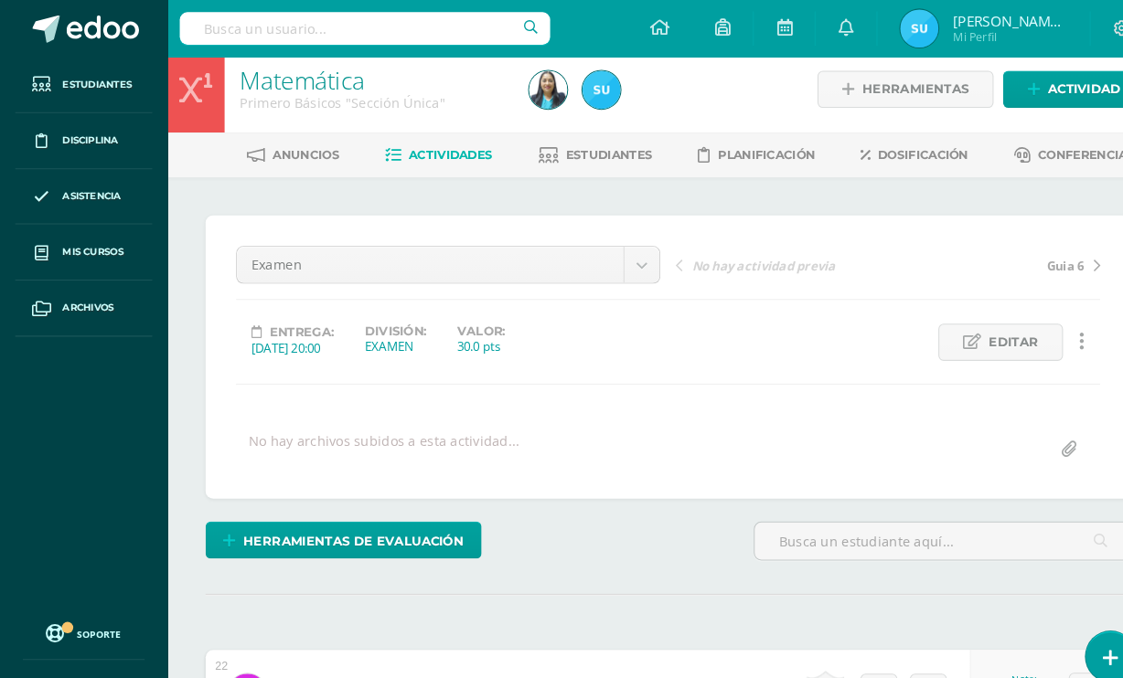
scroll to position [0, 0]
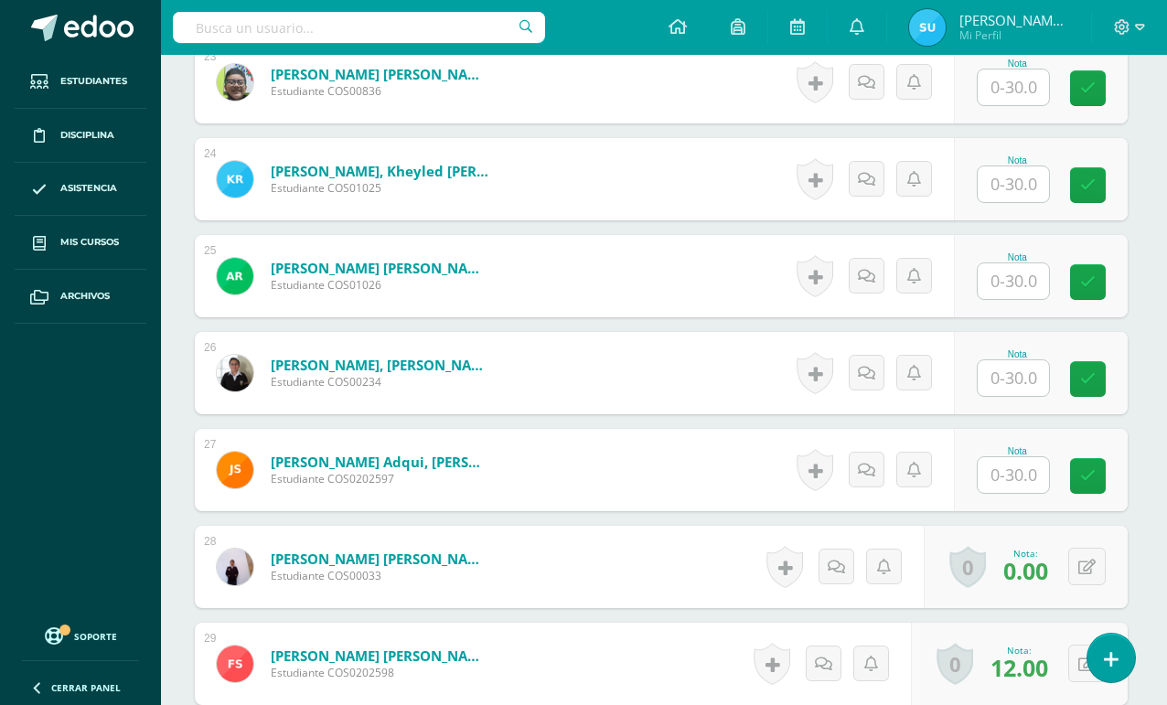
scroll to position [2728, 3]
click at [994, 488] on input "text" at bounding box center [1012, 474] width 71 height 36
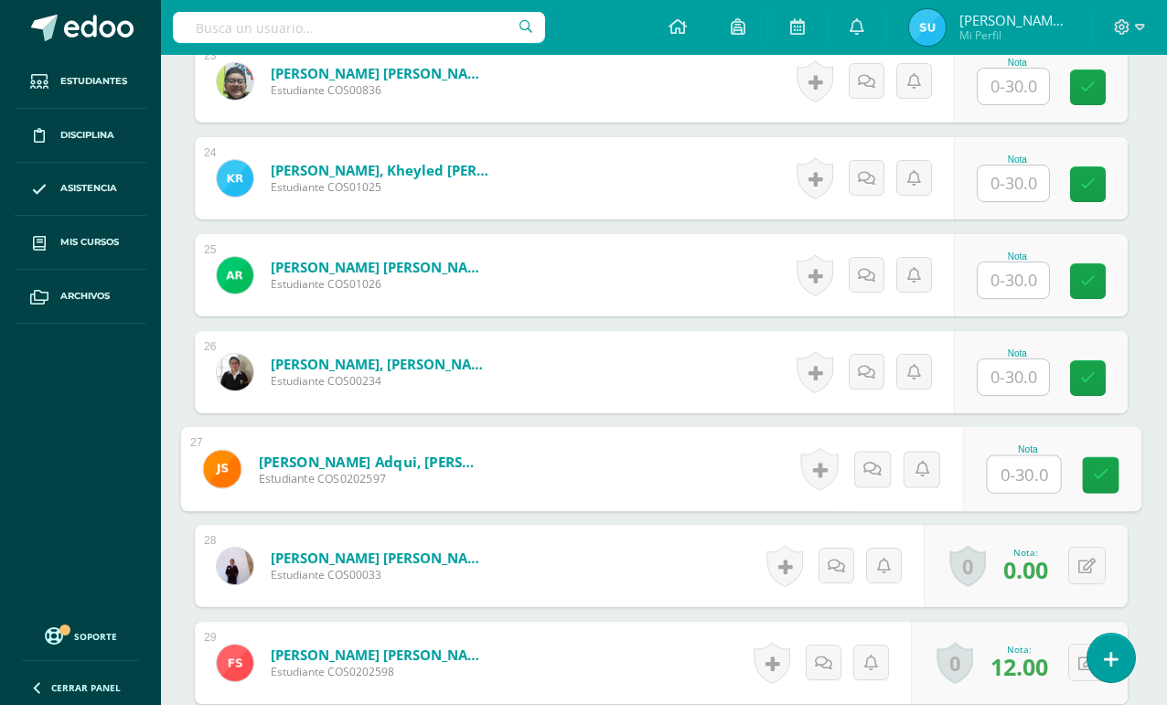
scroll to position [2728, 43]
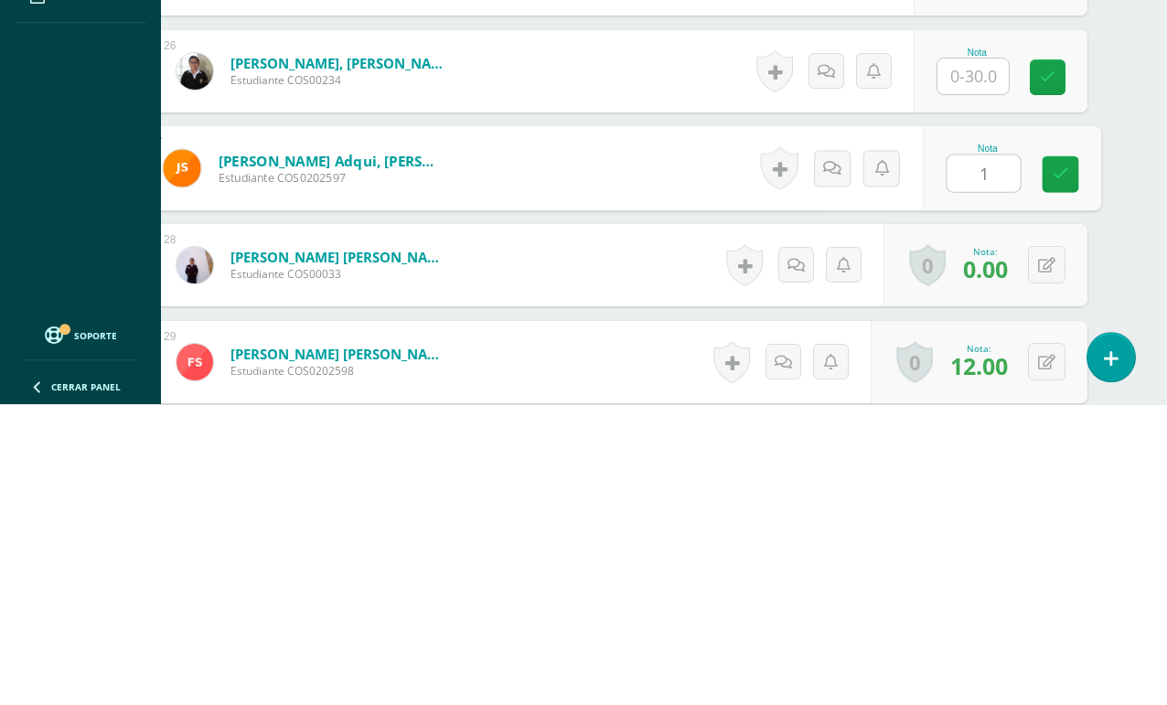
type input "14"
click at [1057, 457] on link at bounding box center [1060, 475] width 37 height 37
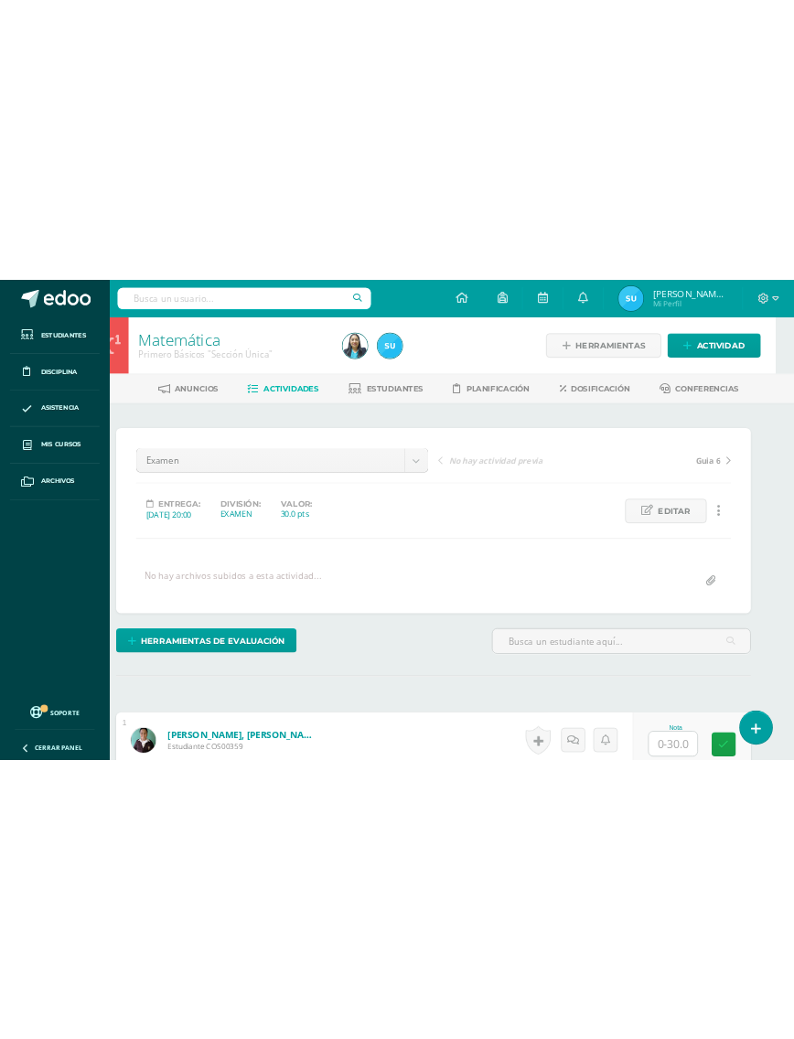
scroll to position [0, 0]
